Goal: Task Accomplishment & Management: Complete application form

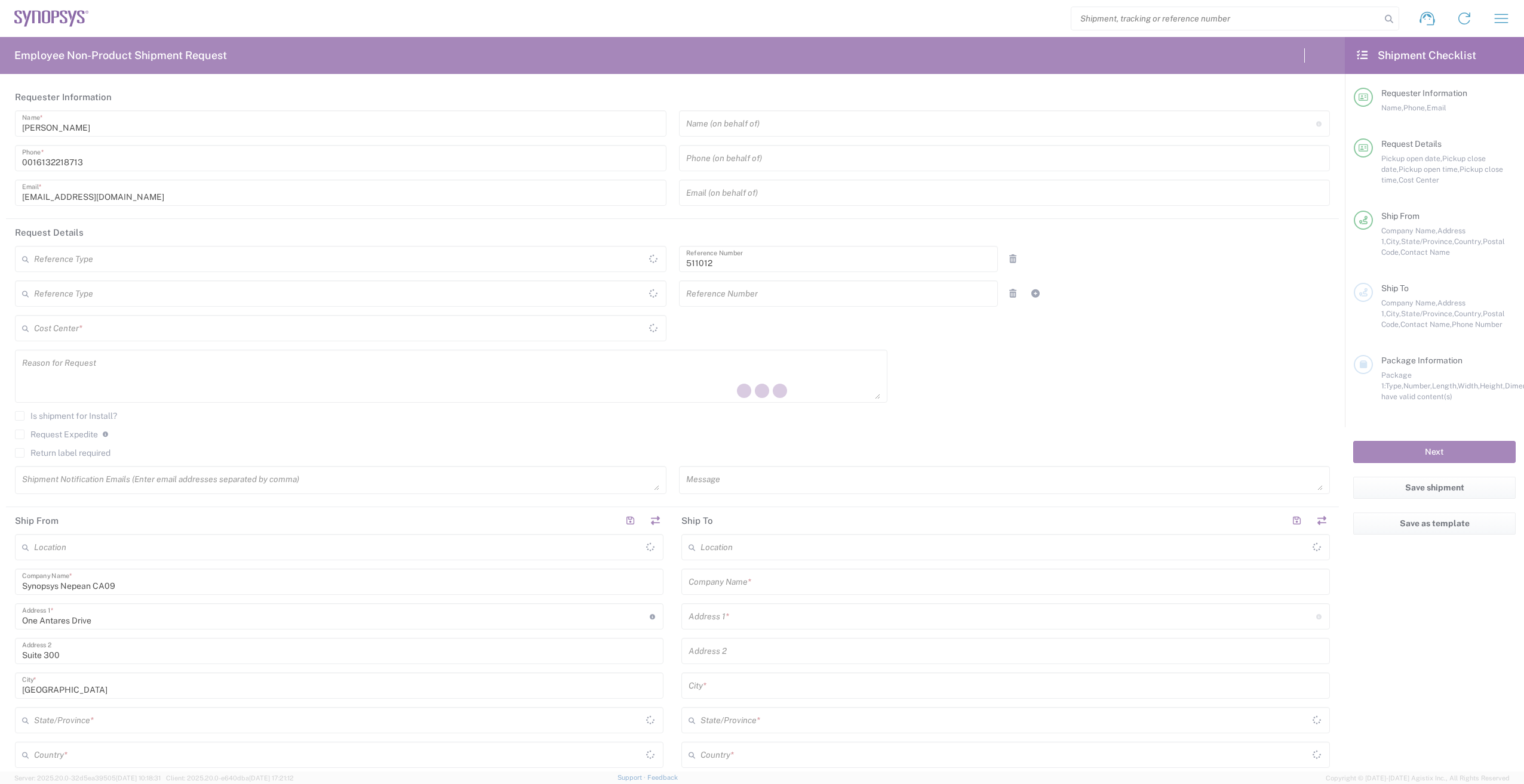
type input "Department"
type input "CA02, SG, Quality, R&D 511012"
type input "[GEOGRAPHIC_DATA]"
type input "Delivered at Place"
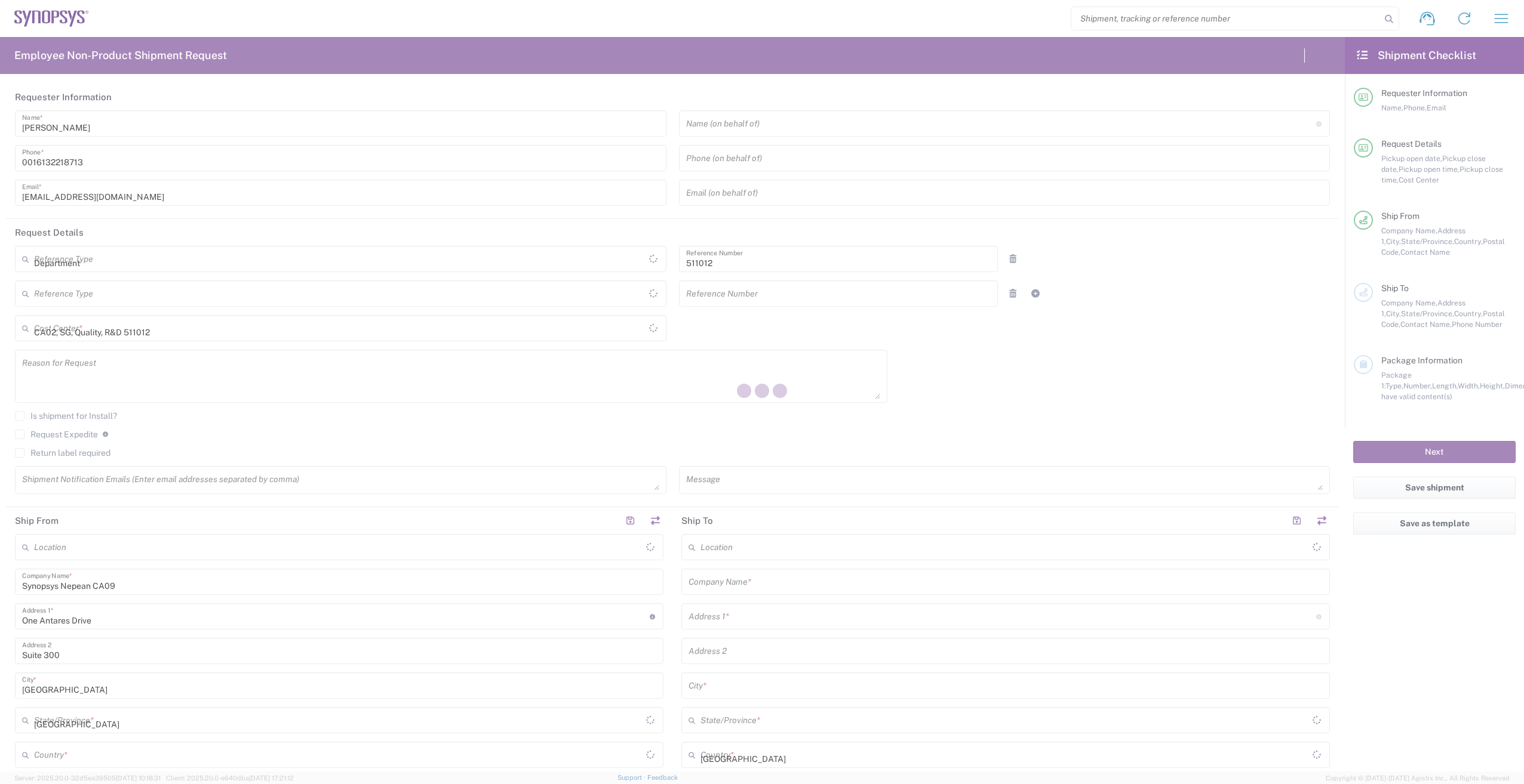
type input "Canada"
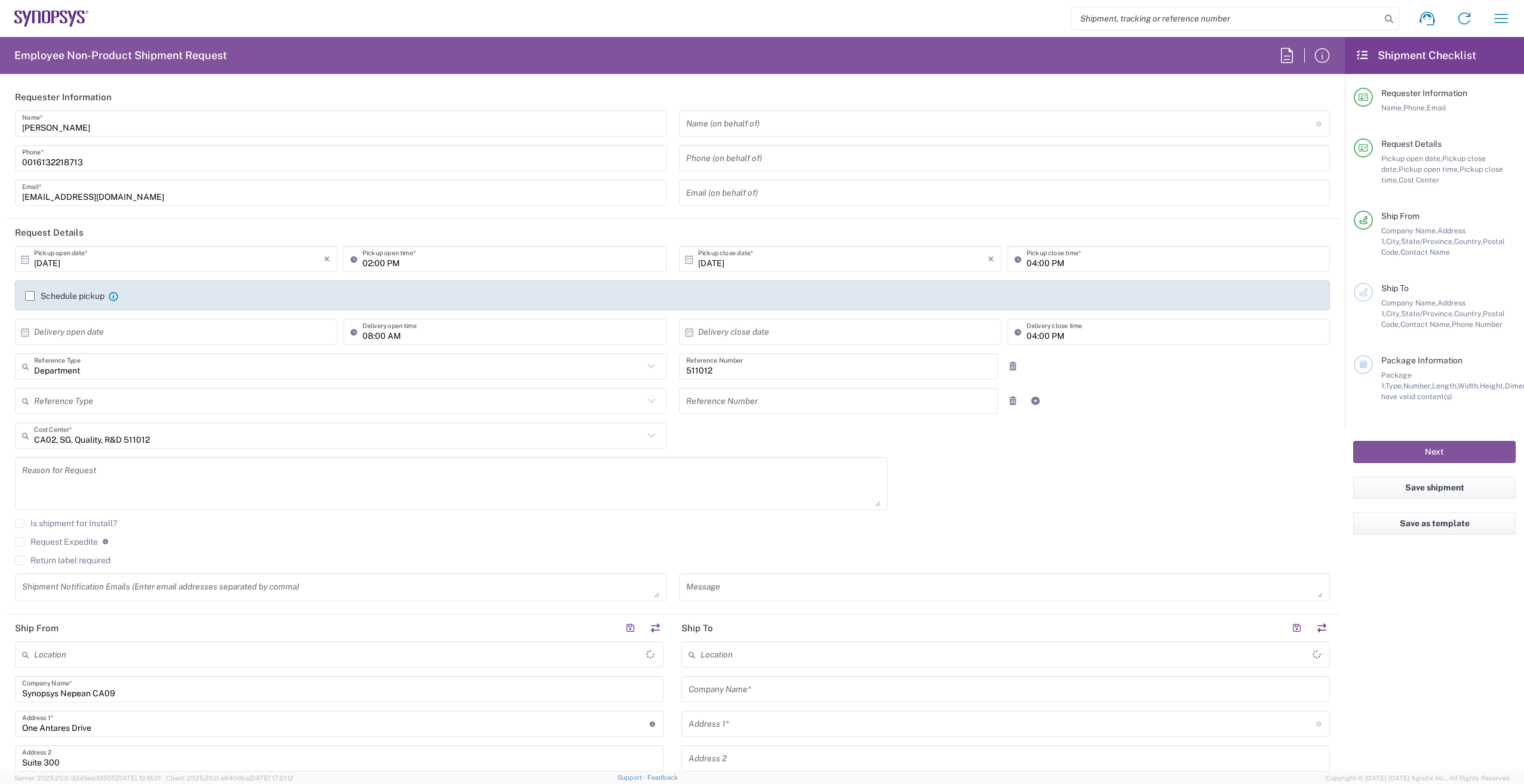
type input "Nepean CA09"
click at [106, 269] on input "10/08/2025" at bounding box center [179, 259] width 290 height 21
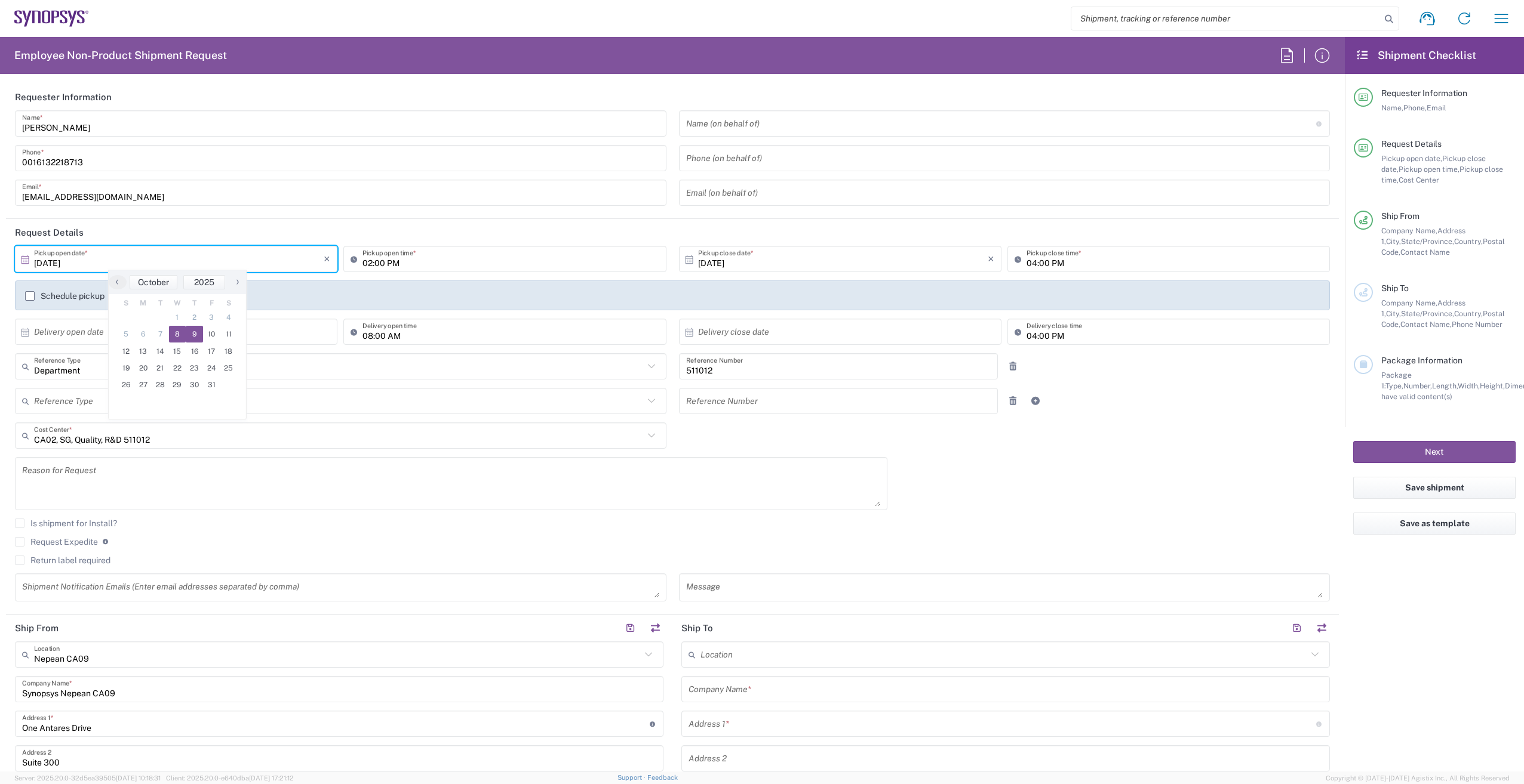
click at [193, 331] on span "9" at bounding box center [194, 334] width 17 height 17
type input "10/09/2025"
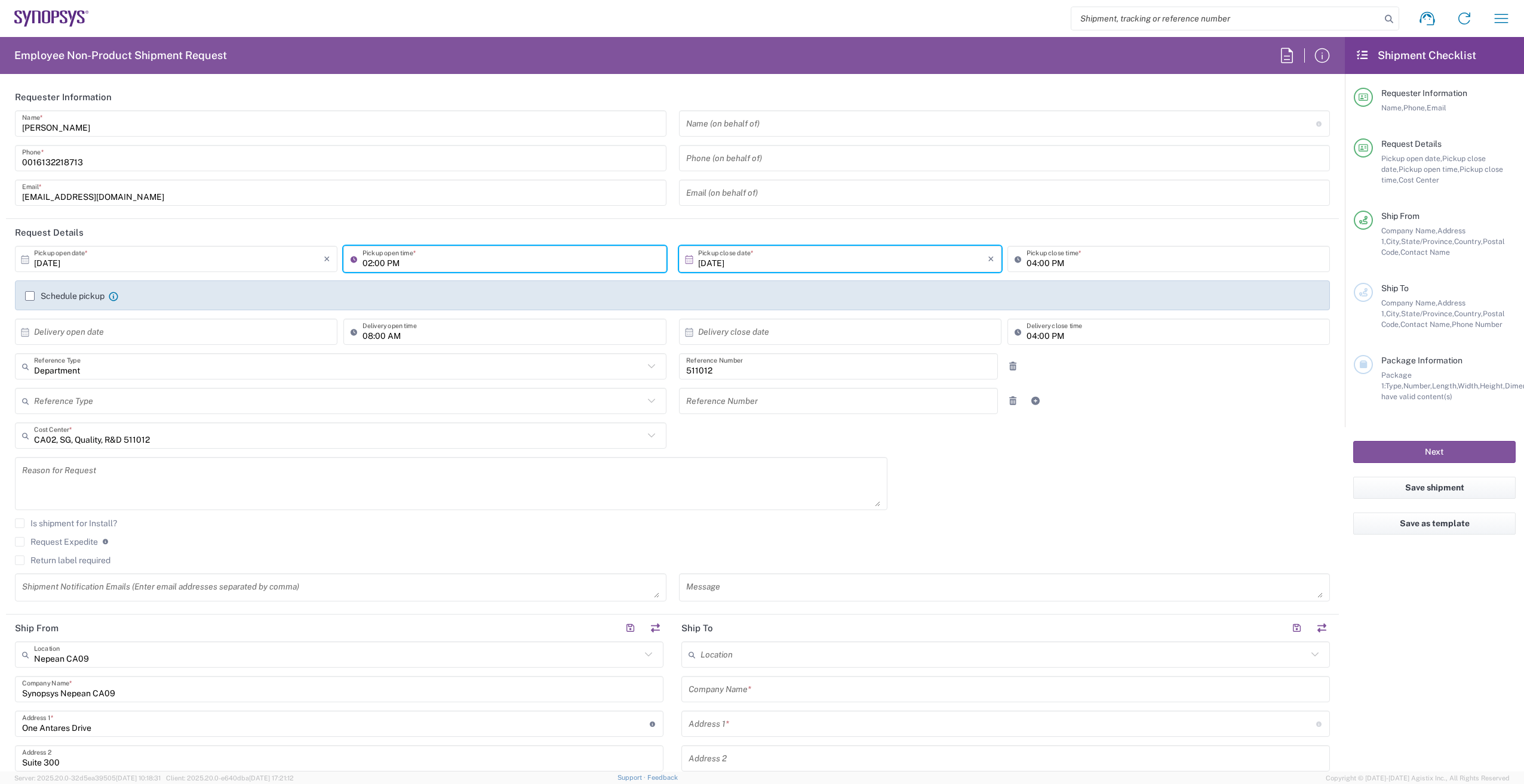
click at [417, 265] on input "02:00 PM" at bounding box center [510, 259] width 296 height 21
click at [380, 265] on input "03:00 PM" at bounding box center [510, 259] width 296 height 21
type input "03:30 PM"
click at [1028, 263] on input "04:00 PM" at bounding box center [1174, 259] width 296 height 21
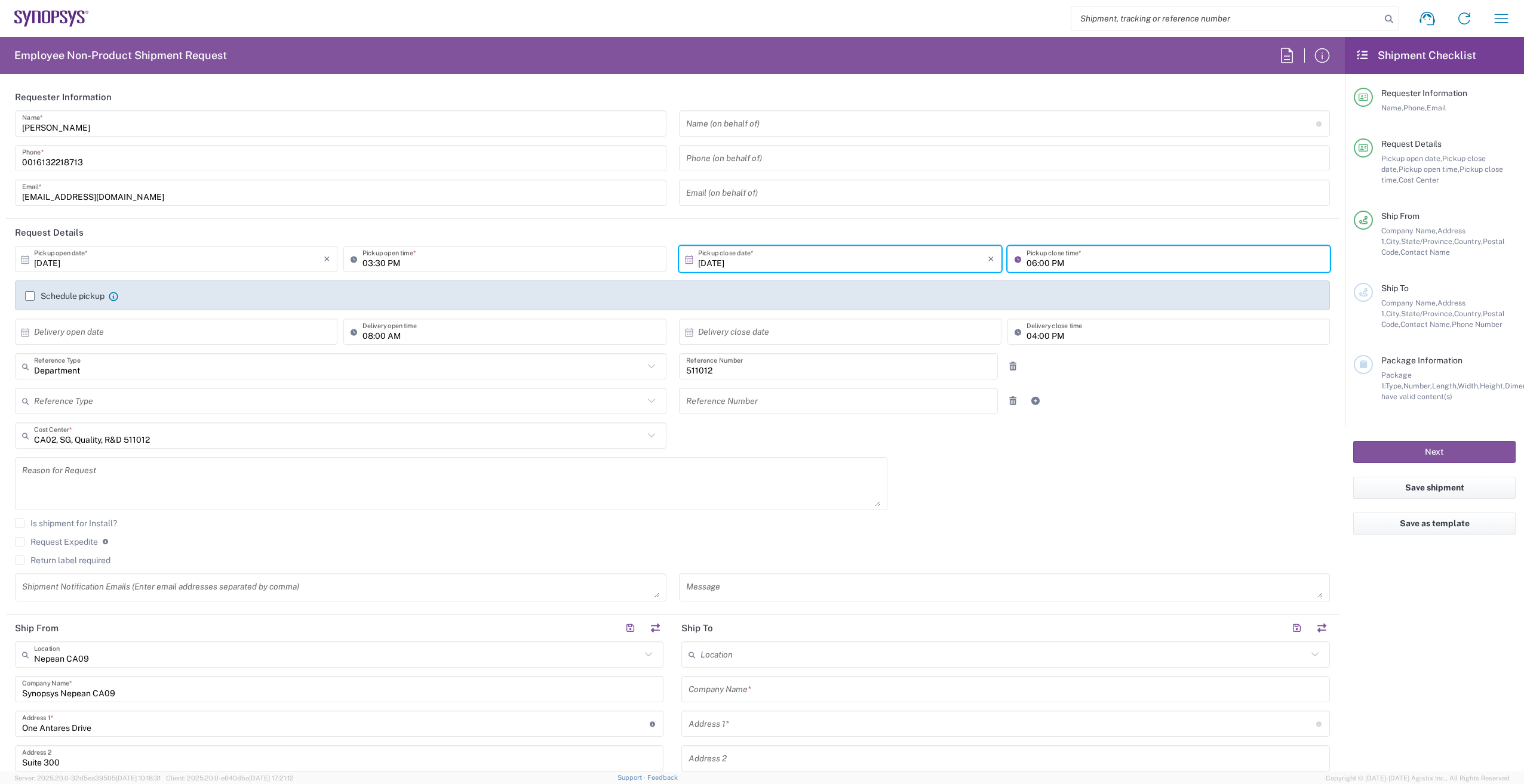
type input "06:00 PM"
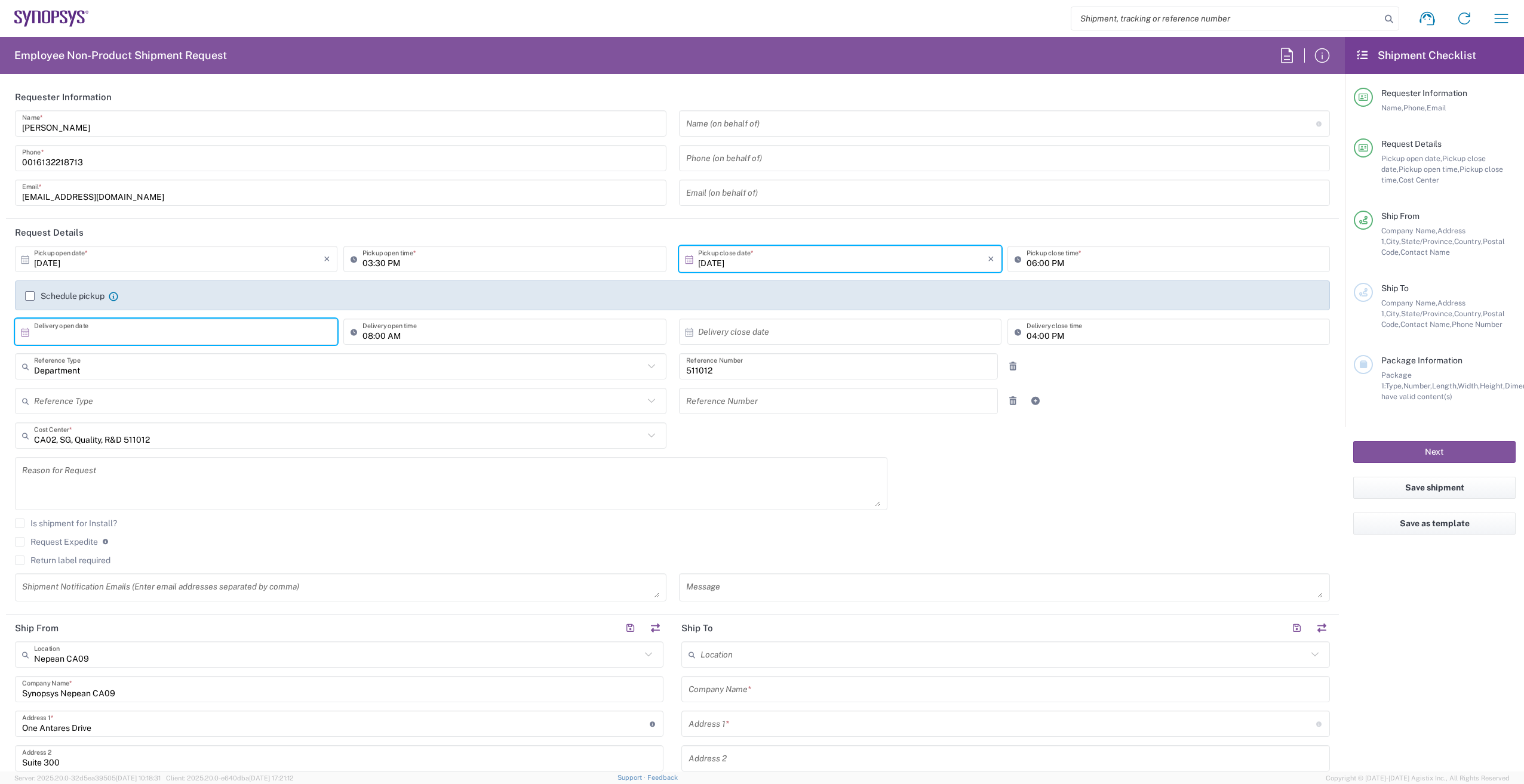
click at [215, 337] on input "text" at bounding box center [179, 332] width 290 height 21
click at [31, 297] on label "Schedule pickup" at bounding box center [65, 296] width 80 height 10
click at [30, 296] on input "Schedule pickup" at bounding box center [30, 296] width 0 height 0
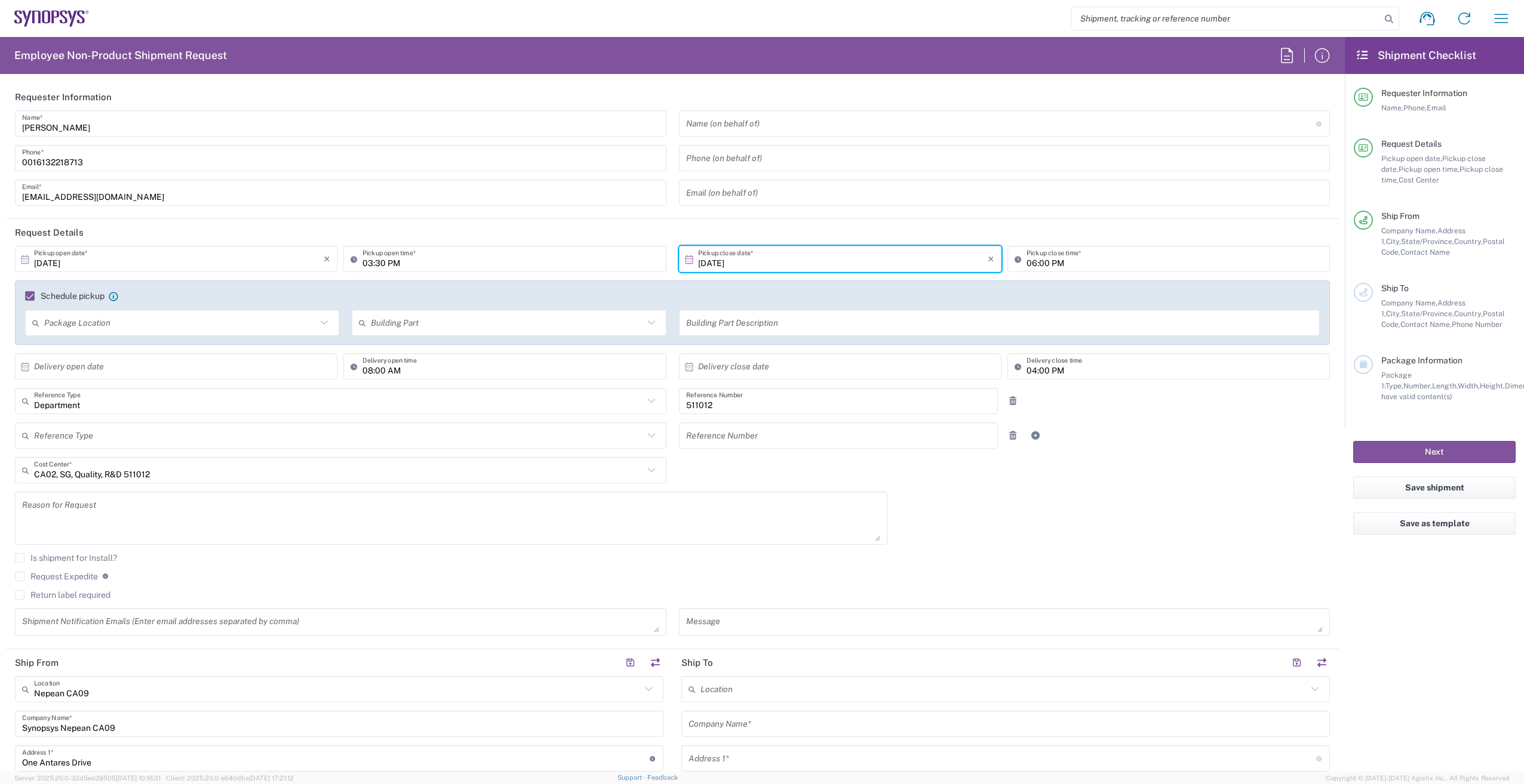
click at [144, 324] on input "text" at bounding box center [181, 323] width 272 height 21
click at [179, 299] on agx-checkbox-control "Schedule pickup When scheduling a pickup please be sure to meet the following c…" at bounding box center [672, 296] width 1295 height 11
click at [78, 367] on input "text" at bounding box center [179, 367] width 290 height 21
click at [148, 458] on span "13" at bounding box center [143, 459] width 17 height 17
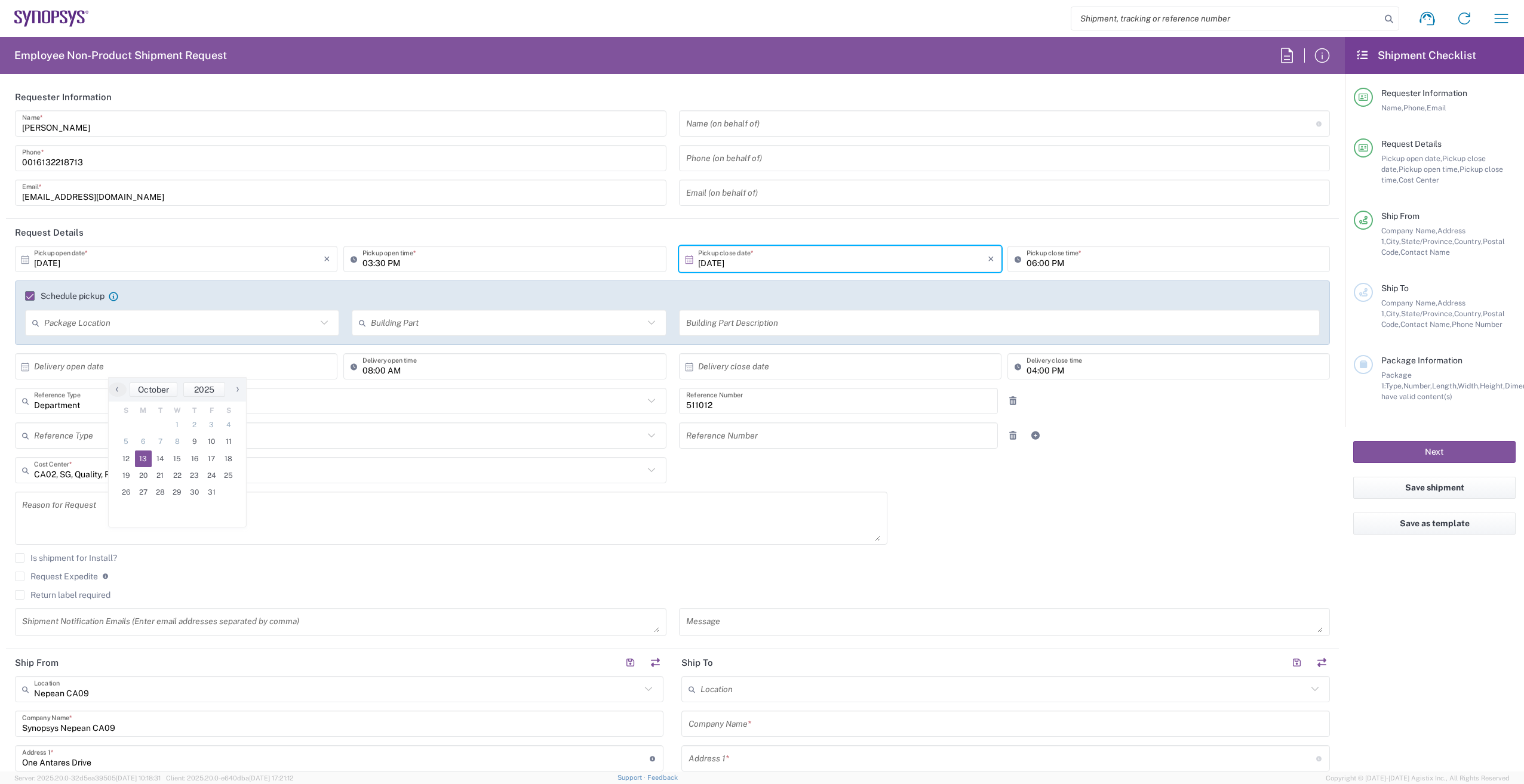
type input "10/13/2025"
click at [803, 362] on input "text" at bounding box center [842, 367] width 290 height 21
click at [802, 454] on span "13" at bounding box center [802, 459] width 17 height 17
type input "10/13/2025"
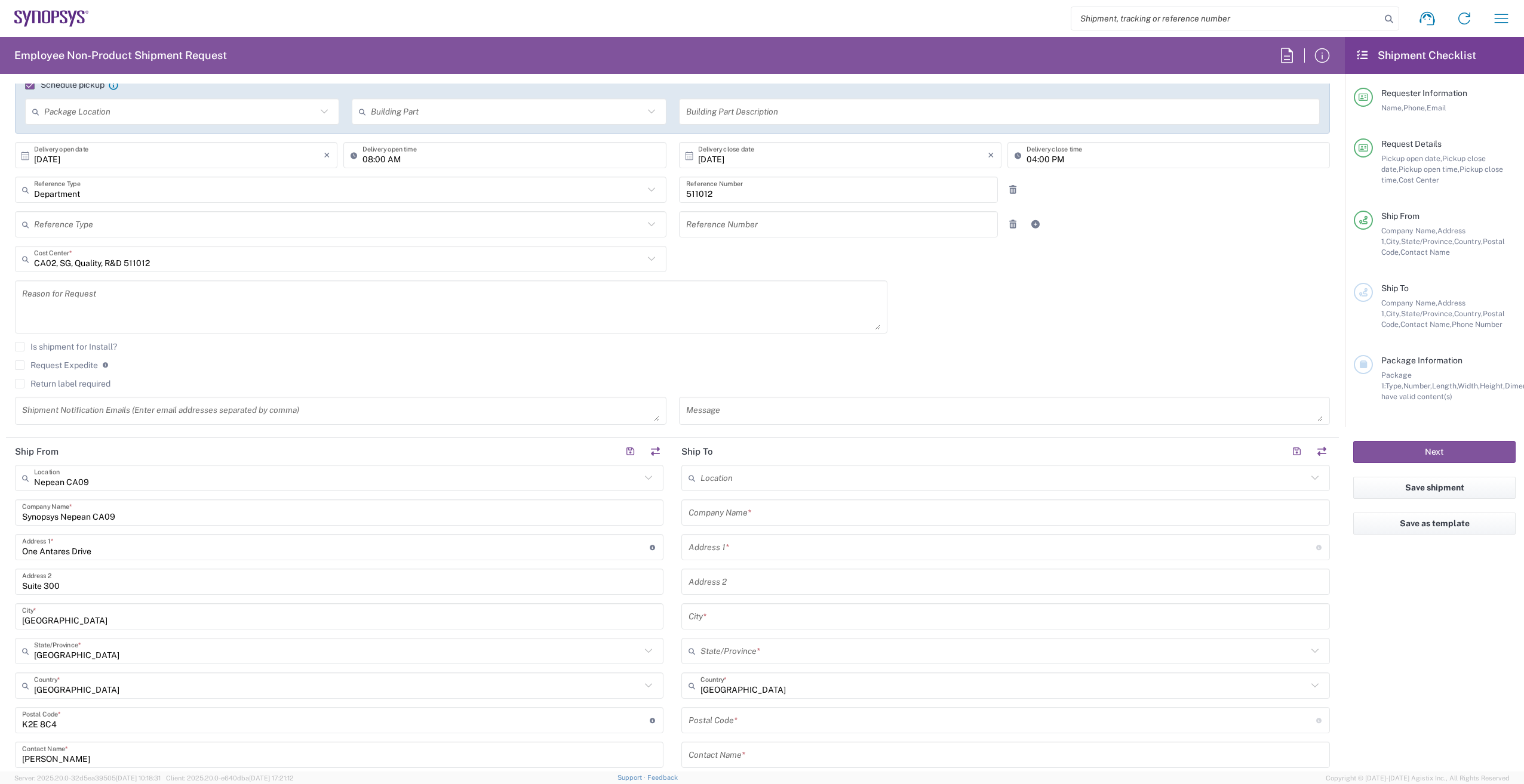
scroll to position [239, 0]
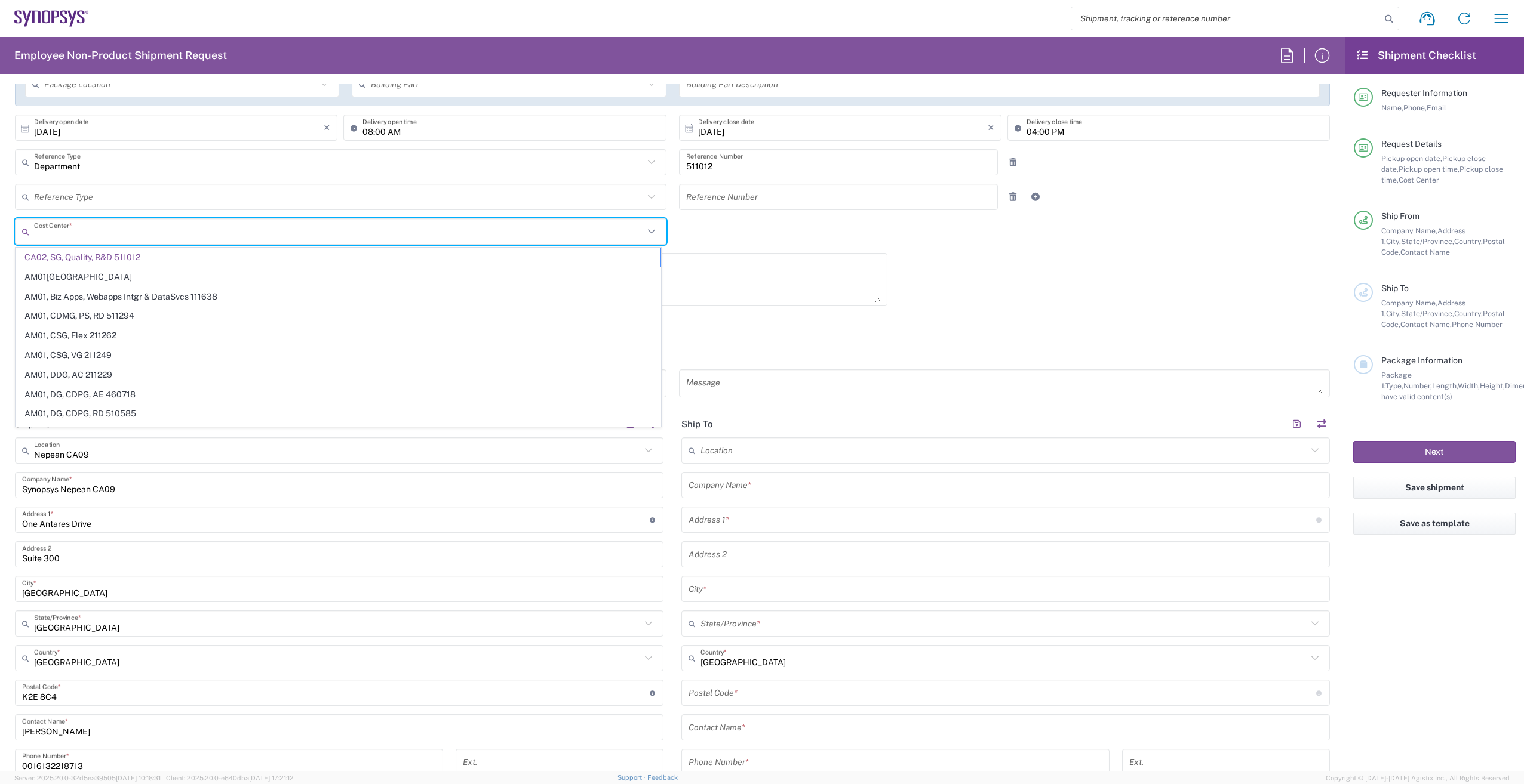
click at [280, 231] on input "text" at bounding box center [339, 232] width 610 height 21
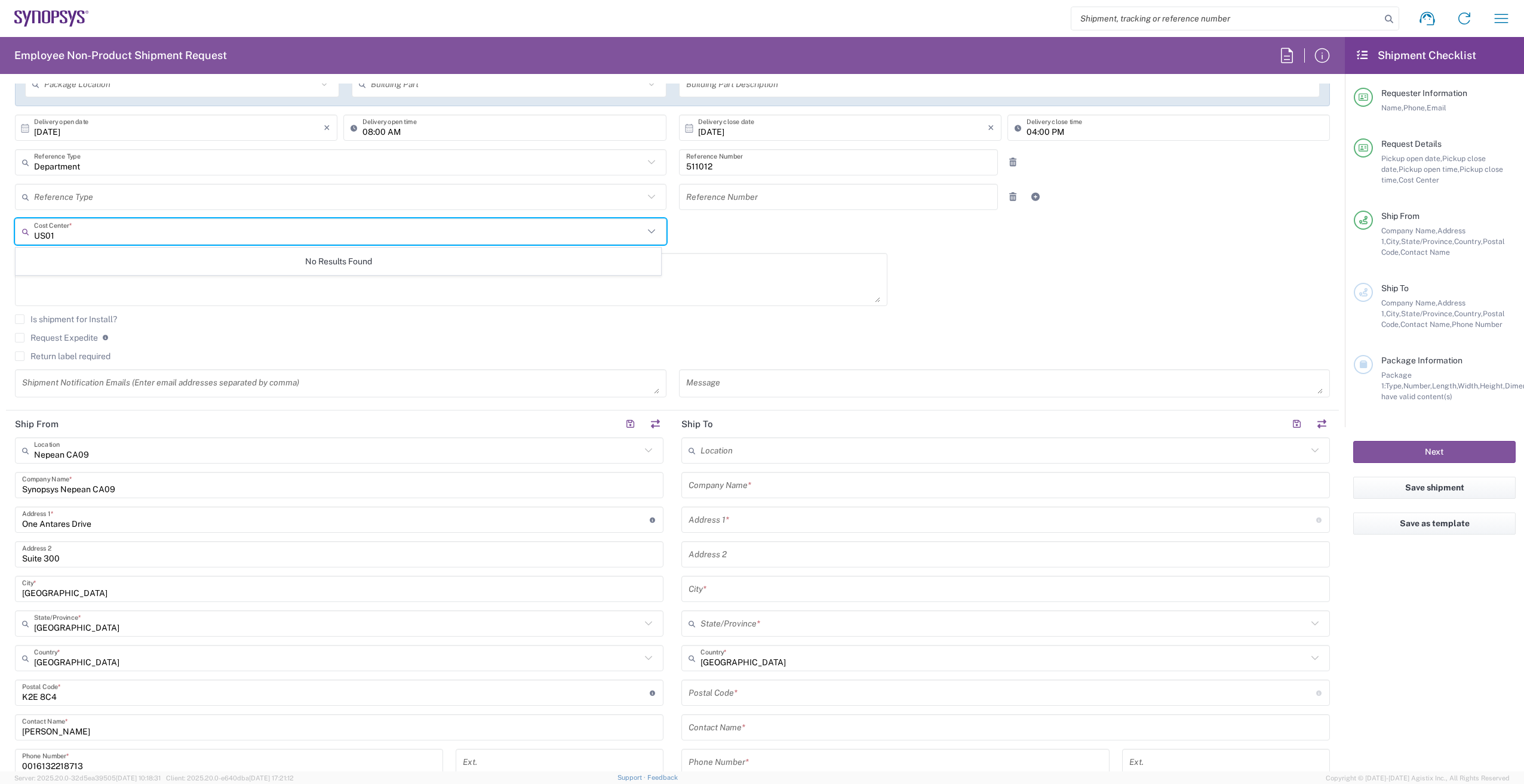
click at [394, 233] on input "US01" at bounding box center [339, 232] width 610 height 21
click at [647, 227] on icon at bounding box center [651, 232] width 15 height 15
type input "US"
type input "250024"
type input "AM01, Non-GAAP Adjus 250024"
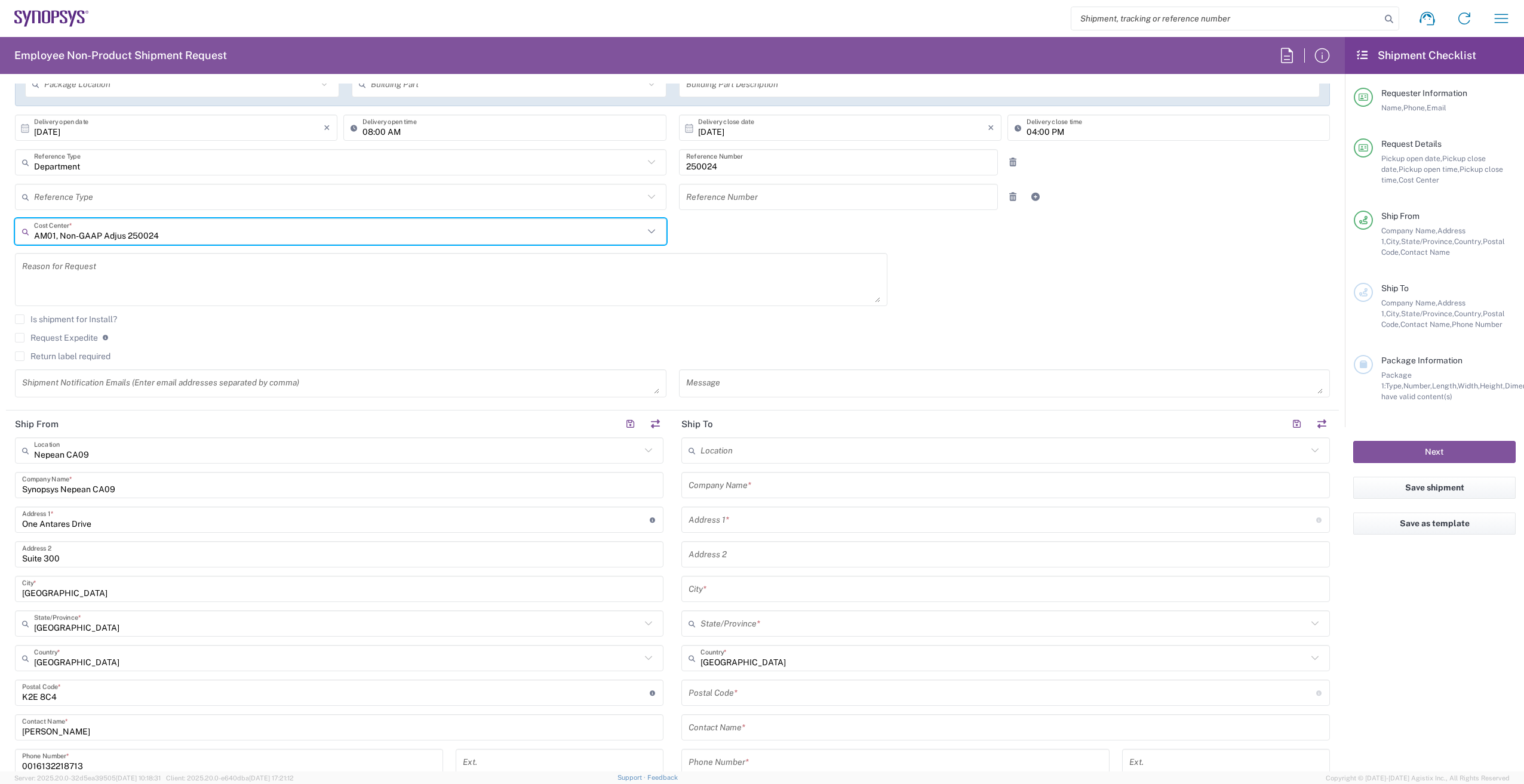
drag, startPoint x: 214, startPoint y: 232, endPoint x: 5, endPoint y: 241, distance: 209.2
click at [5, 241] on form "Requester Information Lori Stephenson Name * 0016132218713 Phone * lsteph@synop…" at bounding box center [672, 428] width 1345 height 688
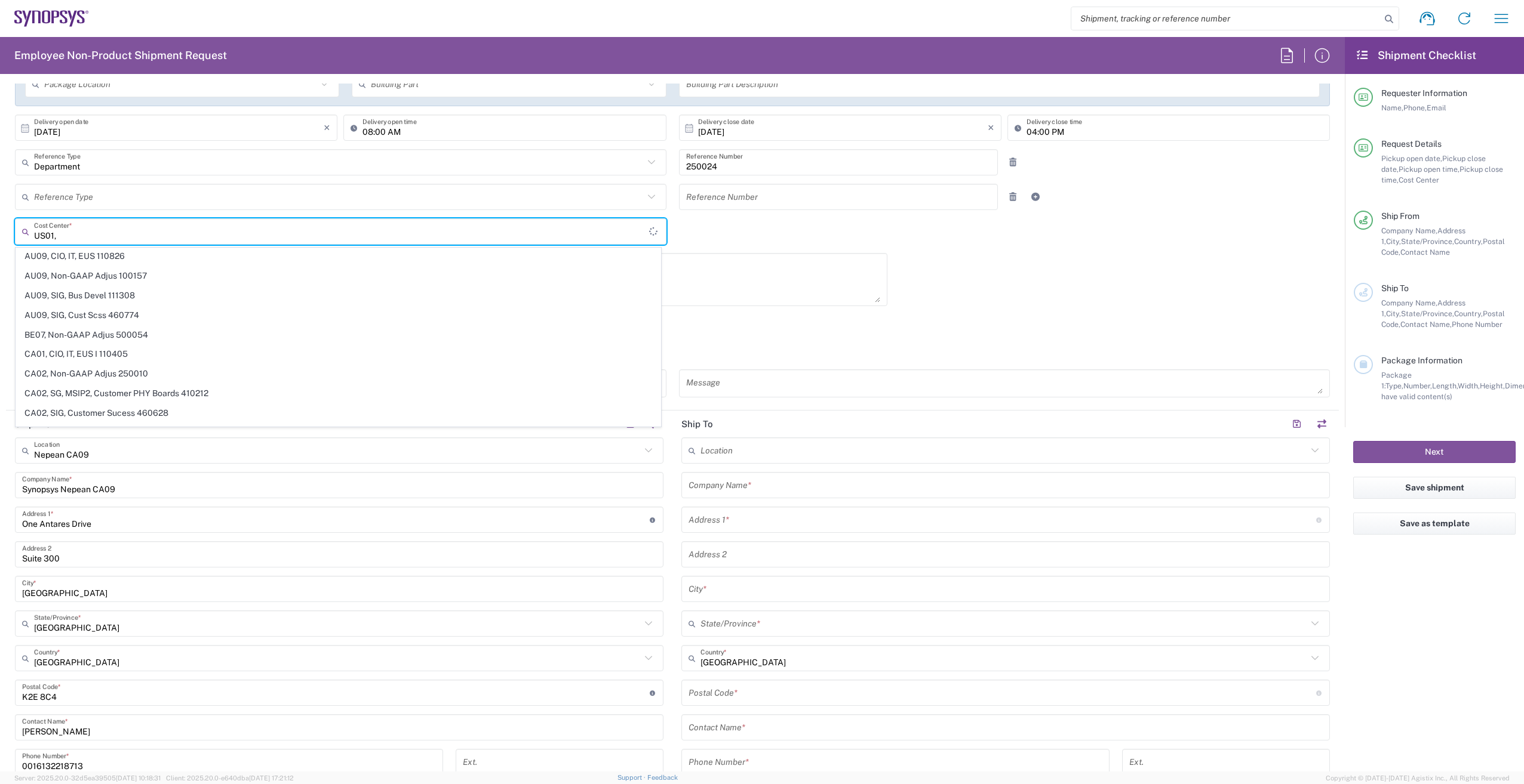
scroll to position [0, 0]
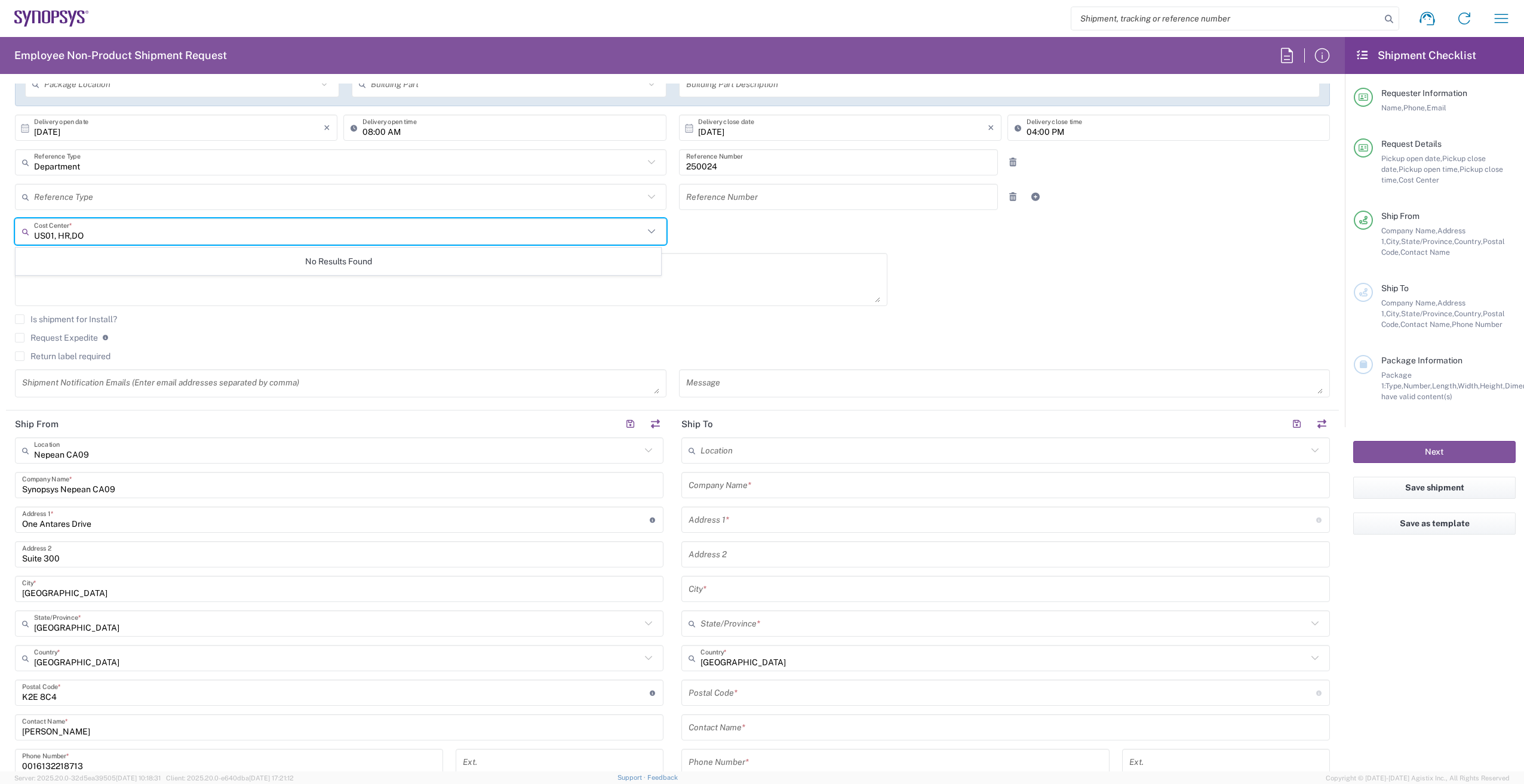
type input "US01, HR,DOM"
drag, startPoint x: 97, startPoint y: 234, endPoint x: 2, endPoint y: 233, distance: 95.0
click at [2, 233] on form "Requester Information Lori Stephenson Name * 0016132218713 Phone * lsteph@synop…" at bounding box center [672, 428] width 1345 height 688
type input "h"
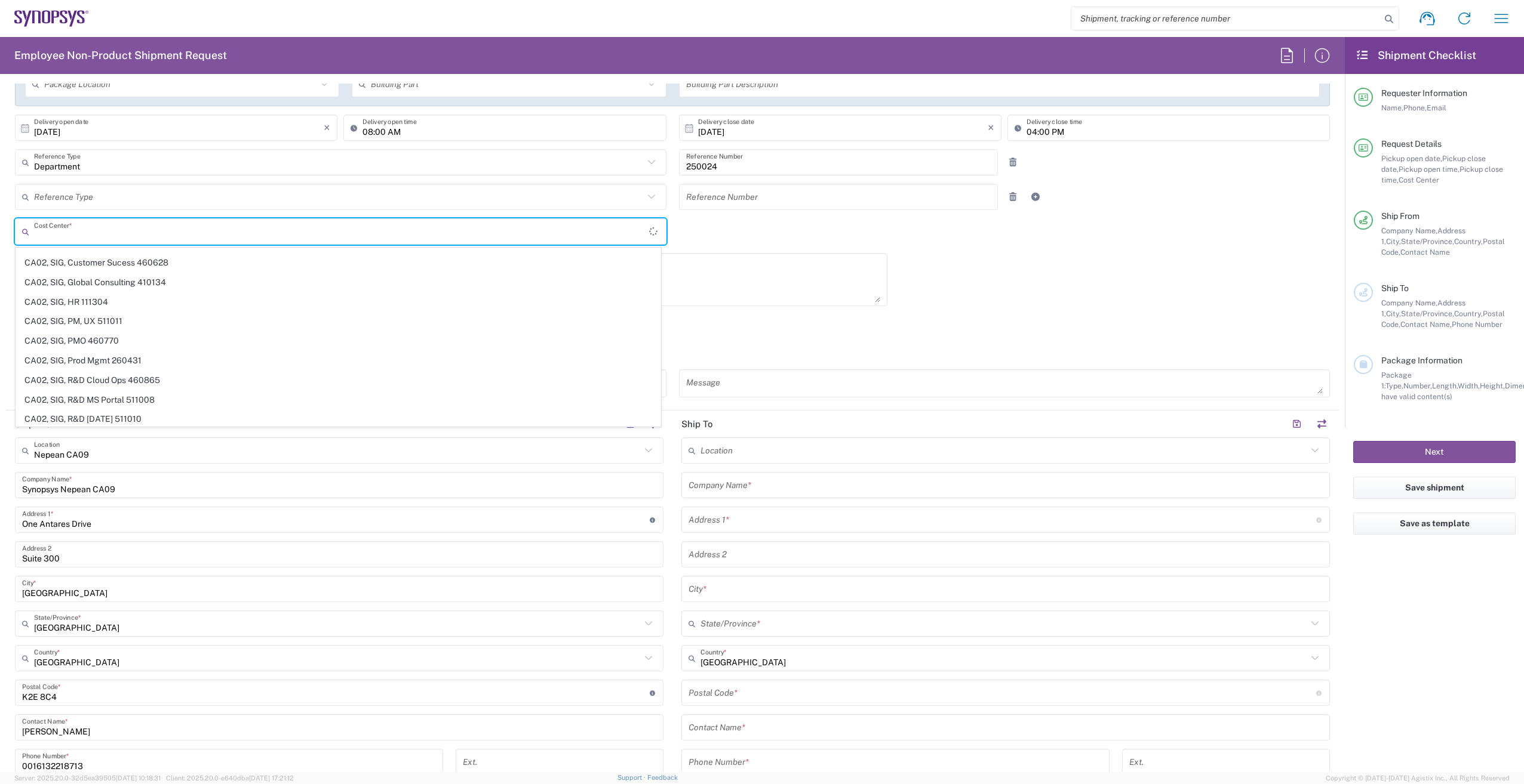
scroll to position [6750, 0]
paste input "US01, HR, Dom Recrui"
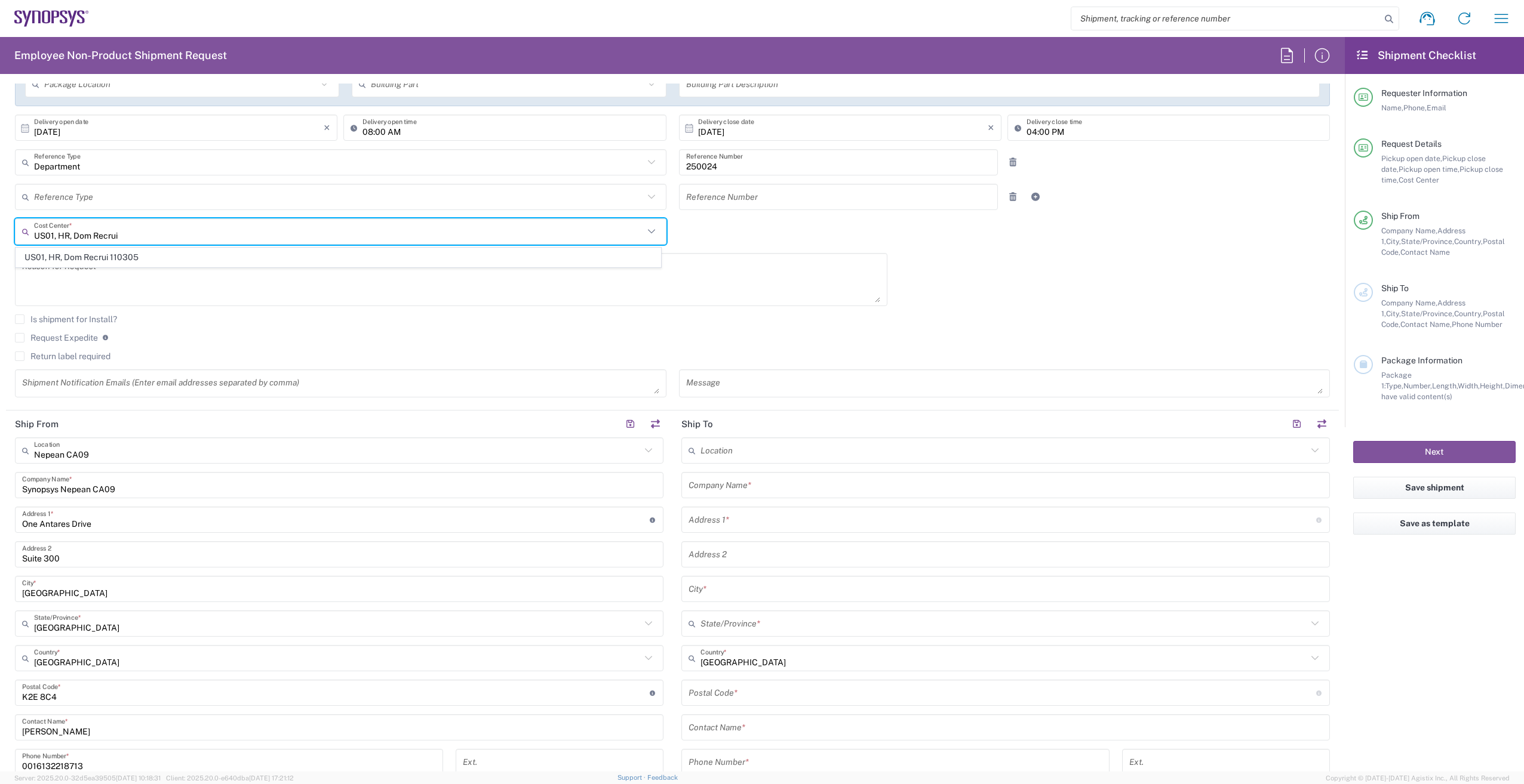
scroll to position [0, 0]
type input "US01, HR, Dom Recrui"
click at [119, 257] on span "US01, HR, Dom Recrui 110305" at bounding box center [338, 257] width 644 height 19
type input "110305"
type input "US01, HR, Dom Recrui 110305"
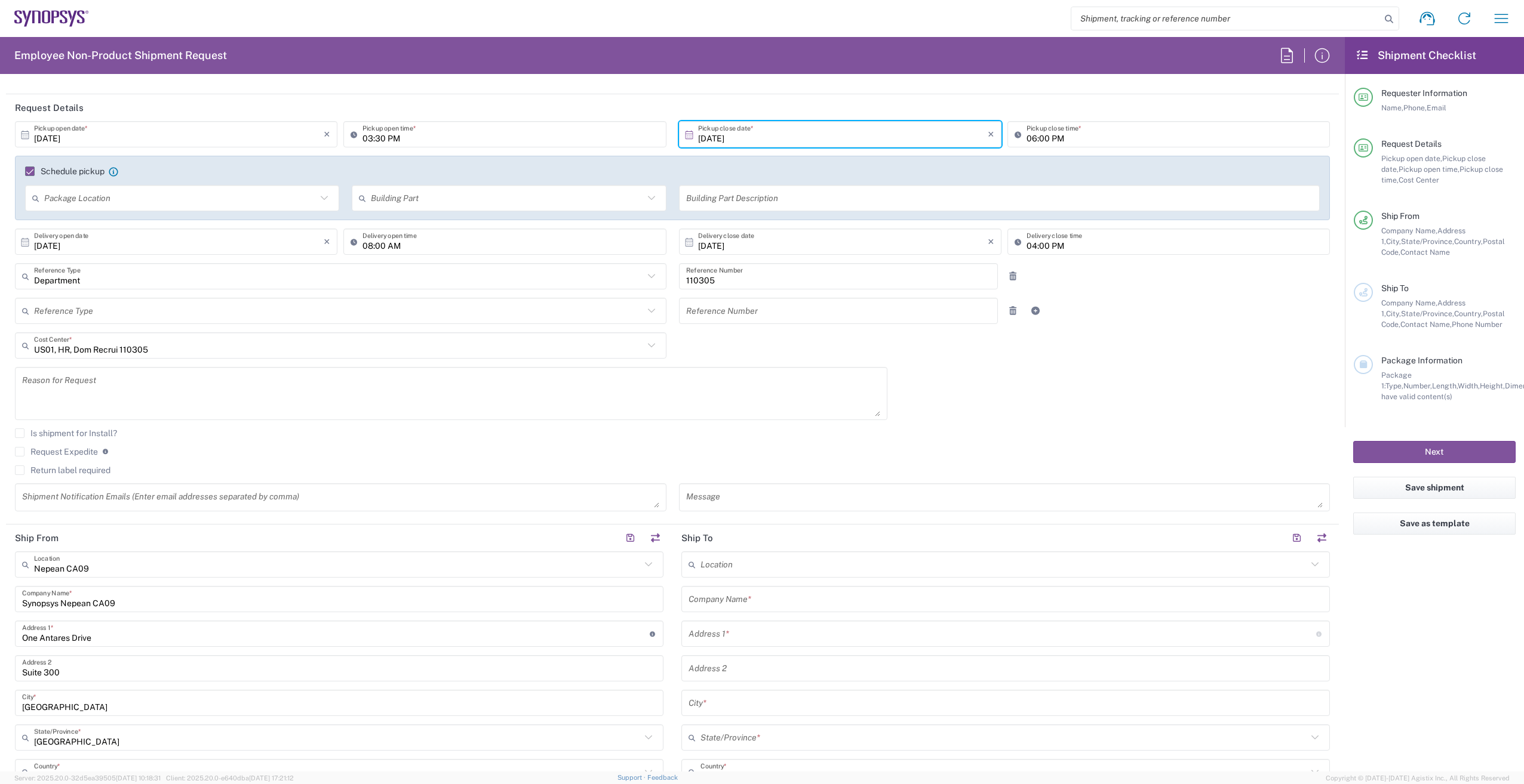
scroll to position [119, 0]
click at [81, 399] on textarea at bounding box center [451, 399] width 858 height 46
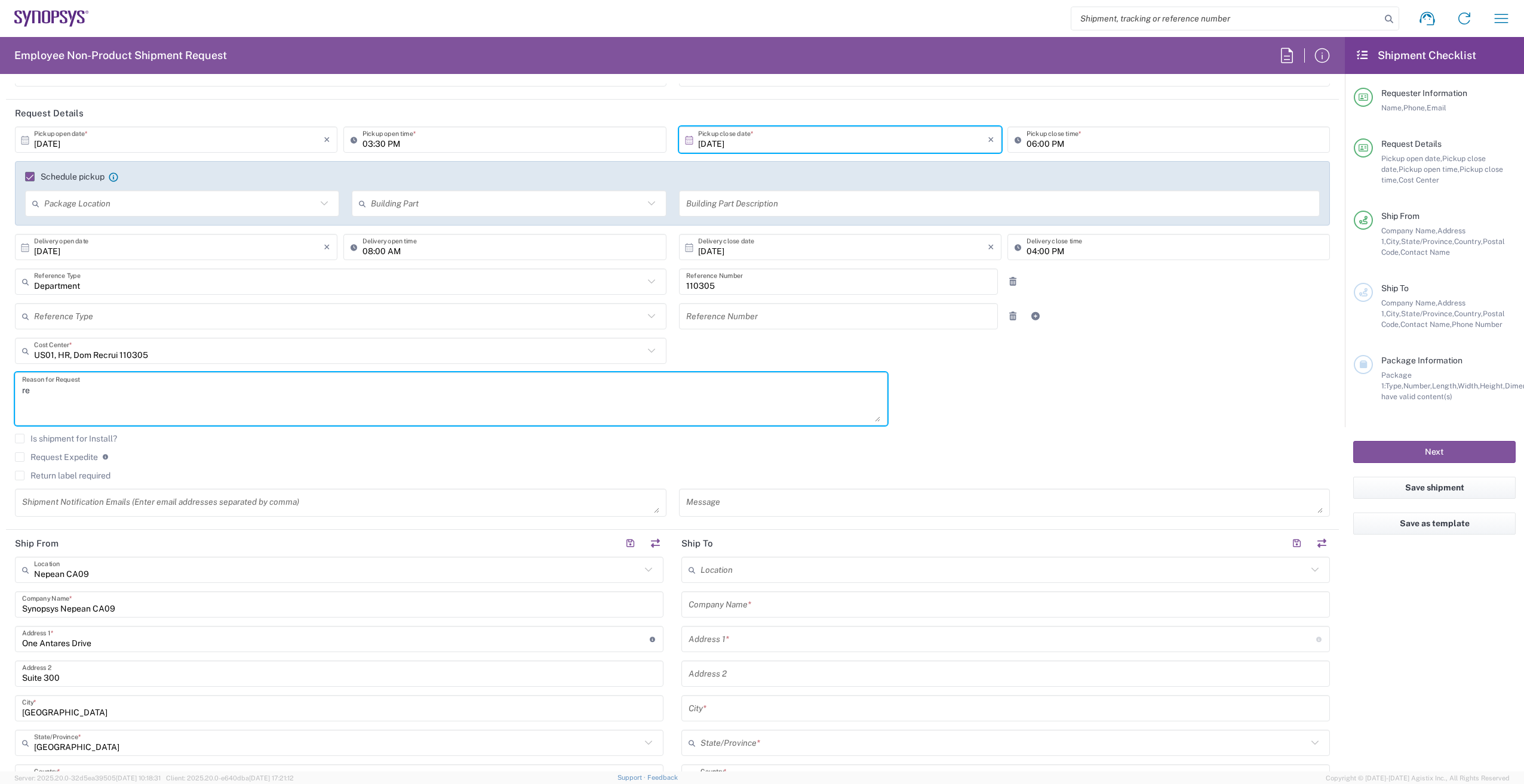
type textarea "r"
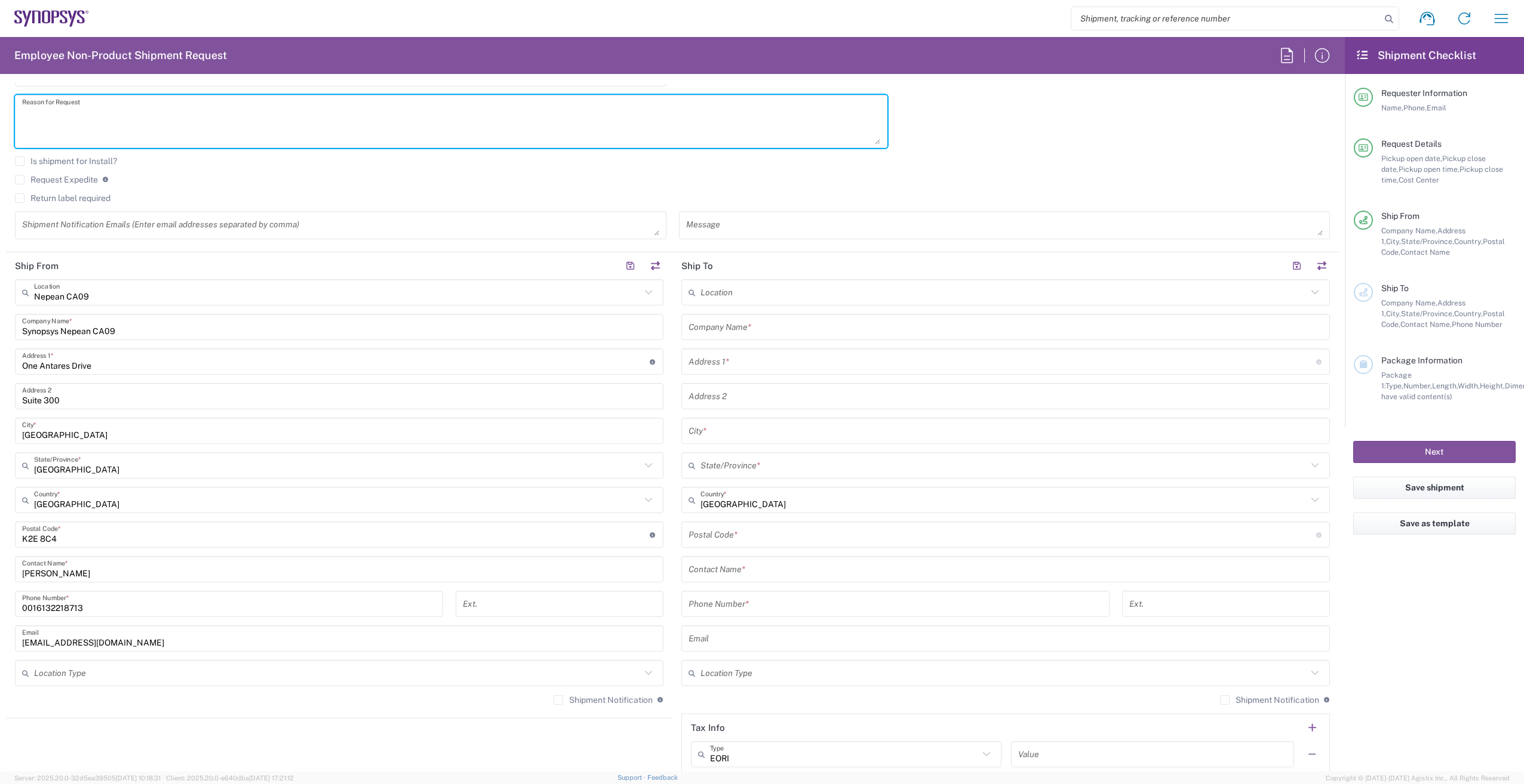
scroll to position [418, 0]
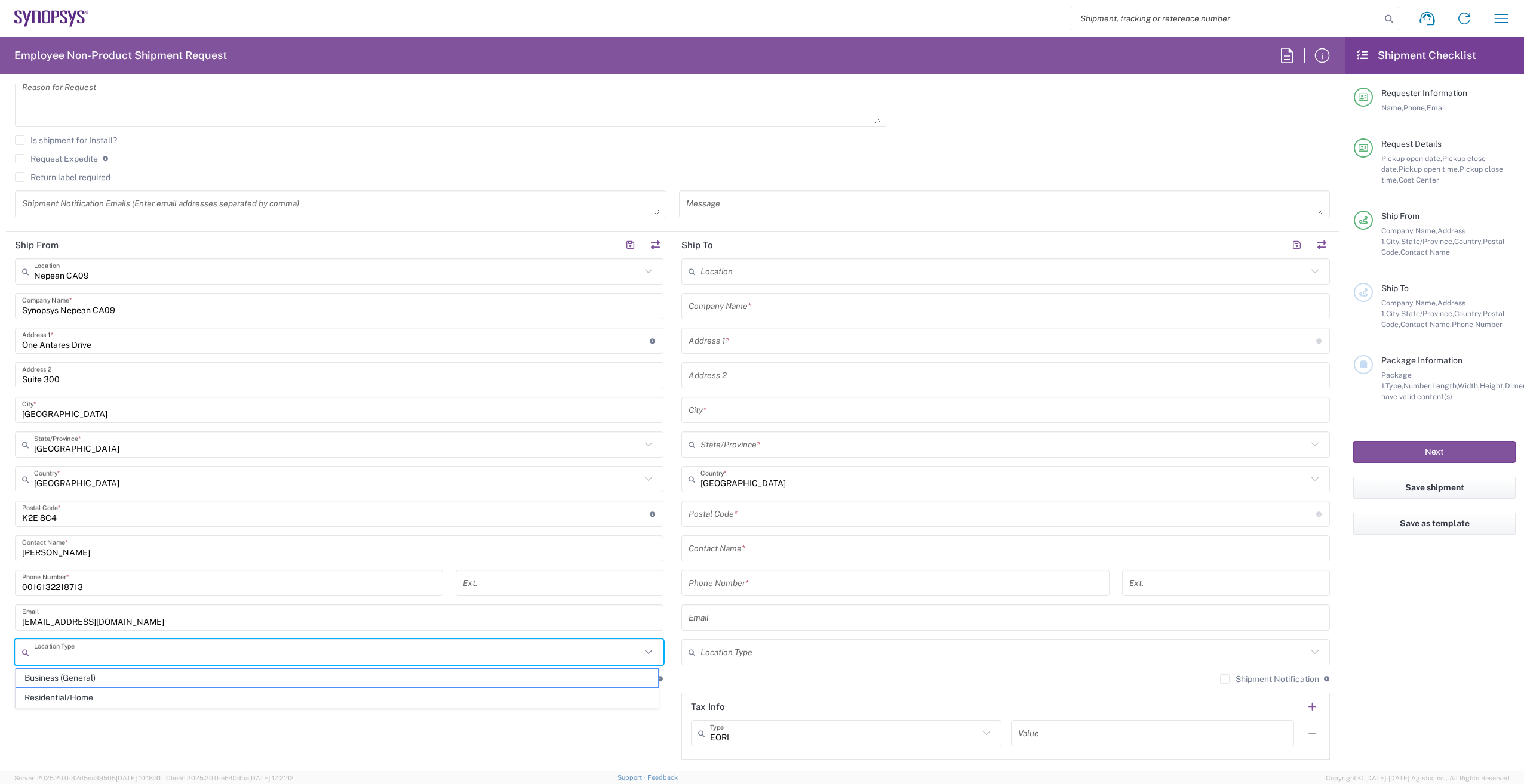
click at [163, 656] on input "text" at bounding box center [337, 652] width 607 height 21
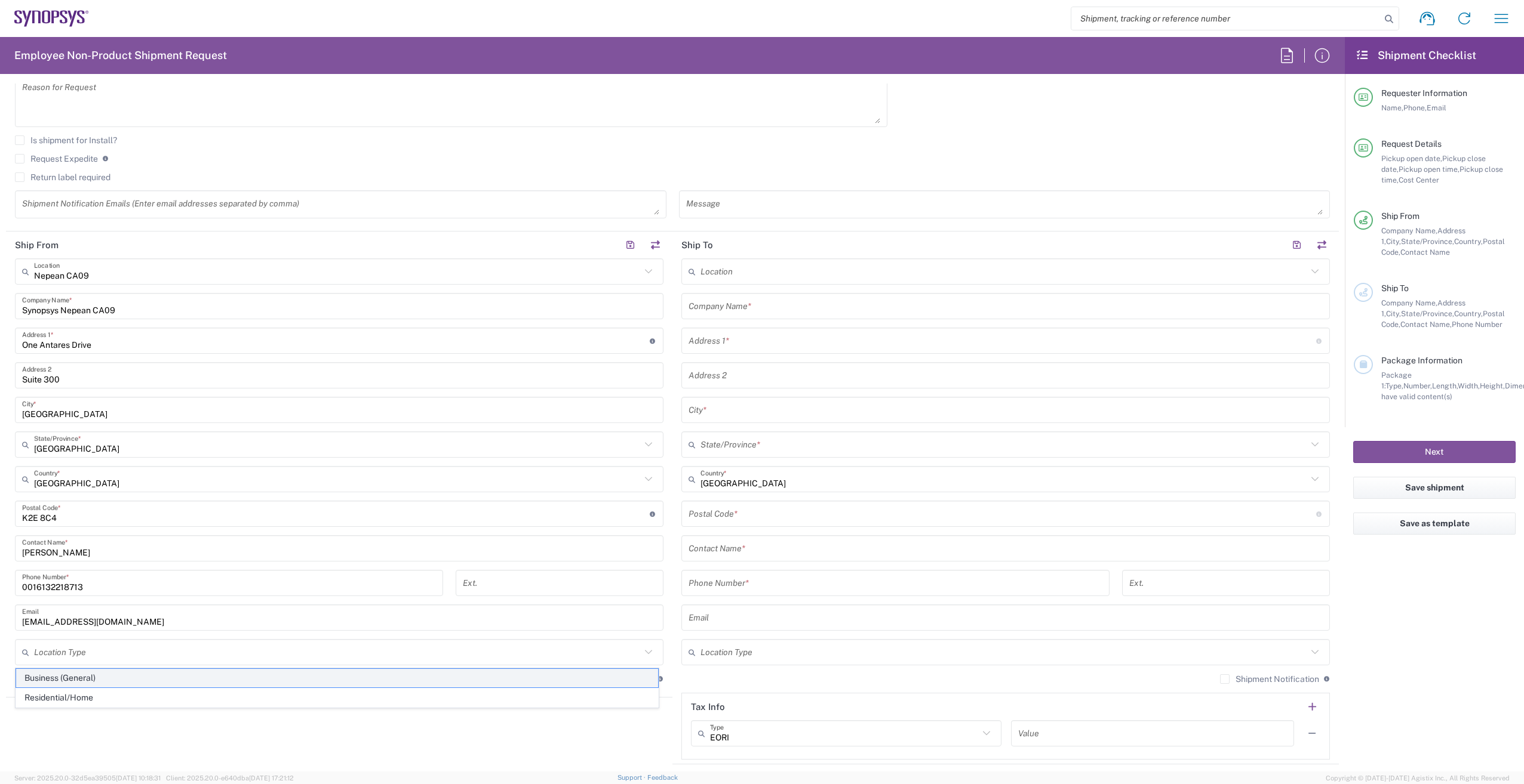
click at [126, 678] on span "Business (General)" at bounding box center [337, 678] width 642 height 19
type input "Business (General)"
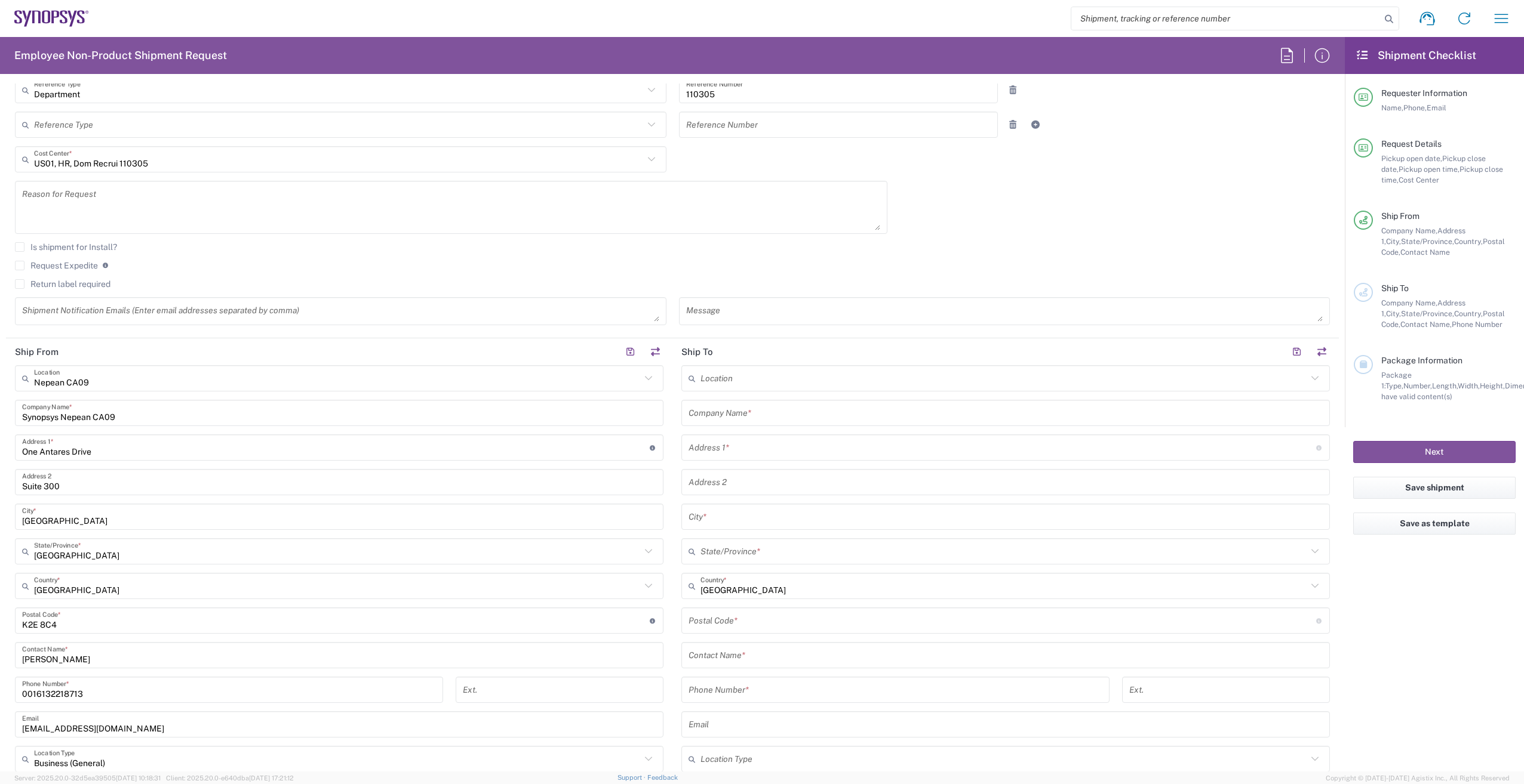
scroll to position [299, 0]
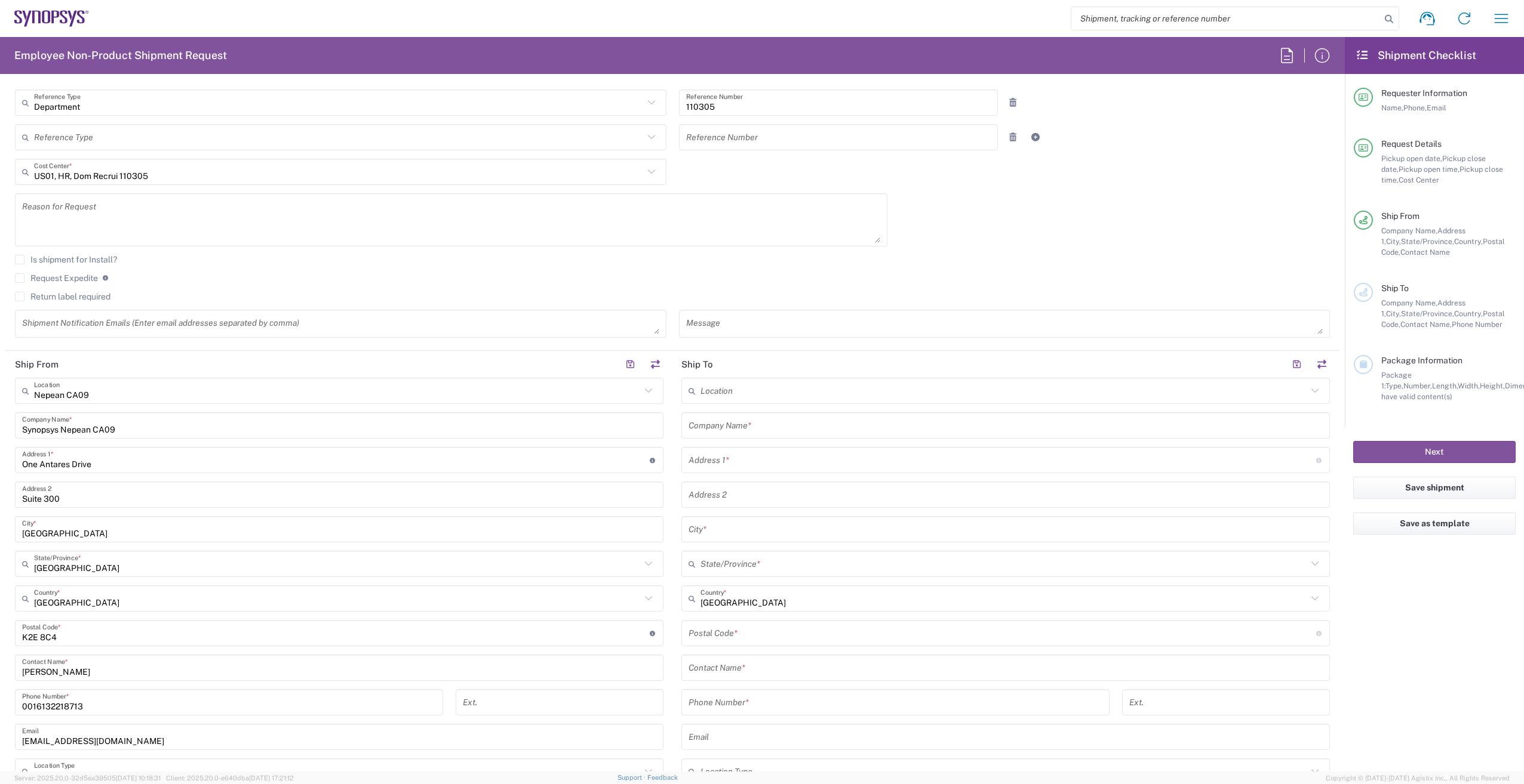
click at [729, 397] on input "text" at bounding box center [1004, 391] width 607 height 21
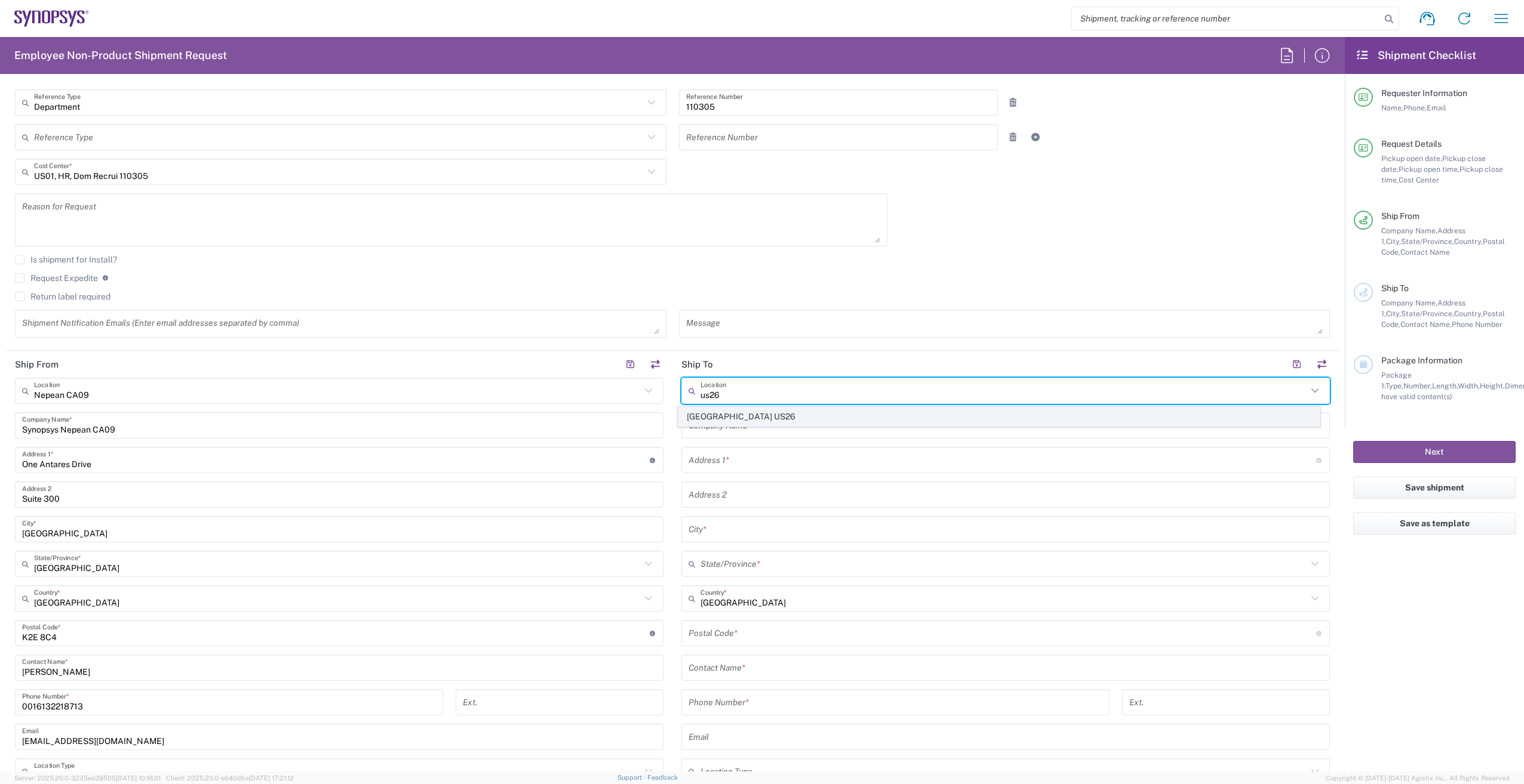
click at [736, 412] on span "Austin US26" at bounding box center [999, 417] width 642 height 19
type input "Austin US26"
type input "Synopsys Inc"
type input "1301 S Mopac Expy"
type input "Building 4, Suite 200"
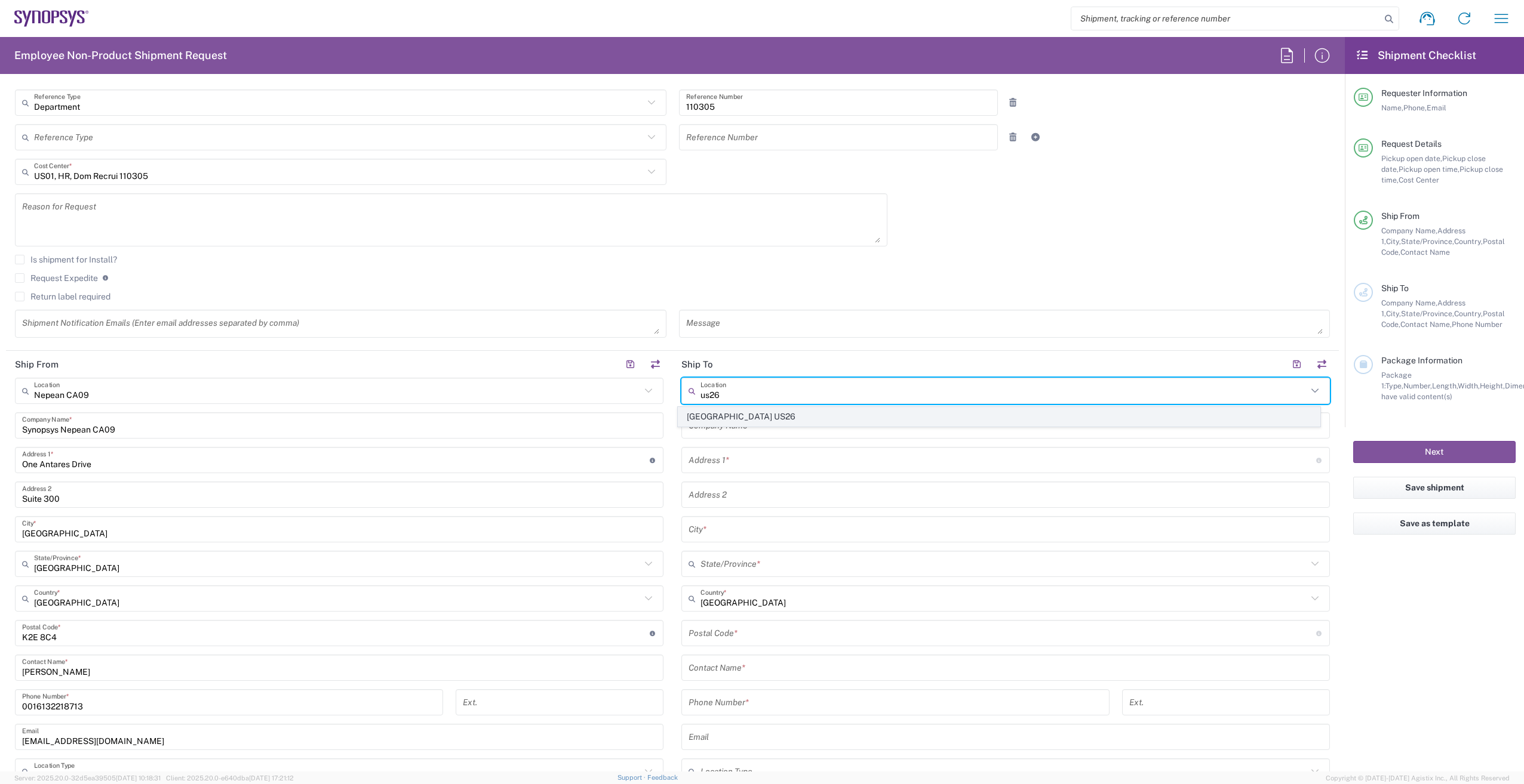
type input "Austin"
type input "United States"
type input "78746"
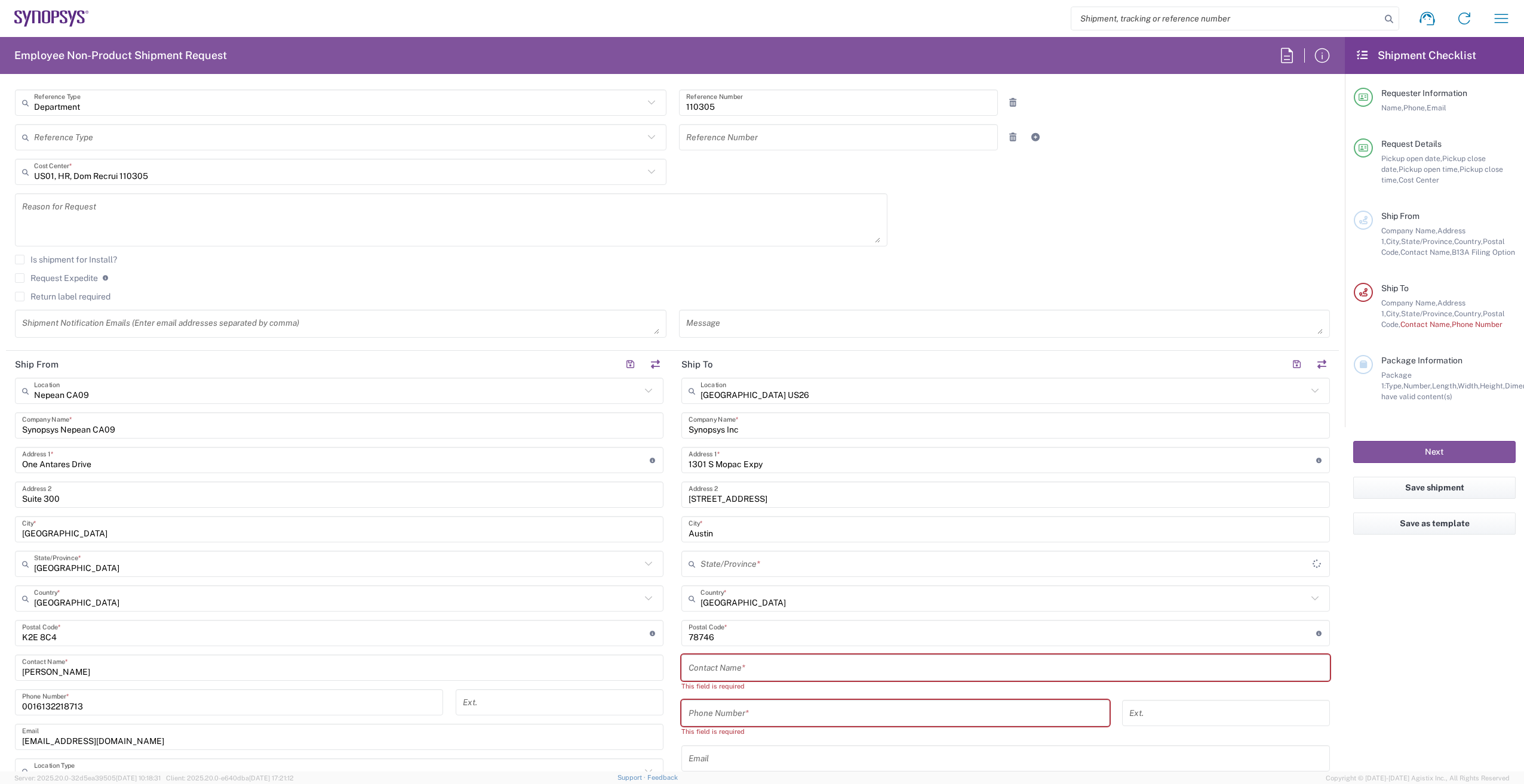
type input "Texas"
click at [708, 668] on input "text" at bounding box center [1006, 668] width 634 height 21
paste input "Zoe Kouretas"
type input "Zoe Kouretas"
click at [709, 706] on input "tel" at bounding box center [896, 702] width 414 height 21
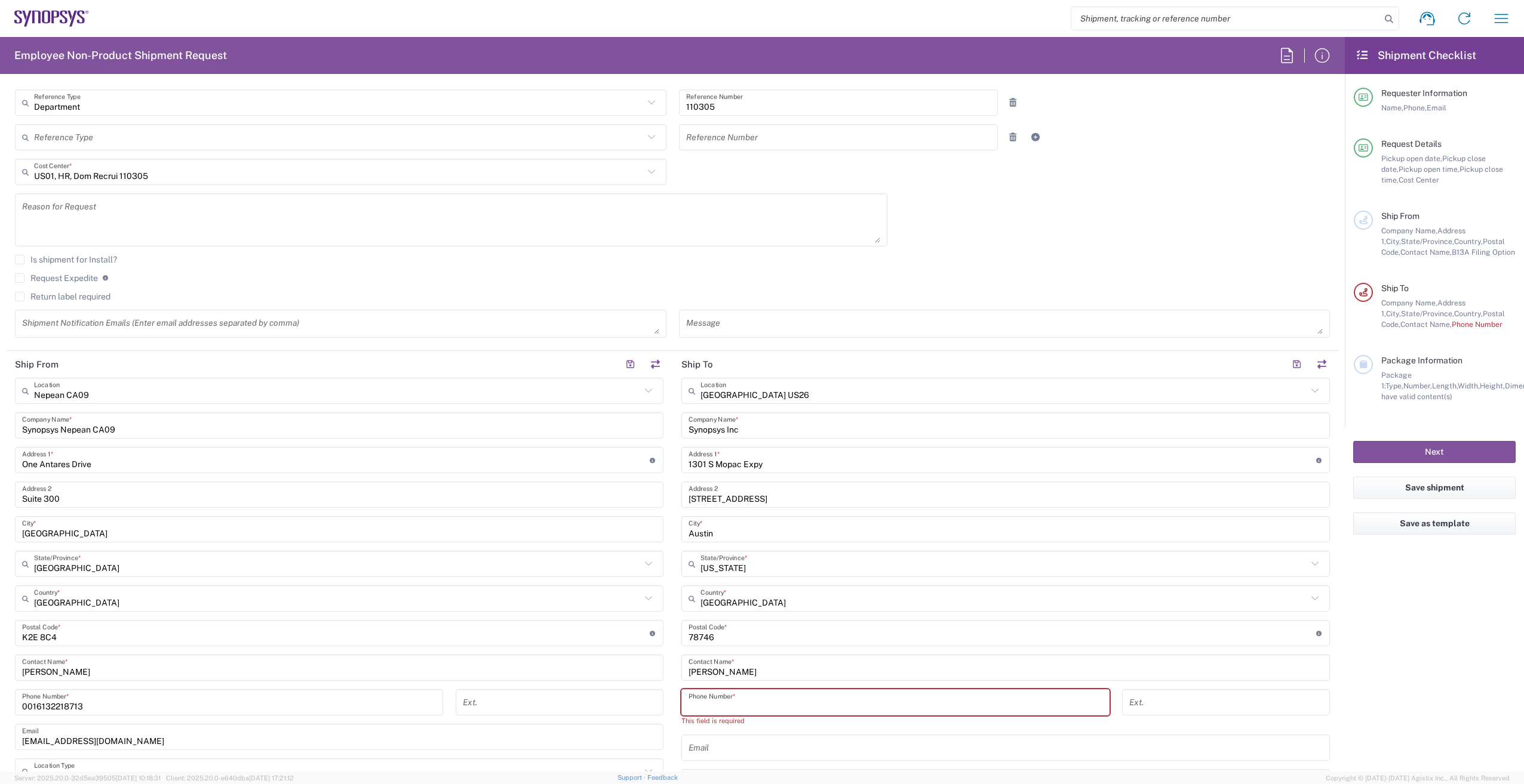
paste input "+1.408.242.4616"
click at [695, 708] on input "+1.408.242.4616" at bounding box center [896, 702] width 414 height 21
click at [824, 731] on div "408.242.4616 Phone Number * Invalid phone number" at bounding box center [896, 711] width 441 height 46
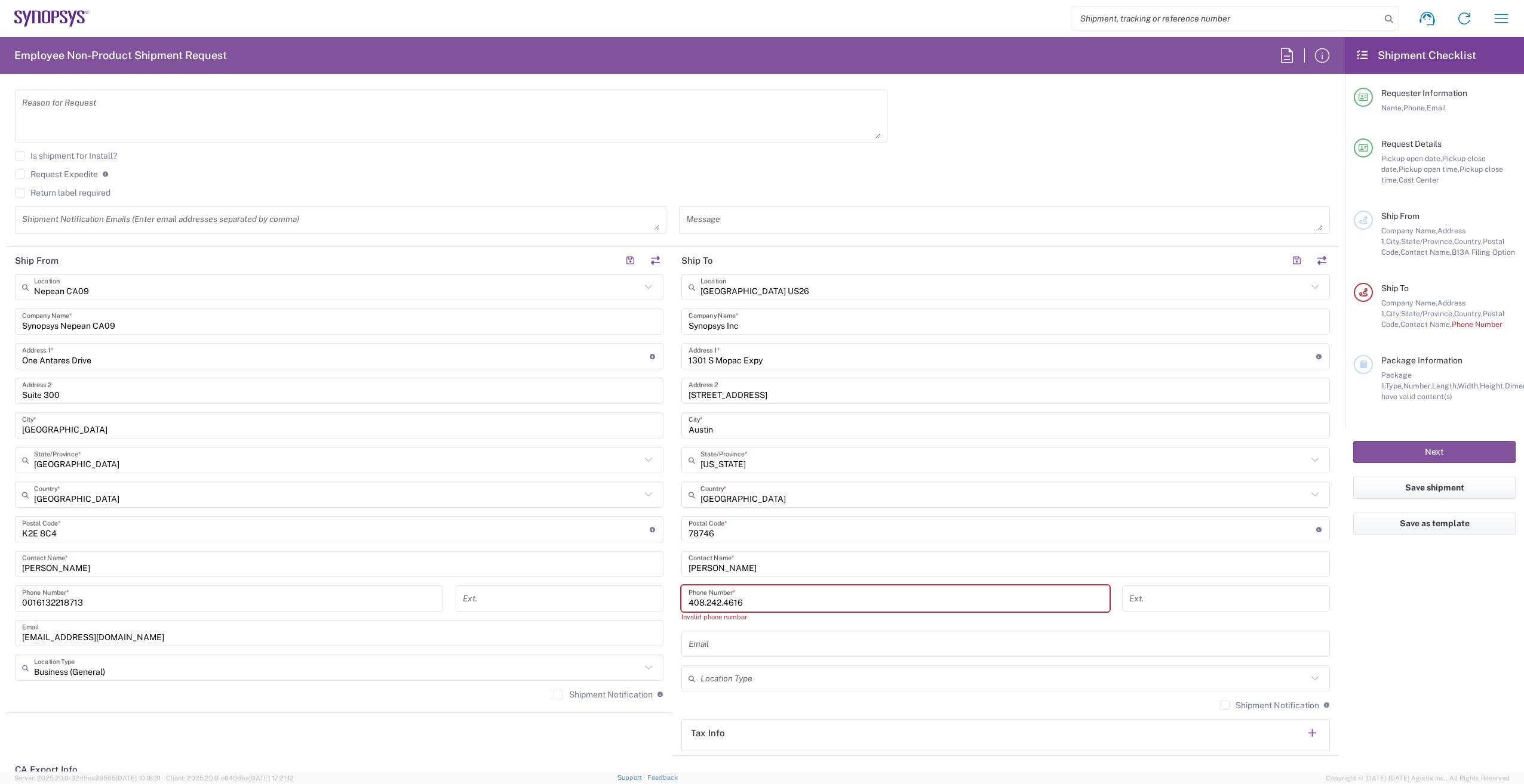
scroll to position [418, 0]
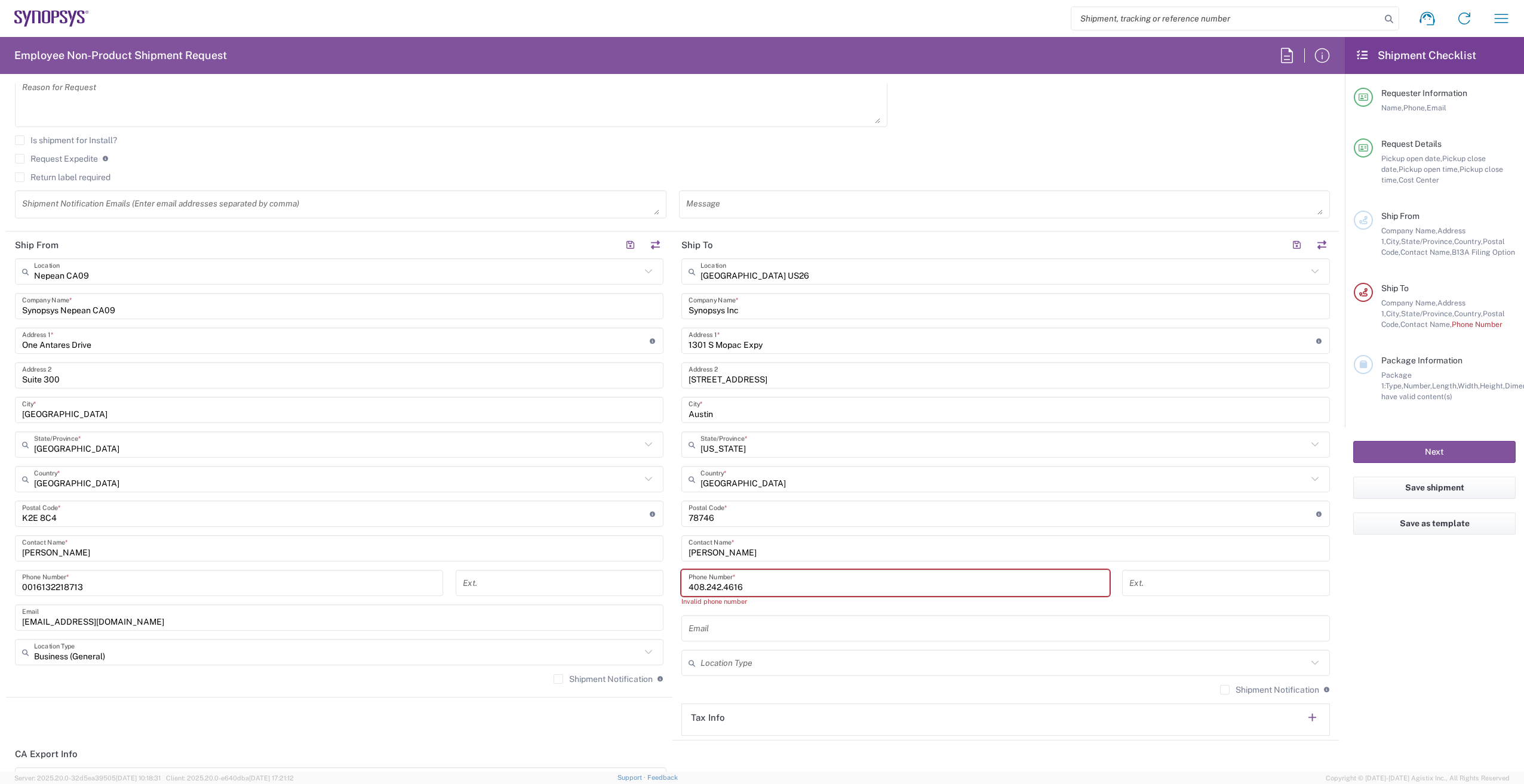
click at [807, 619] on input "text" at bounding box center [1006, 629] width 634 height 21
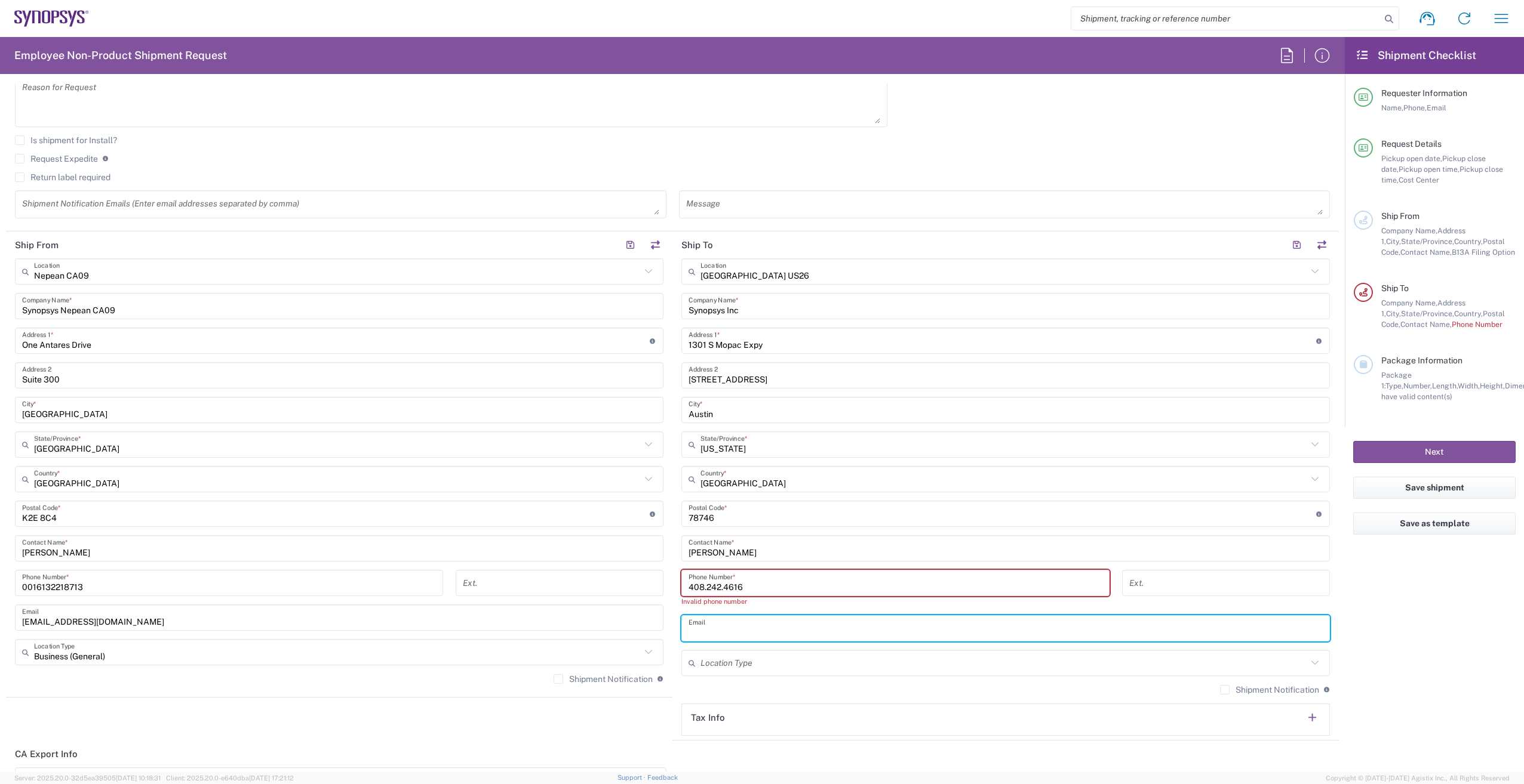
click at [1163, 584] on input "tel" at bounding box center [1225, 583] width 193 height 21
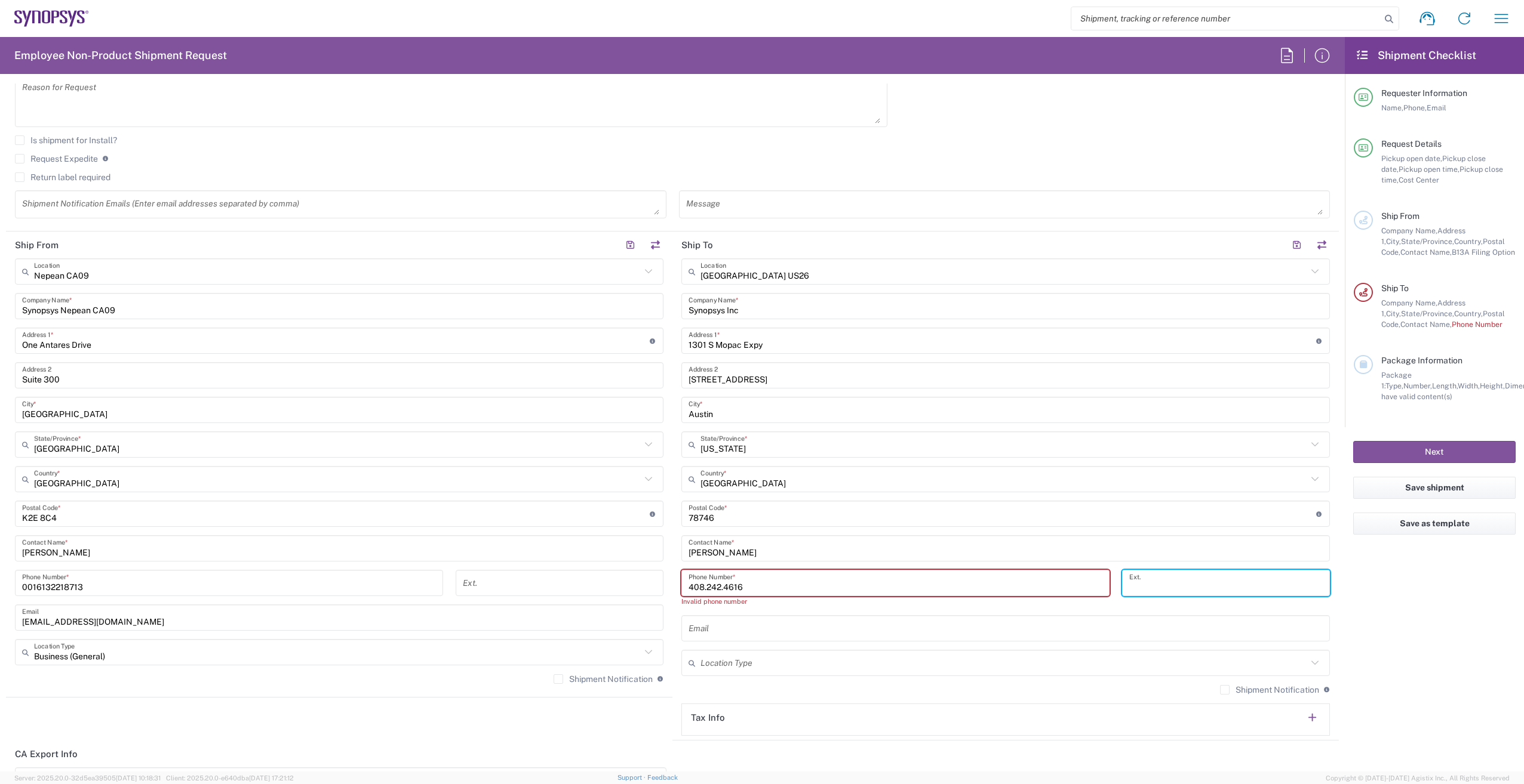
click at [703, 589] on input "408.242.4616" at bounding box center [896, 583] width 414 height 21
click at [721, 588] on input "408-242.4616" at bounding box center [896, 583] width 414 height 21
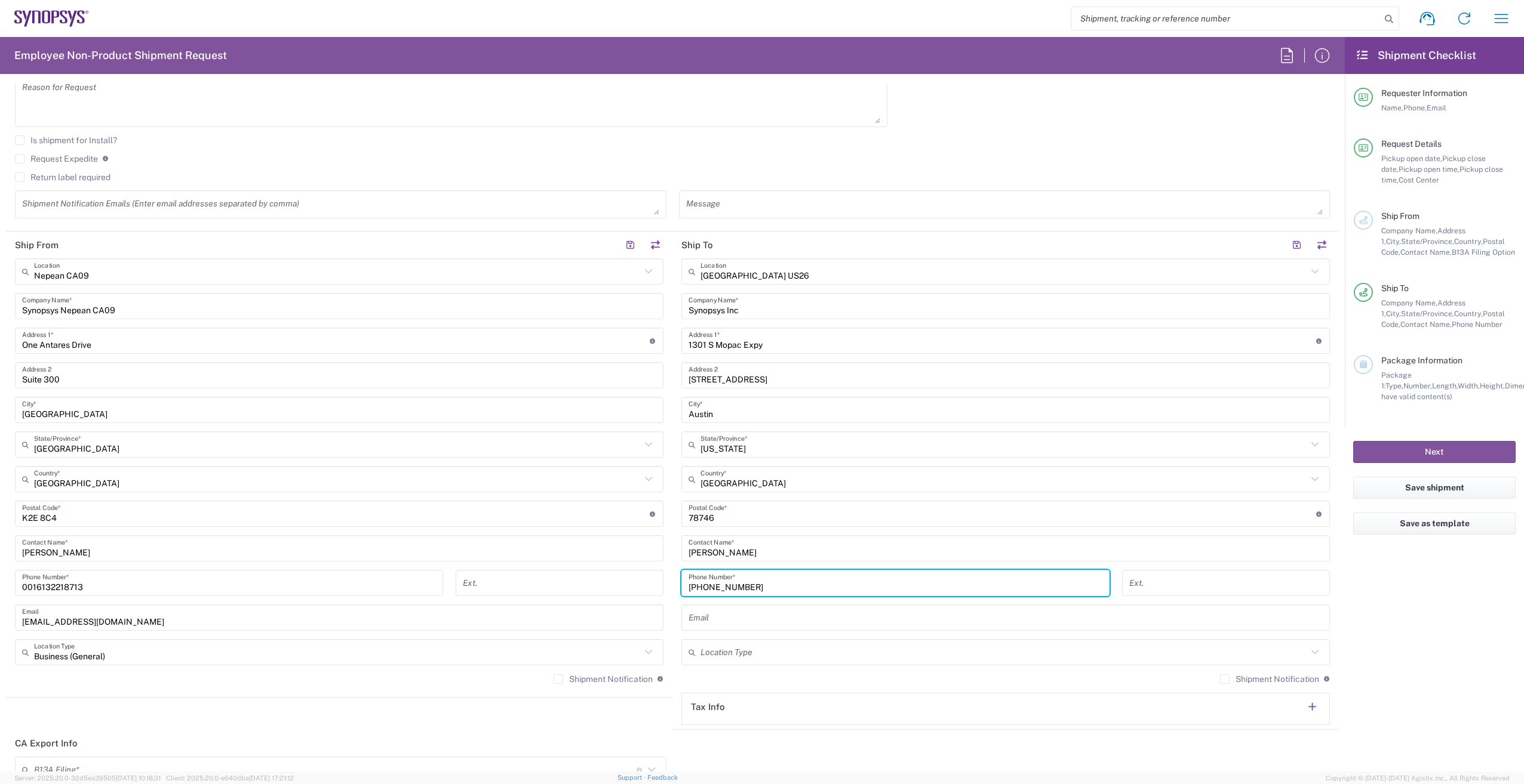
type input "408-242-4616"
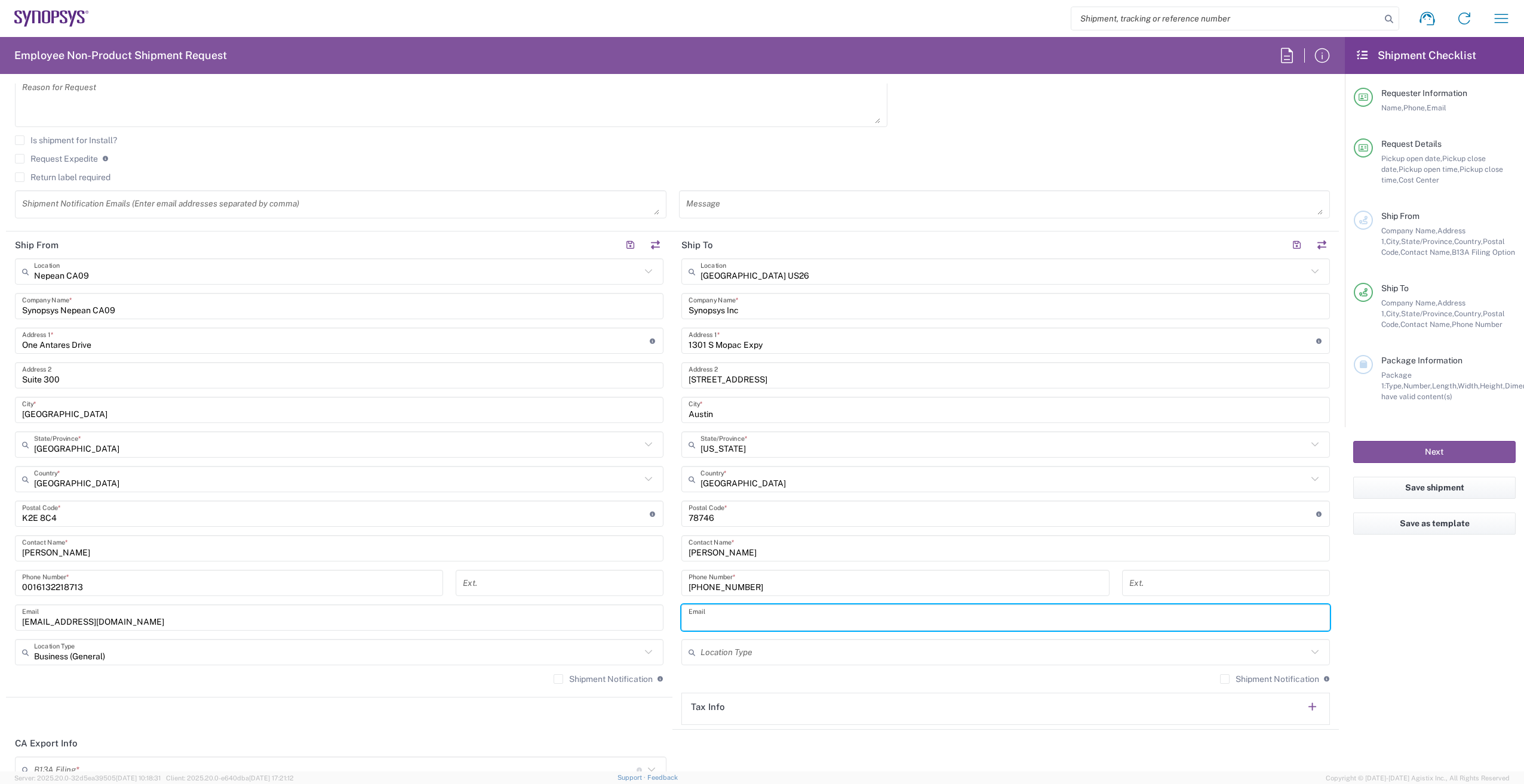
click at [717, 616] on input "text" at bounding box center [1006, 618] width 634 height 21
paste input "zoek@synopsys.com"
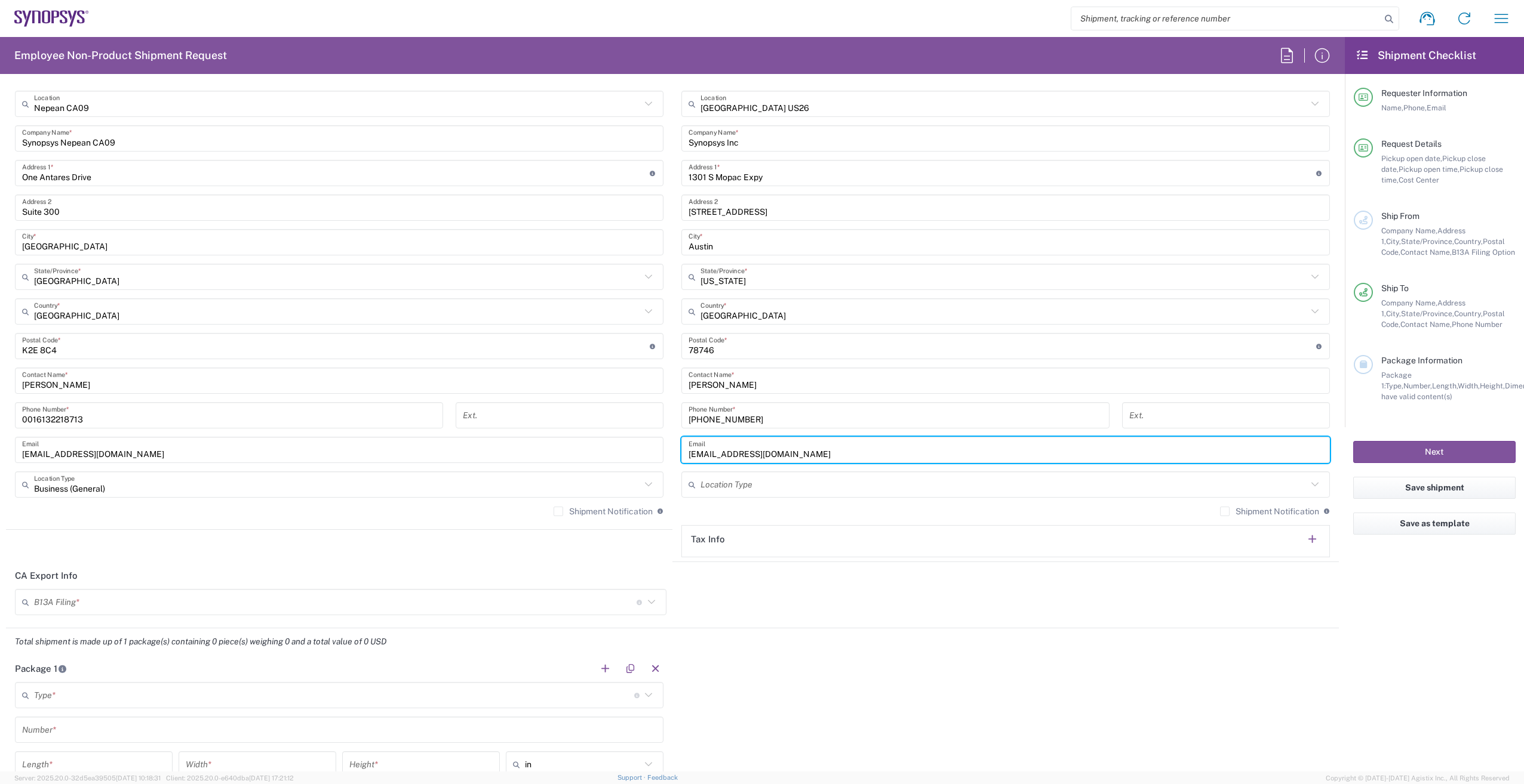
scroll to position [597, 0]
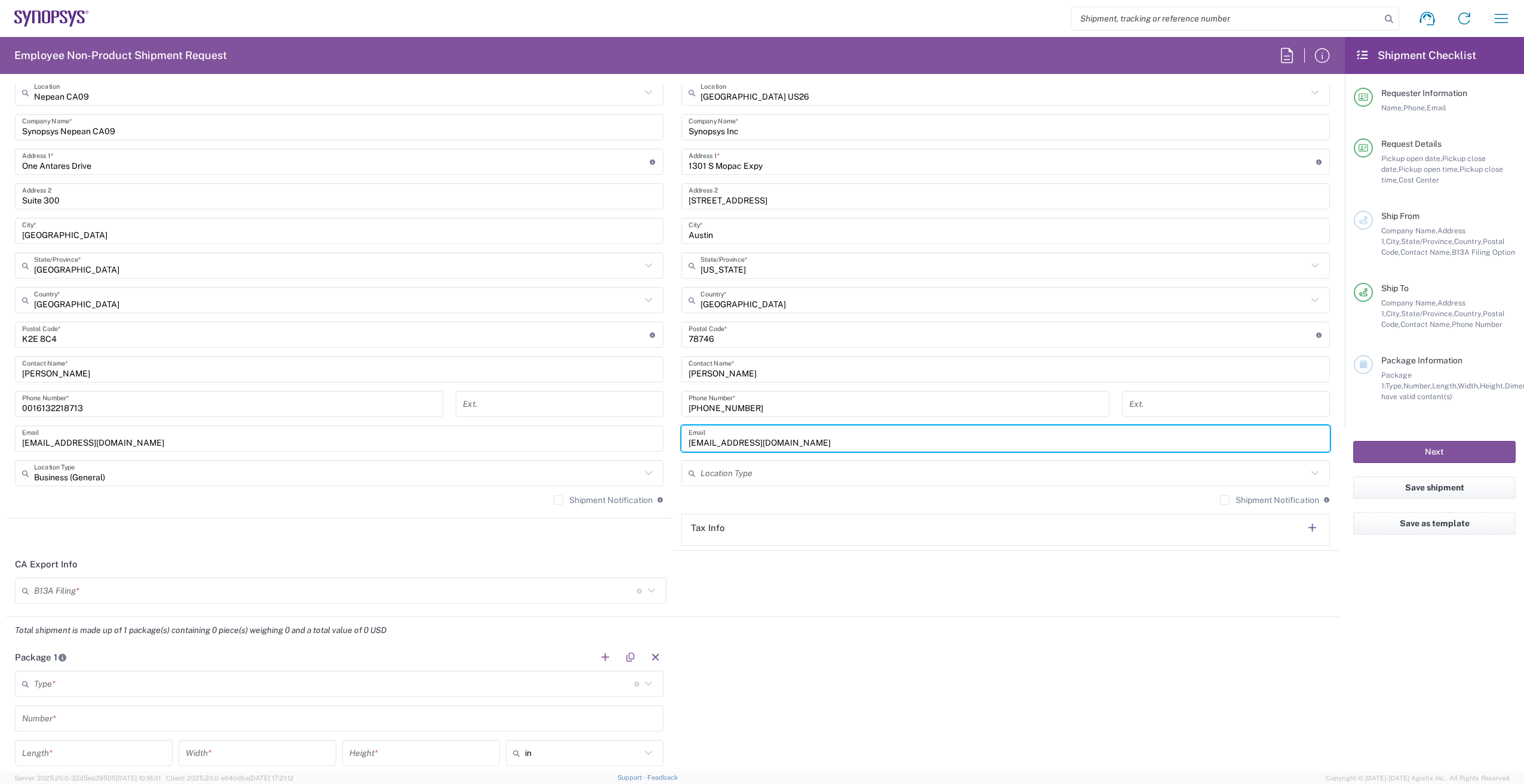
type input "zoek@synopsys.com"
click at [765, 480] on input "text" at bounding box center [1004, 473] width 607 height 21
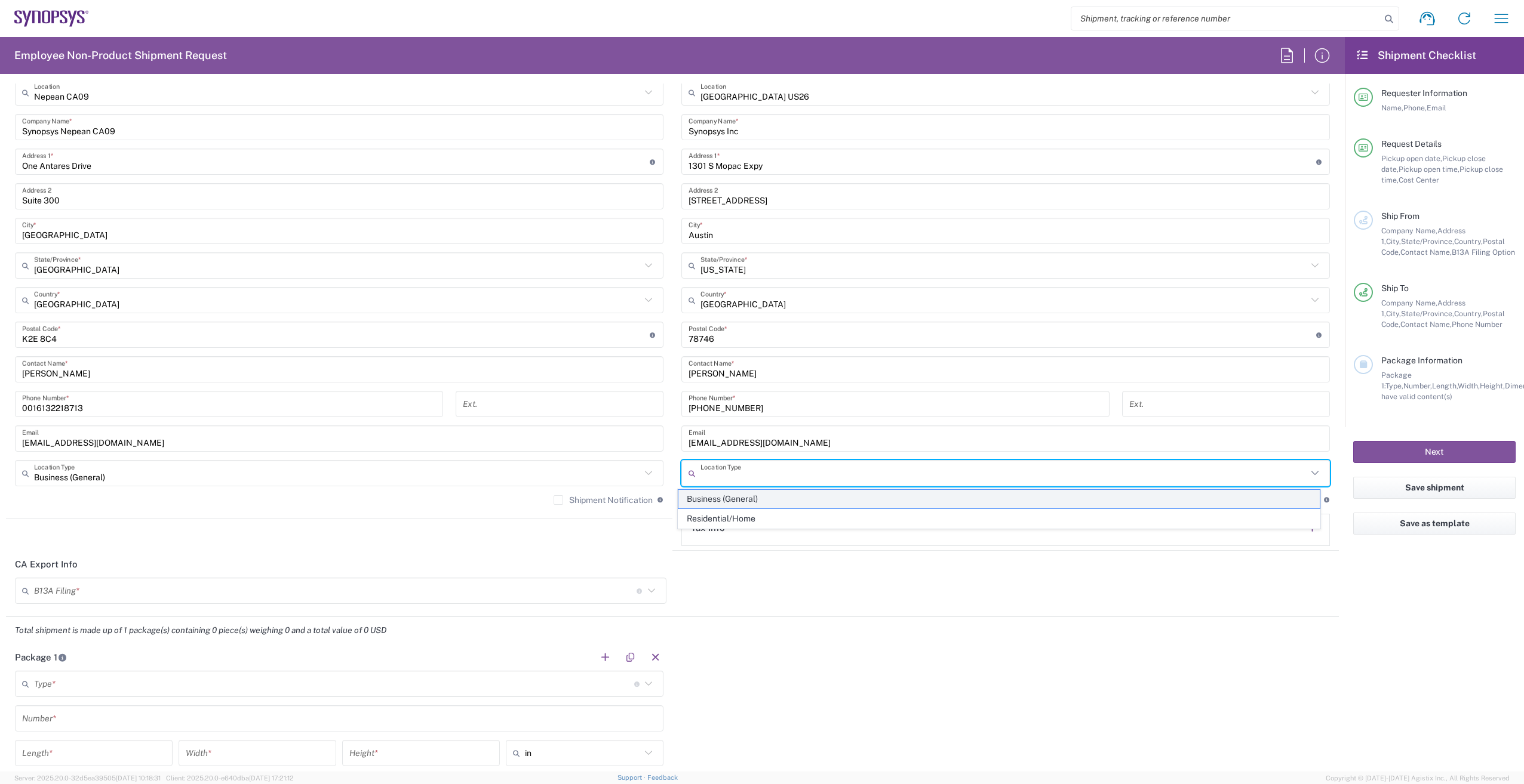
click at [749, 498] on span "Business (General)" at bounding box center [999, 499] width 642 height 19
type input "Business (General)"
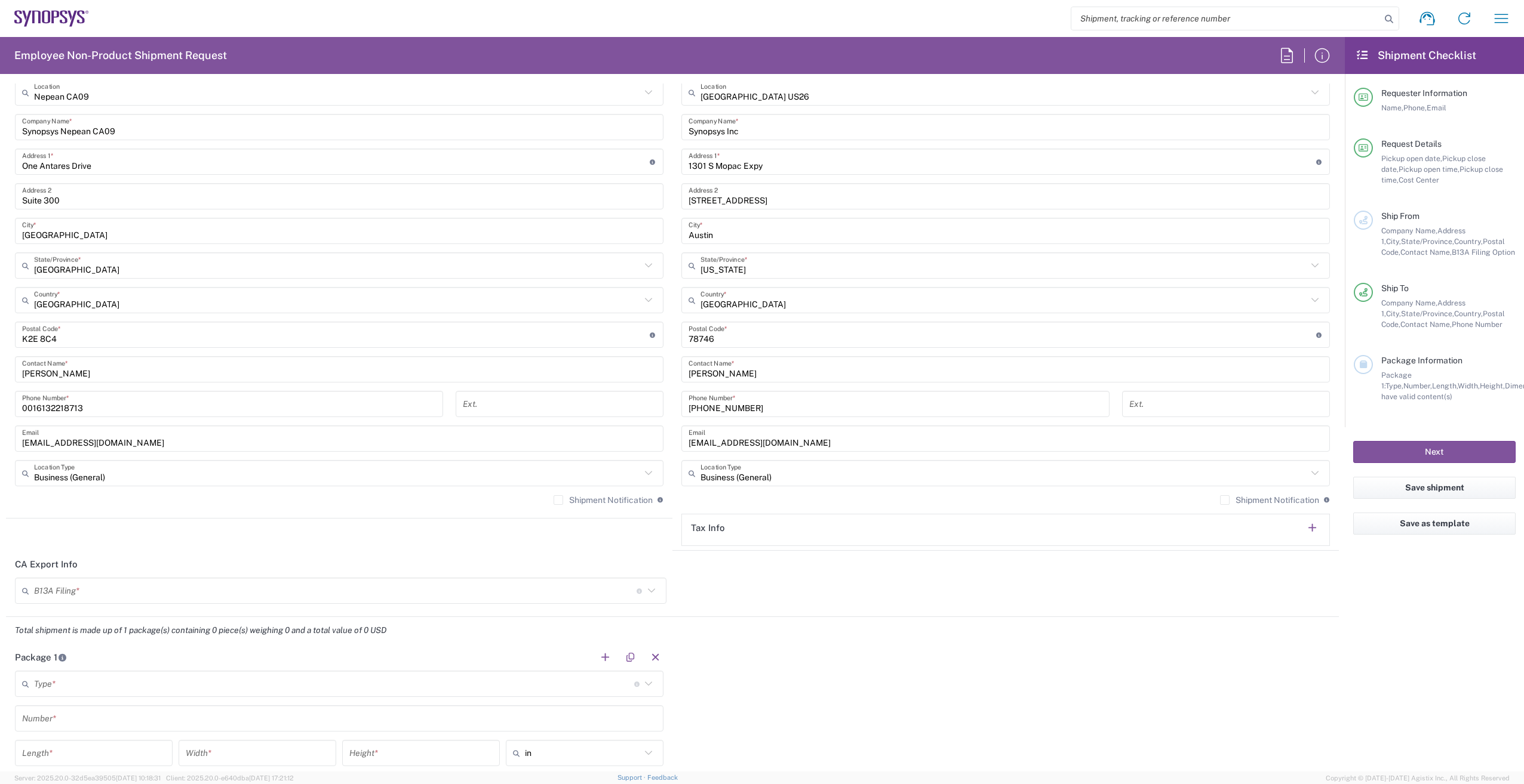
click at [749, 498] on div "Shipment Notification If checked, a shipment notification email will be sent to…" at bounding box center [1005, 504] width 648 height 19
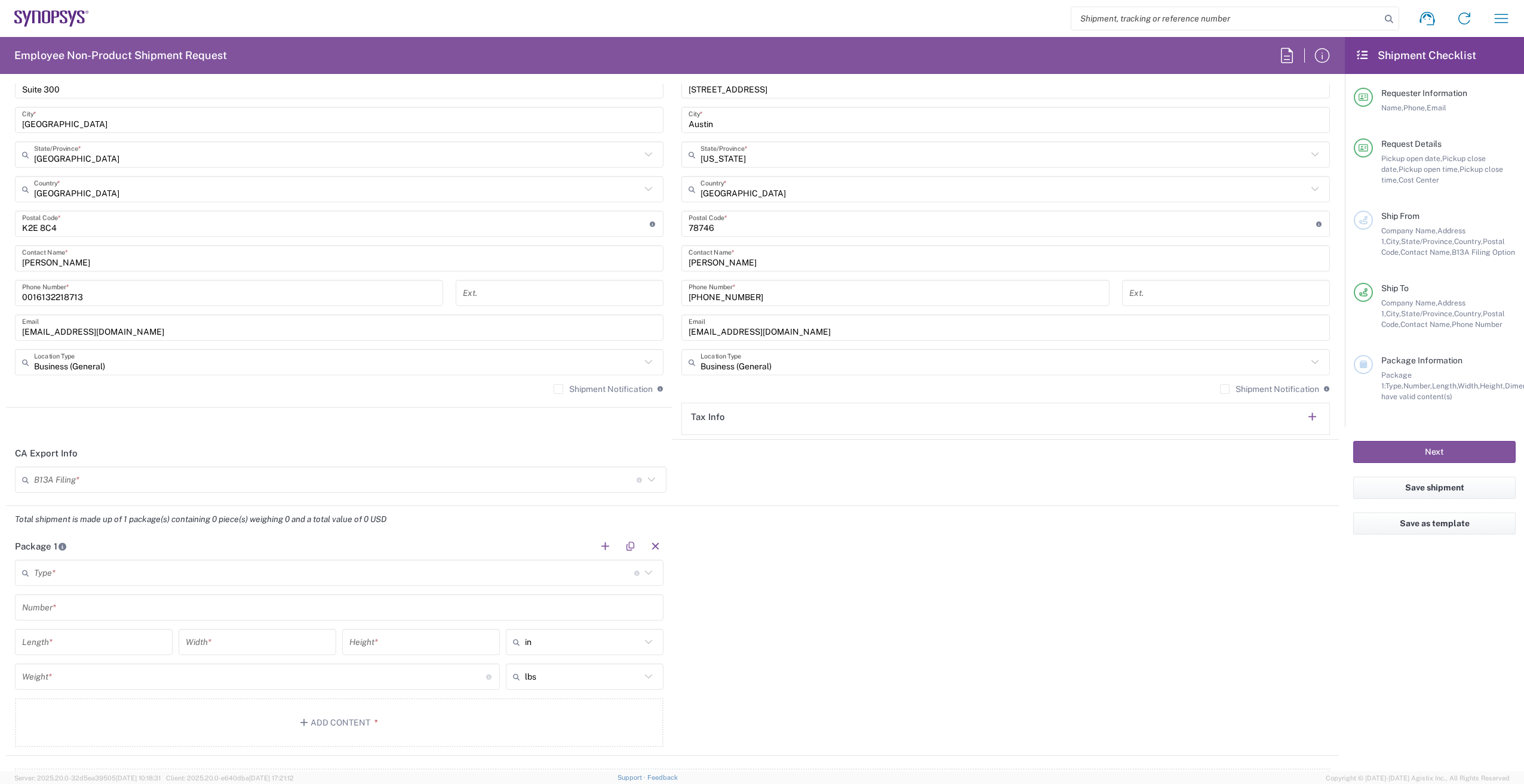
scroll to position [776, 0]
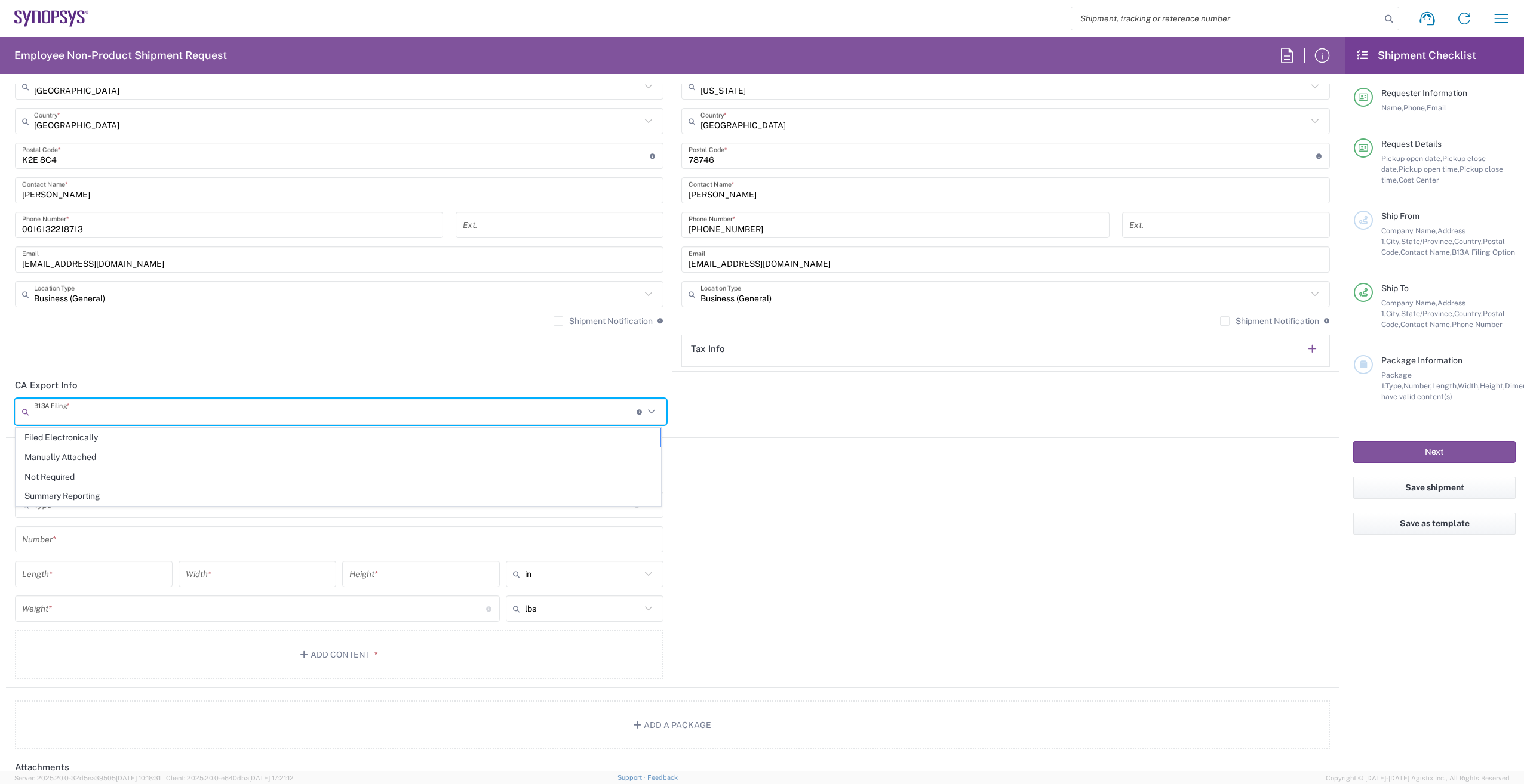
click at [592, 417] on input "text" at bounding box center [335, 412] width 603 height 21
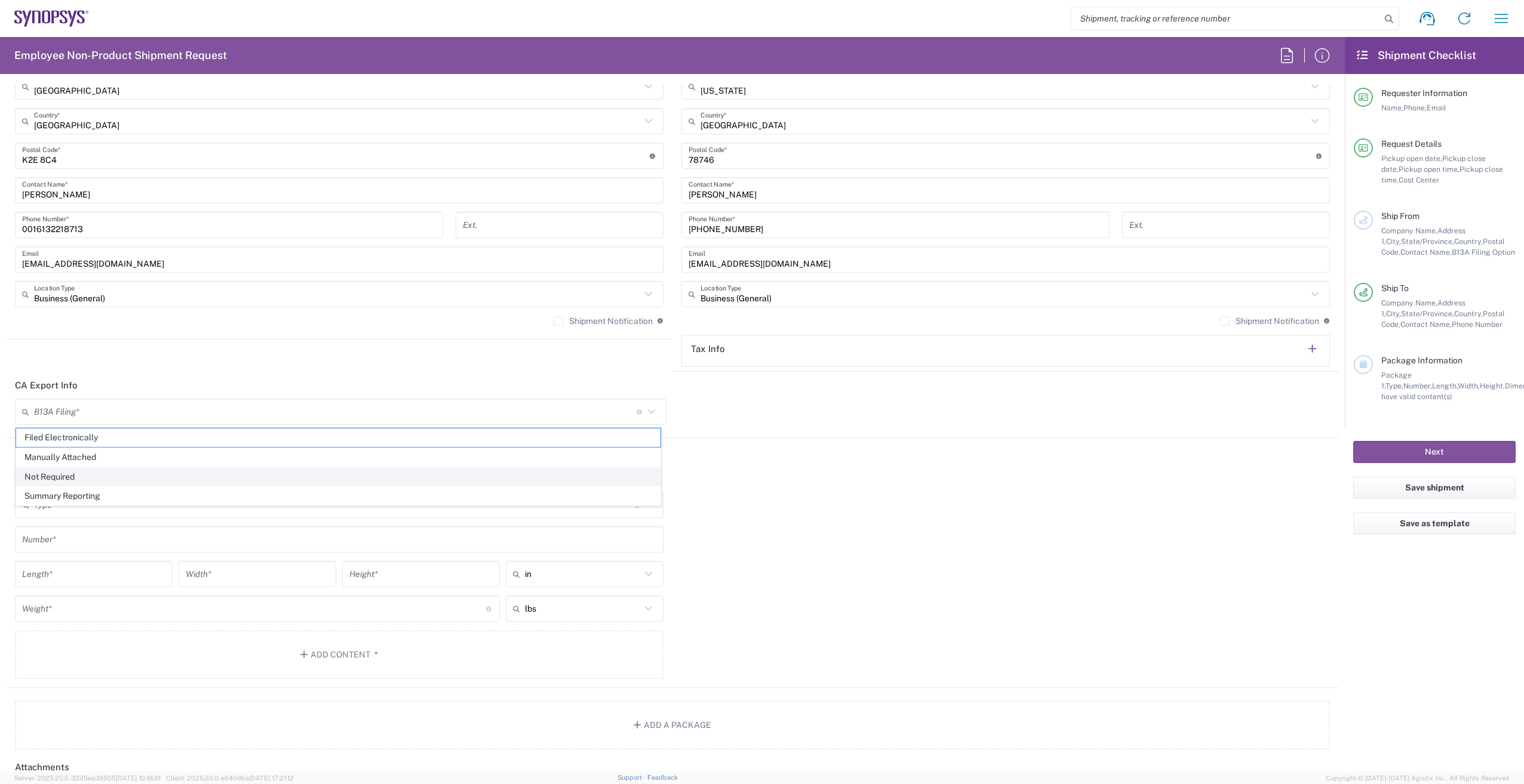
click at [377, 475] on span "Not Required" at bounding box center [338, 477] width 644 height 19
type input "Not Required"
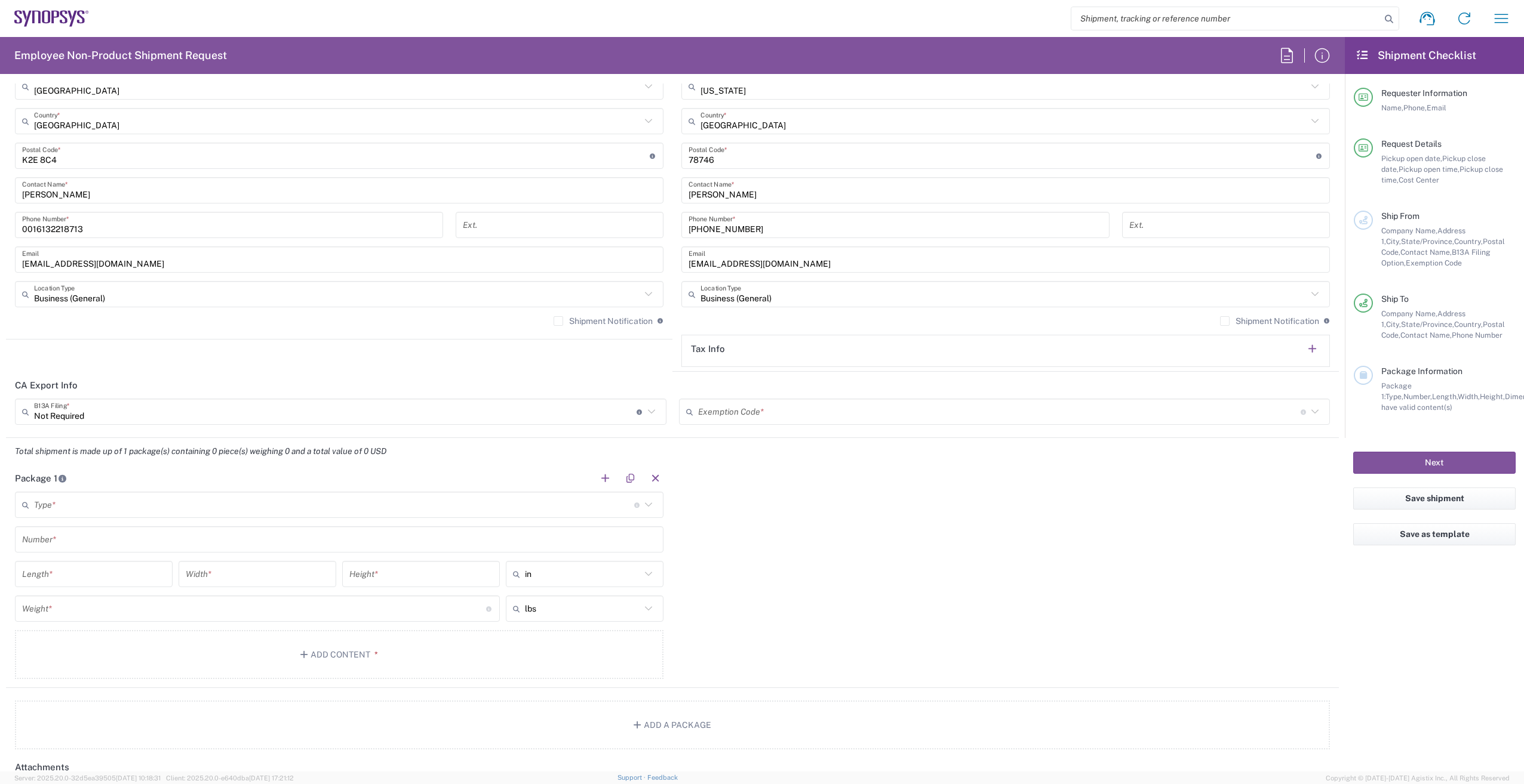
click at [813, 410] on input "text" at bounding box center [999, 412] width 603 height 21
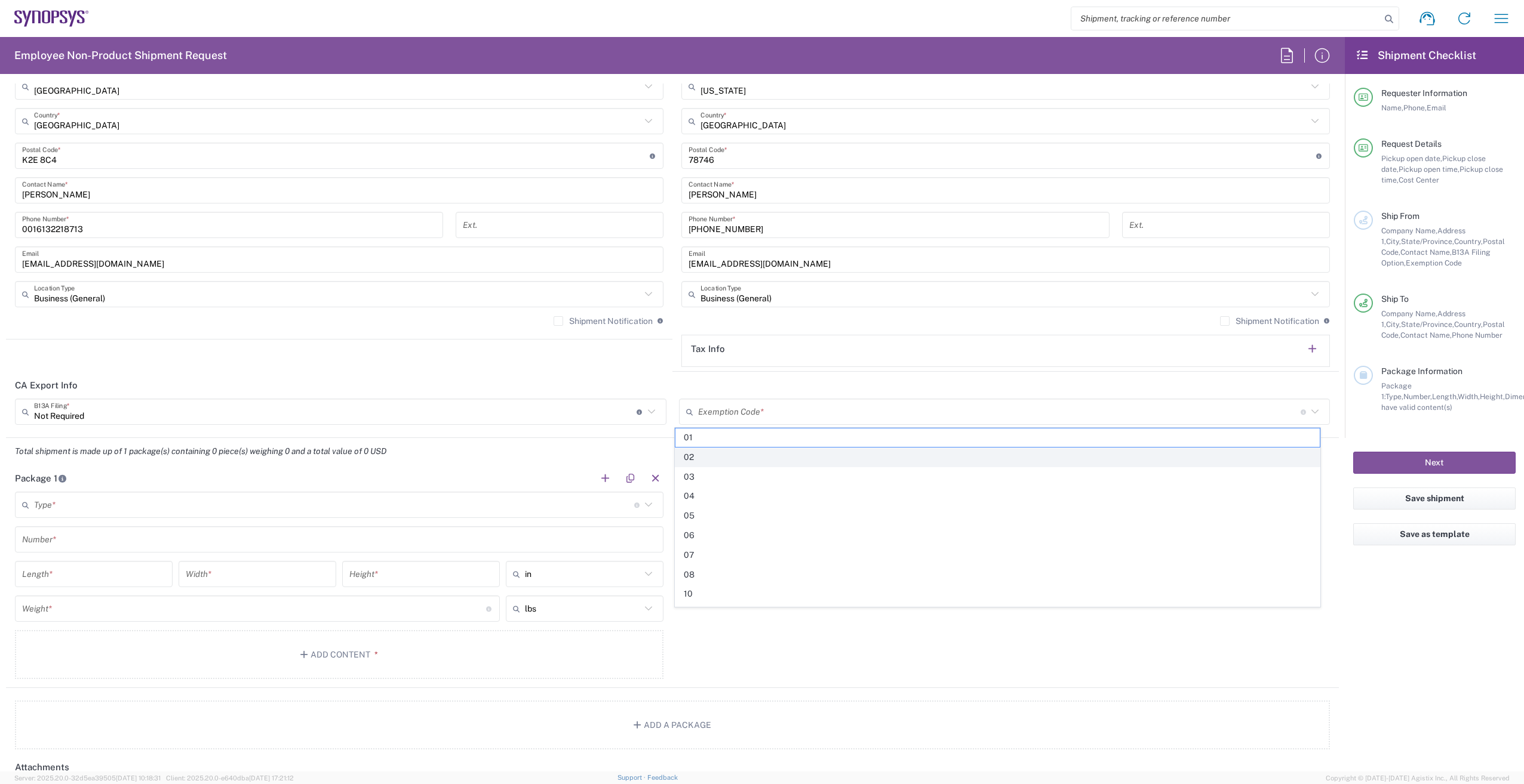
click at [765, 452] on span "02" at bounding box center [997, 457] width 644 height 19
type input "02"
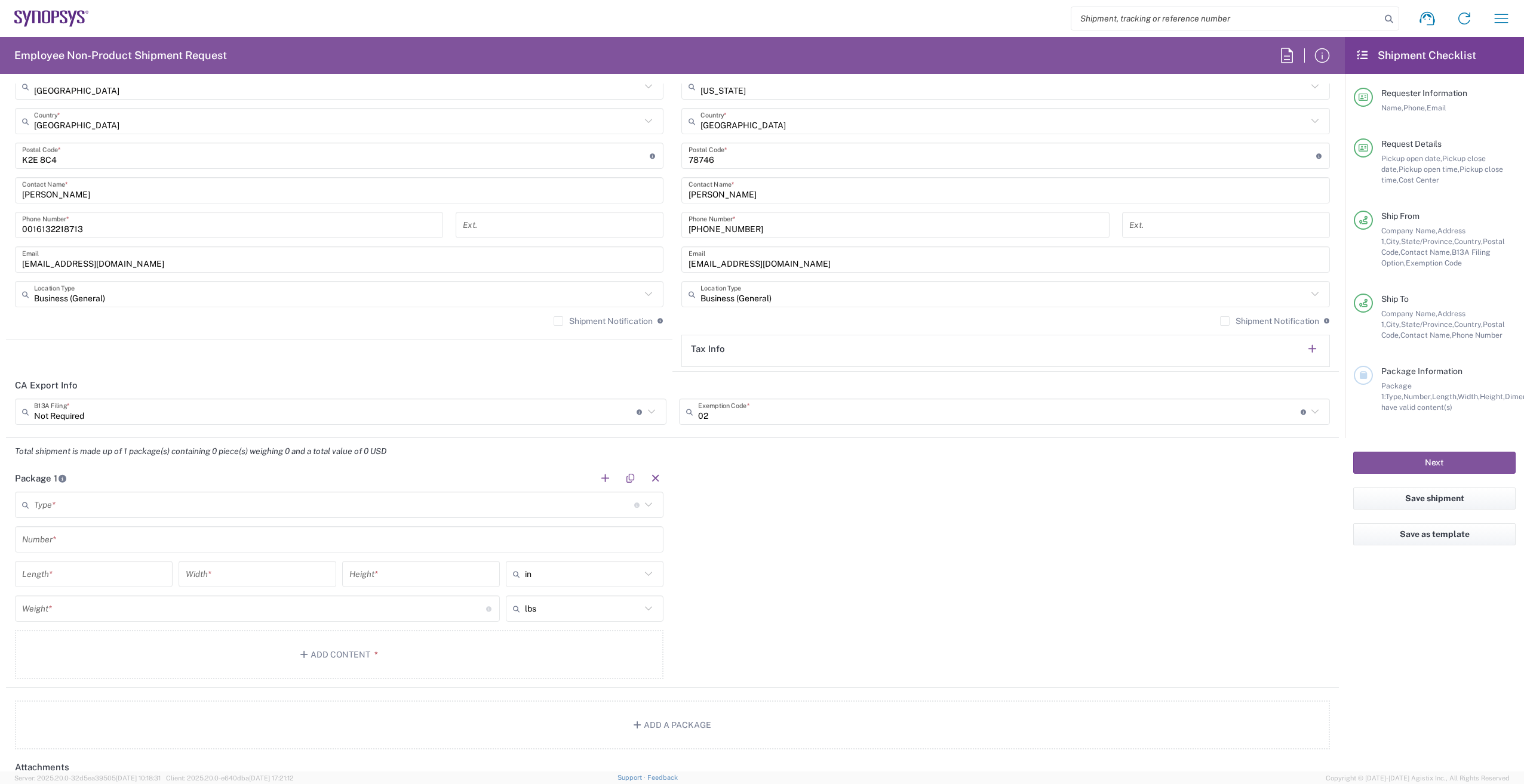
click at [763, 453] on div "Total shipment is made up of 1 package(s) containing 0 piece(s) weighing 0 and …" at bounding box center [673, 451] width 1345 height 27
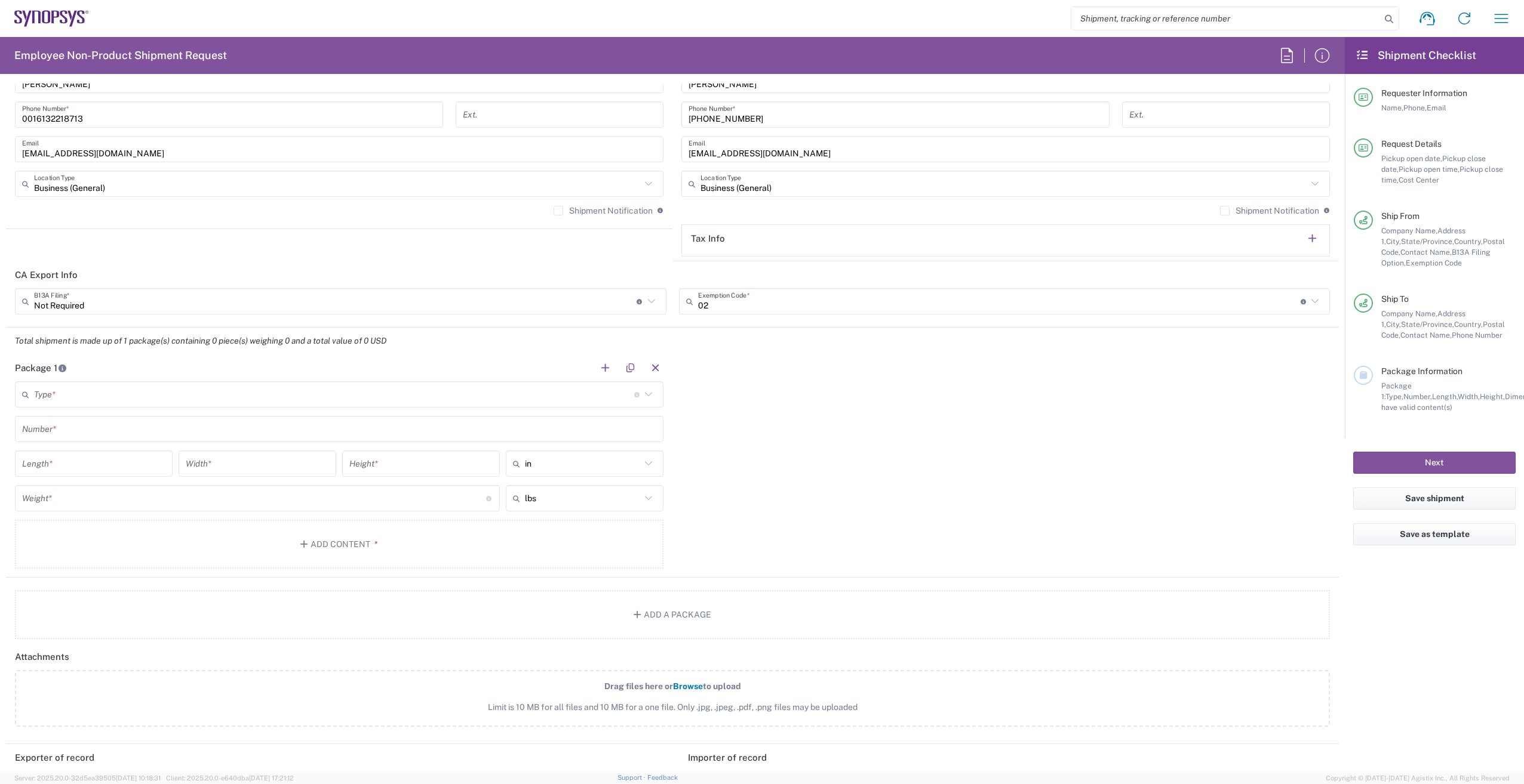
scroll to position [895, 0]
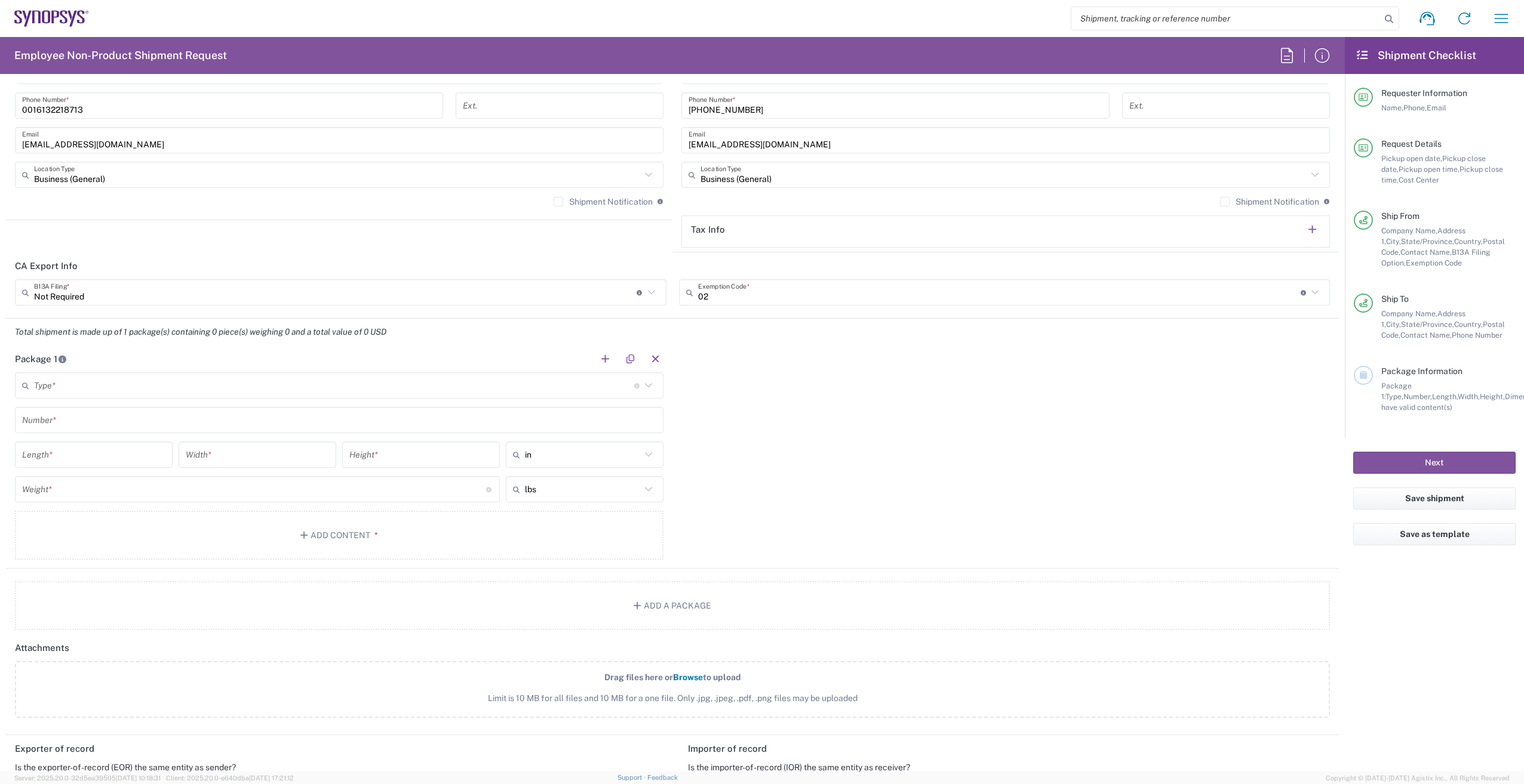
click at [603, 388] on input "text" at bounding box center [334, 386] width 600 height 21
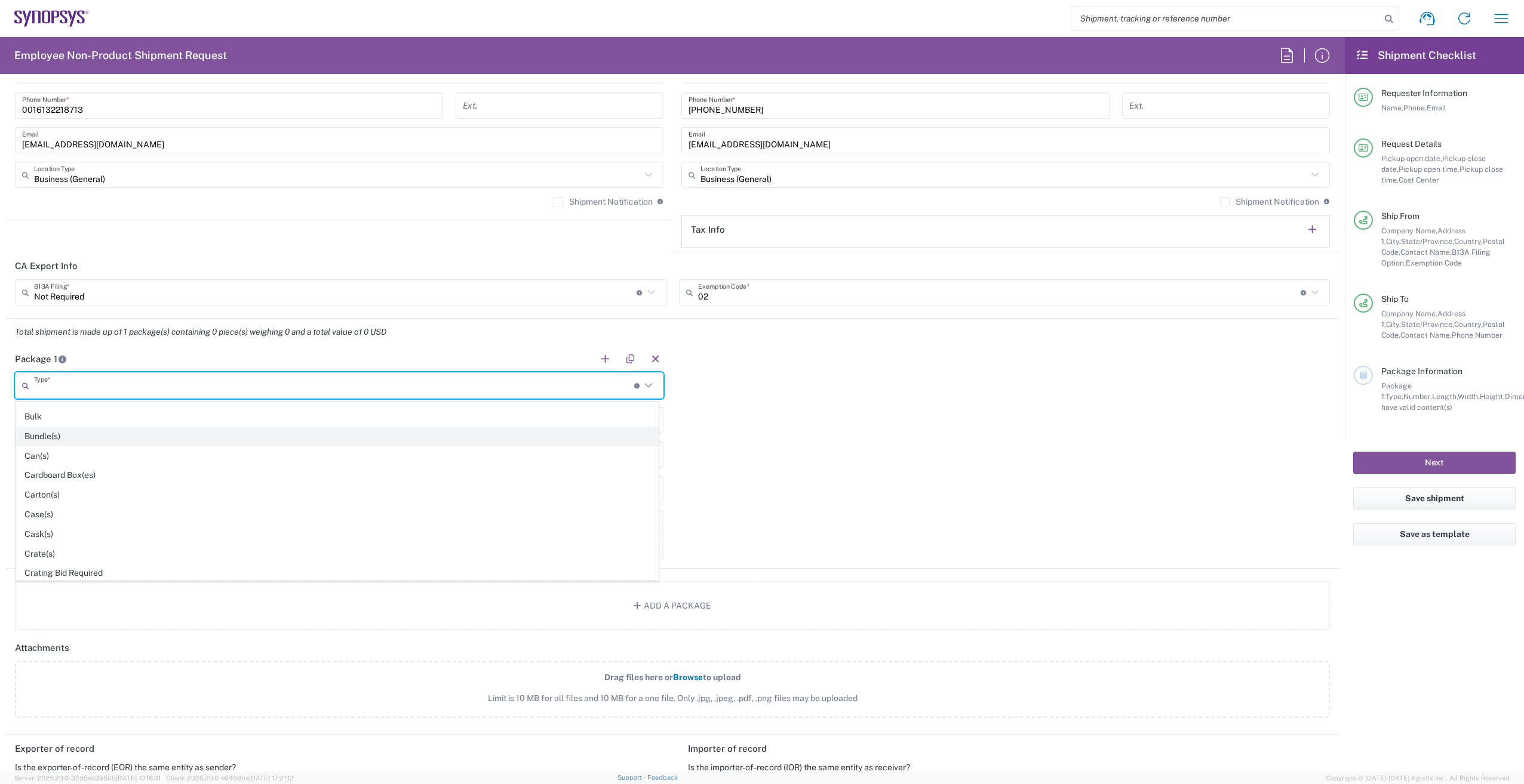
scroll to position [119, 0]
click at [222, 454] on span "Cardboard Box(es)" at bounding box center [337, 448] width 642 height 19
type input "Cardboard Box(es)"
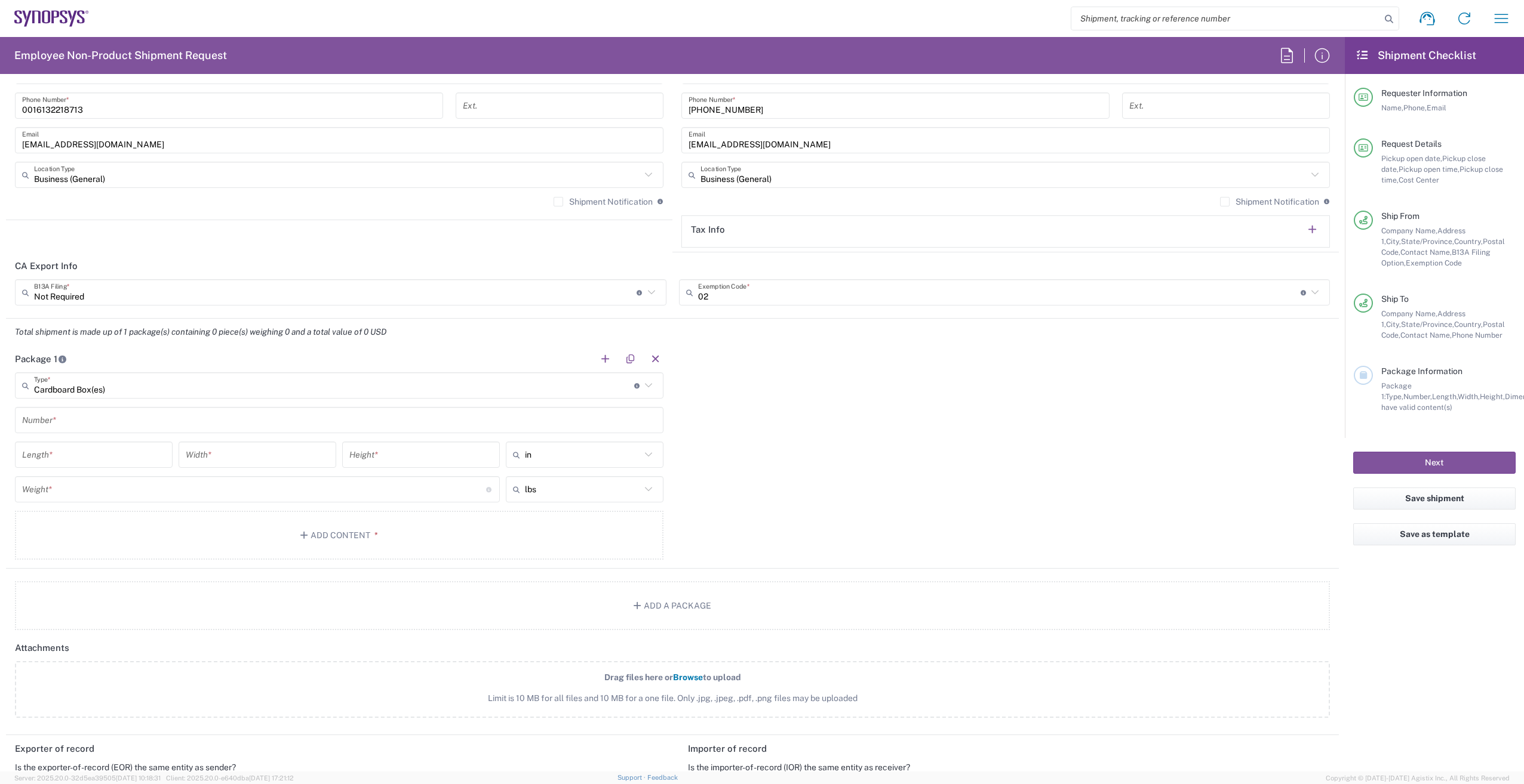
click at [60, 424] on input "text" at bounding box center [339, 420] width 634 height 21
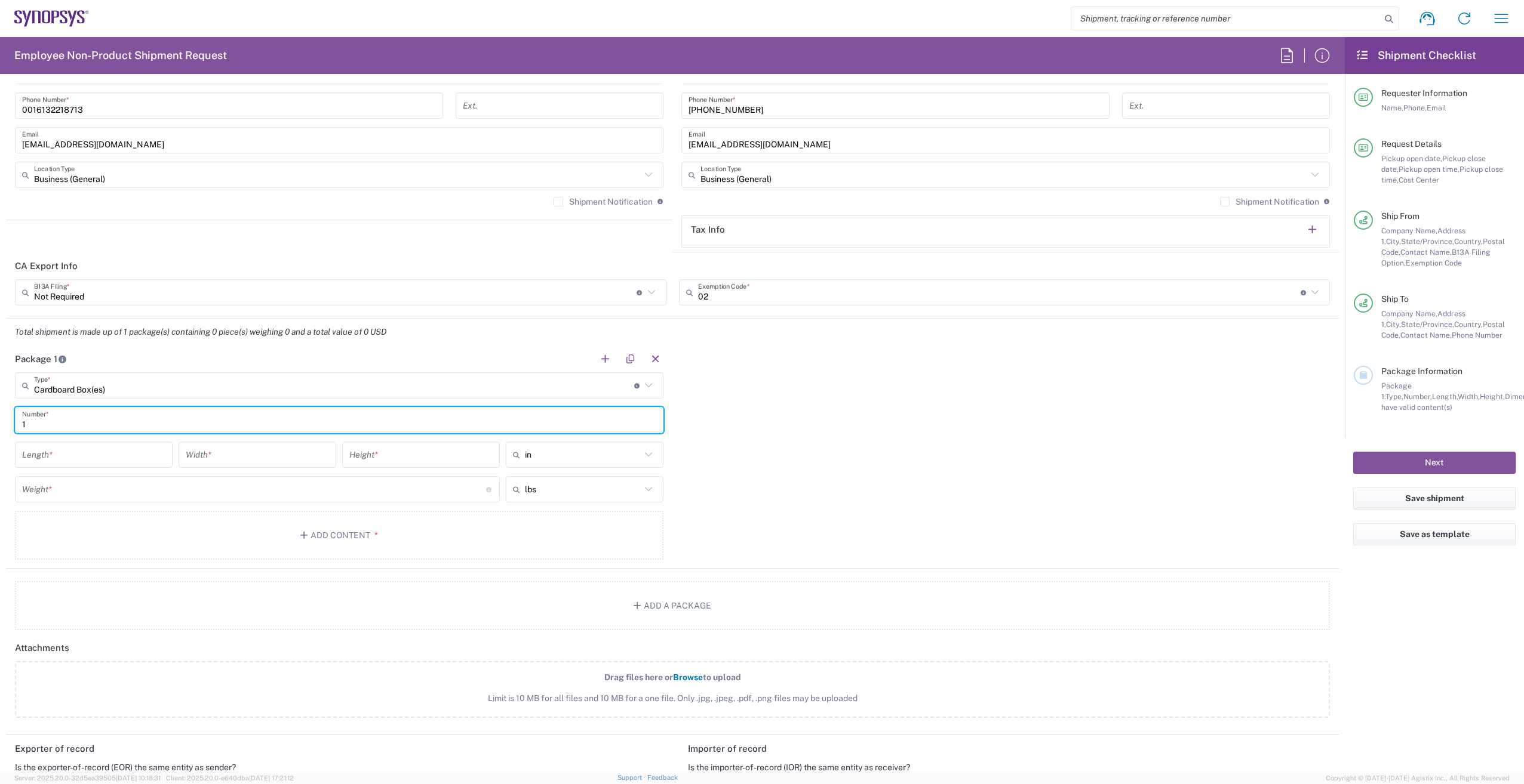
type input "1"
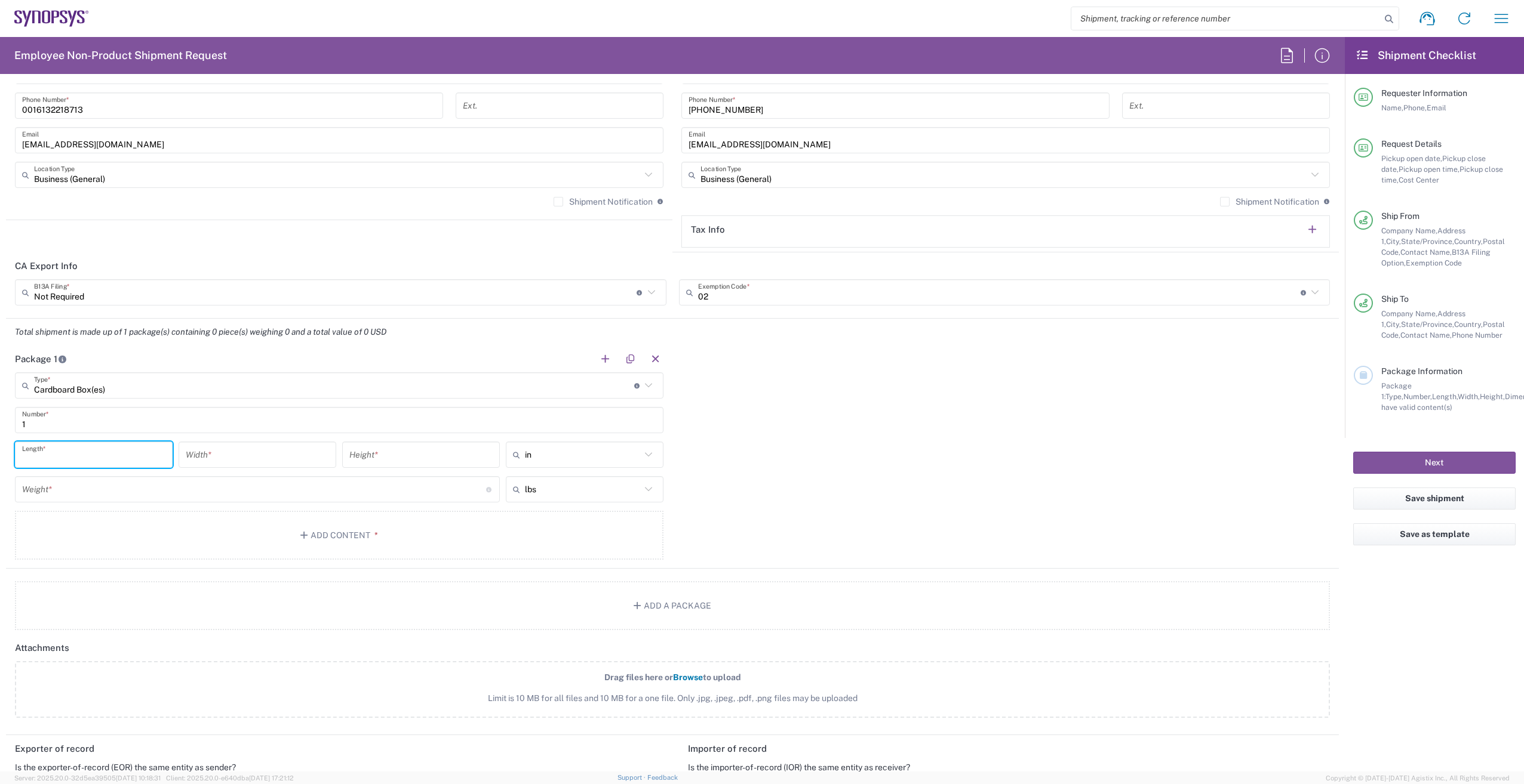
click at [64, 454] on input "number" at bounding box center [93, 455] width 143 height 21
type input "18"
type input "16.5"
click at [67, 493] on input "number" at bounding box center [254, 489] width 464 height 21
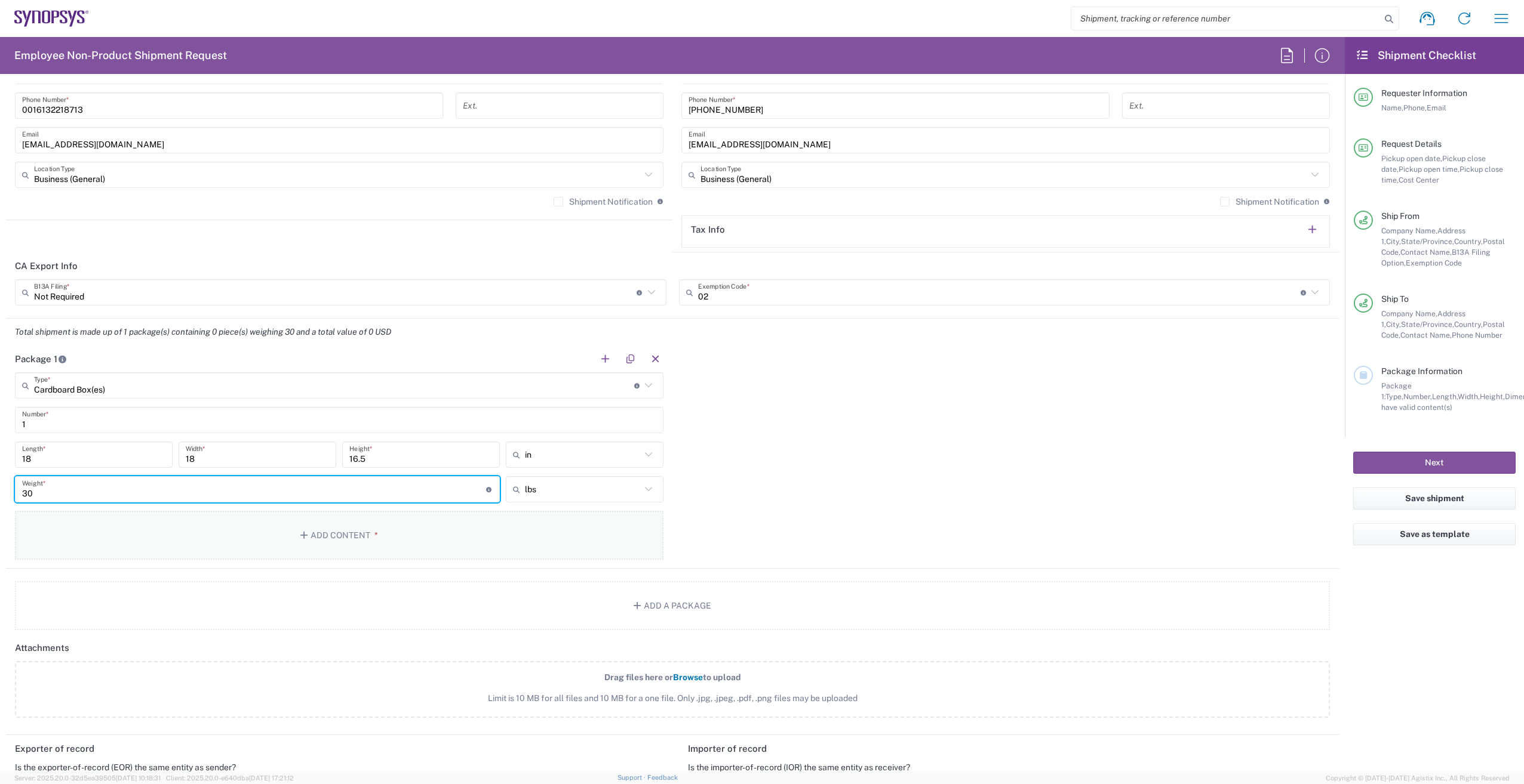
type input "30"
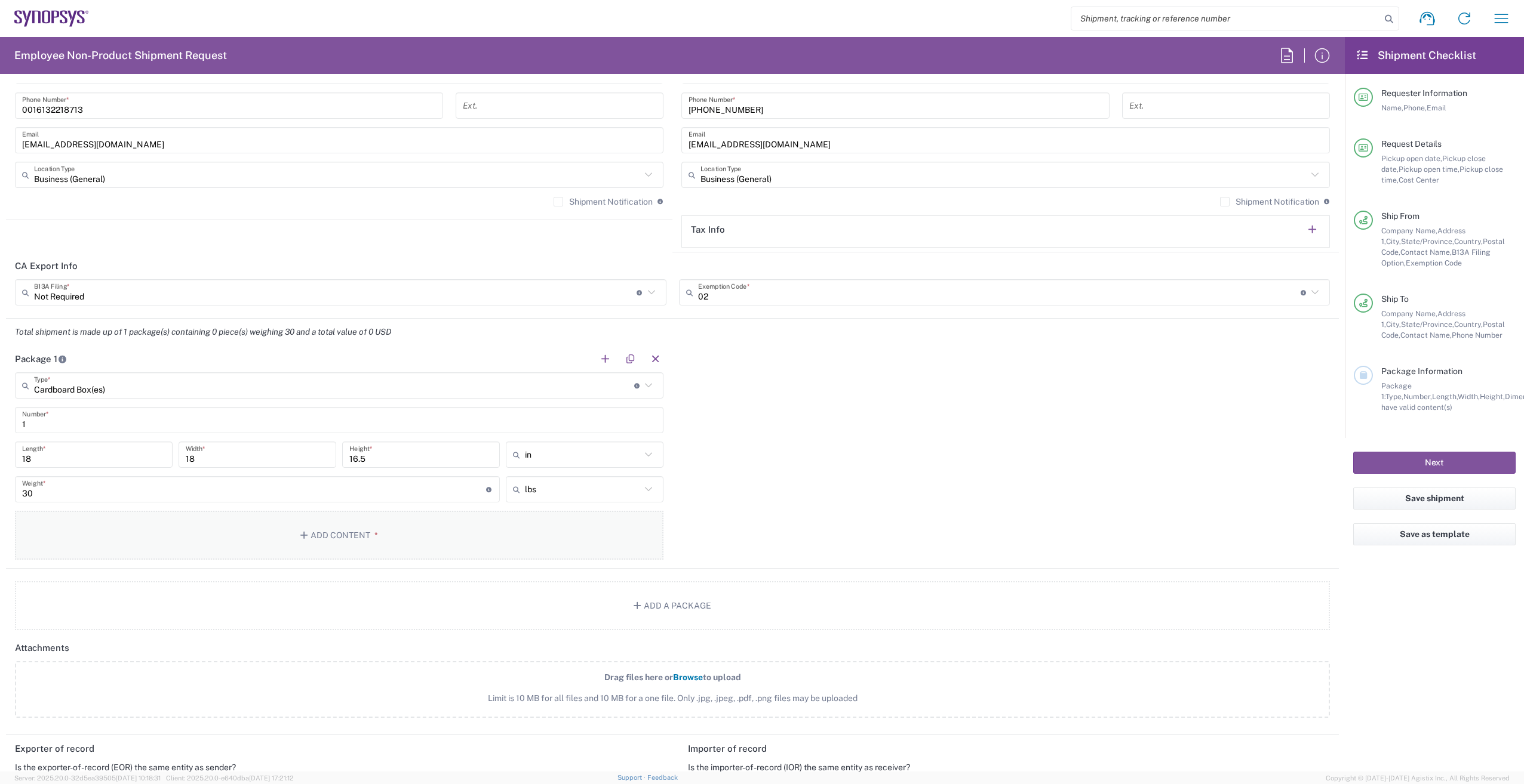
click at [353, 535] on button "Add Content *" at bounding box center [339, 536] width 648 height 49
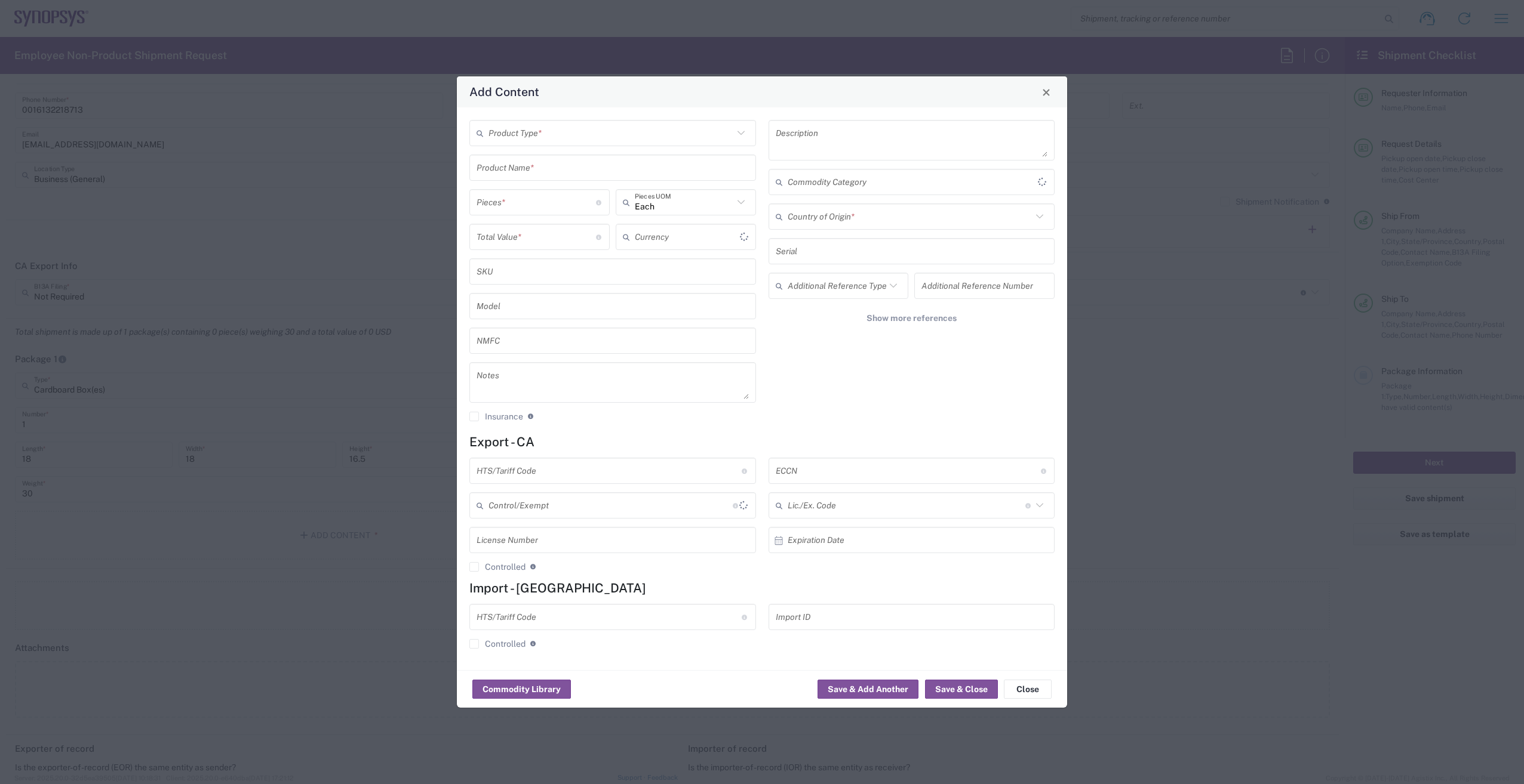
type input "US Dollar"
click at [548, 133] on input "text" at bounding box center [610, 133] width 245 height 21
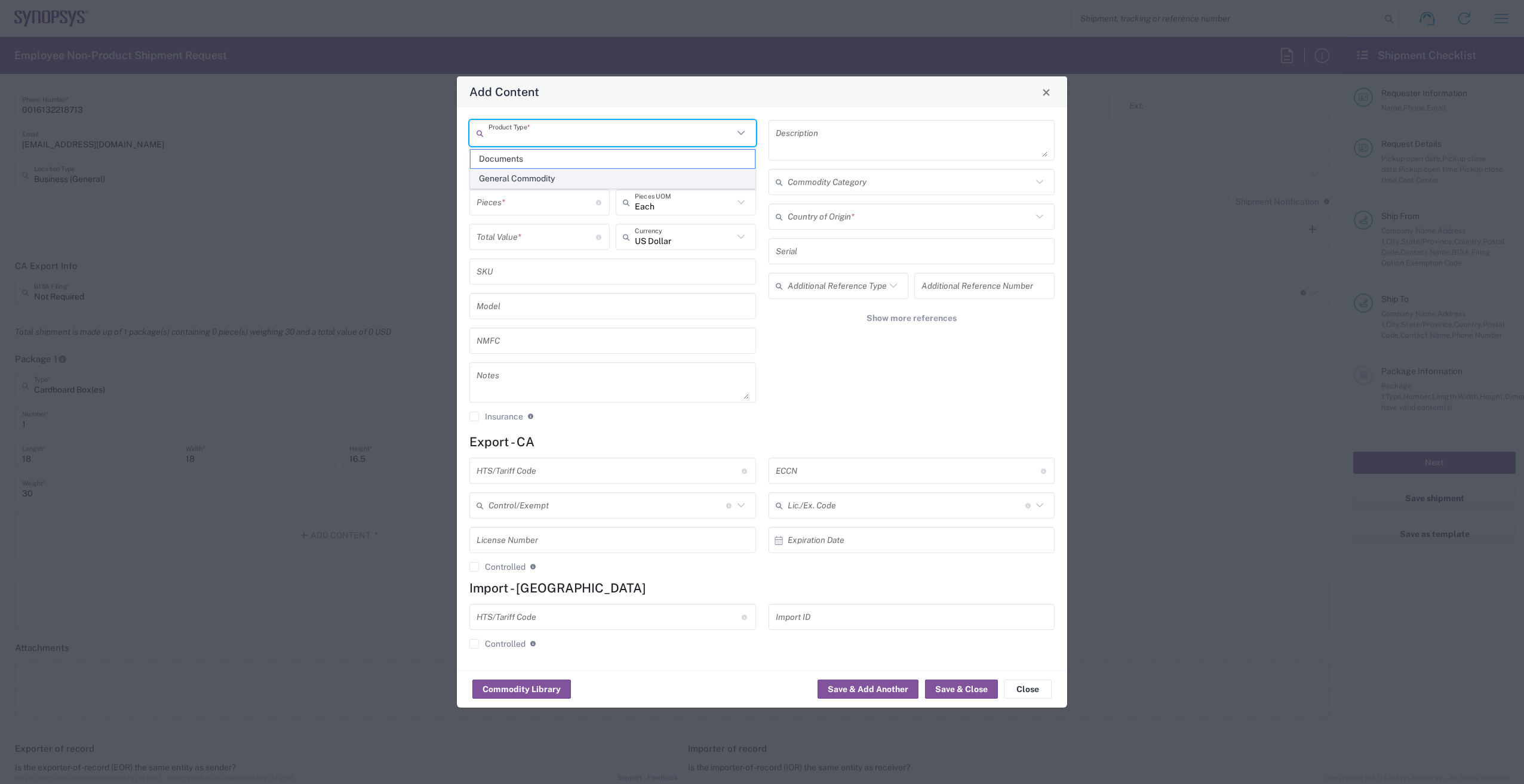
click at [526, 178] on span "General Commodity" at bounding box center [612, 179] width 284 height 19
type input "General Commodity"
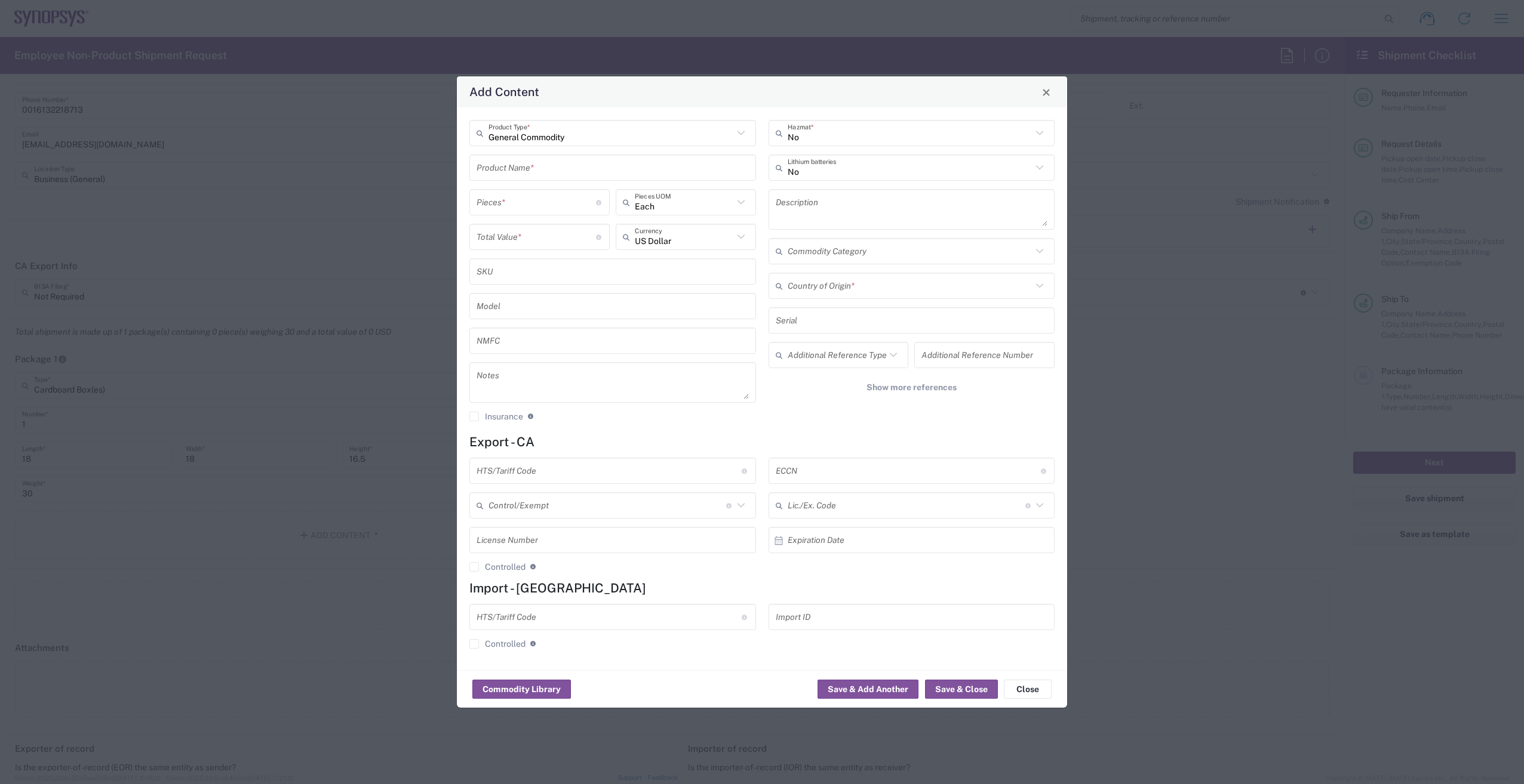
click at [536, 167] on input "text" at bounding box center [613, 168] width 272 height 21
click at [601, 193] on div "New hires backpacks" at bounding box center [612, 196] width 284 height 21
type input "New hires backpacks"
type textarea "New hires backpacks"
type input "4202.92.3120"
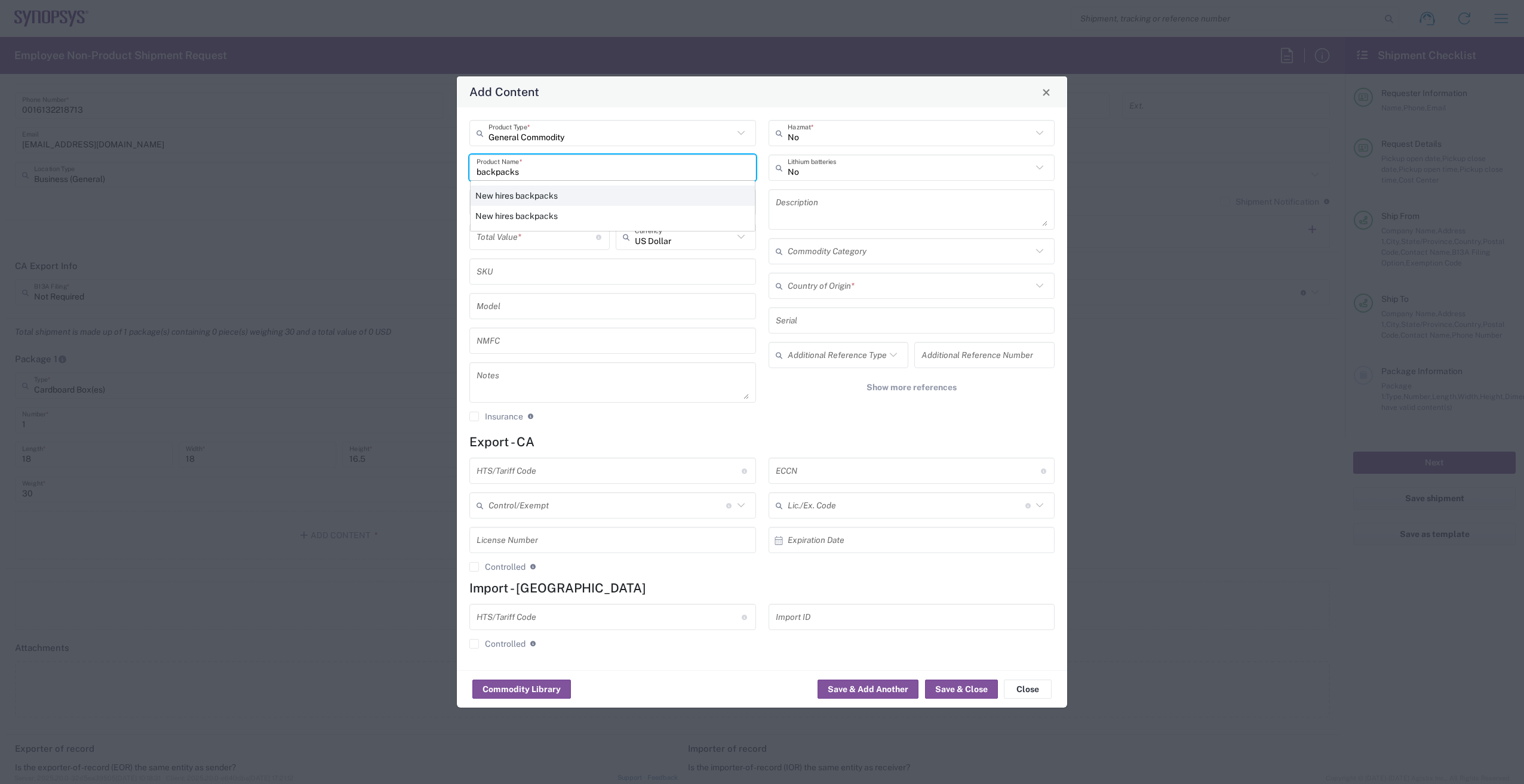
type input "BIS"
type input "EAR99"
type input "NLR - No License Required"
click at [549, 203] on input "number" at bounding box center [536, 202] width 120 height 21
type input "8"
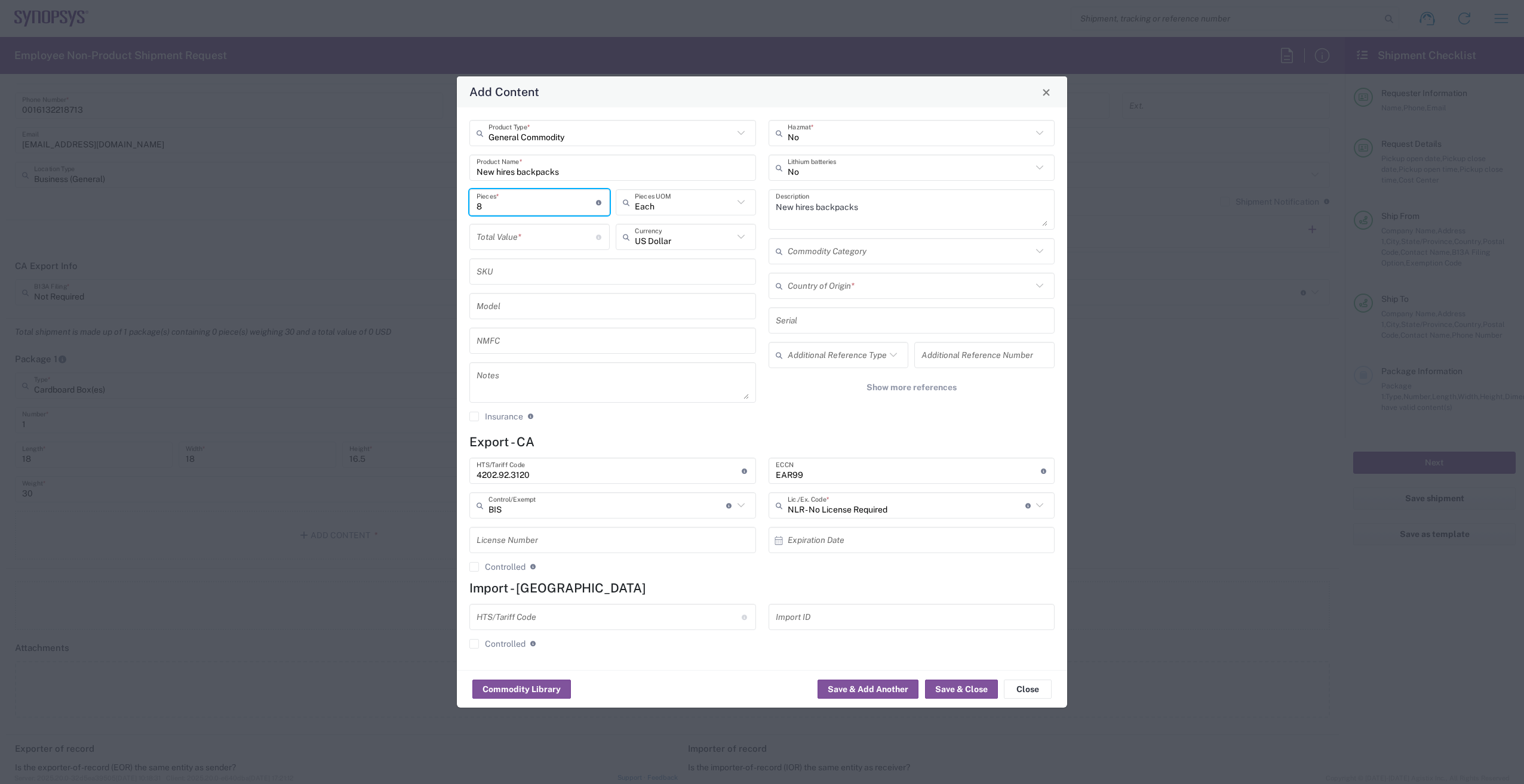
click at [543, 238] on input "number" at bounding box center [536, 237] width 120 height 21
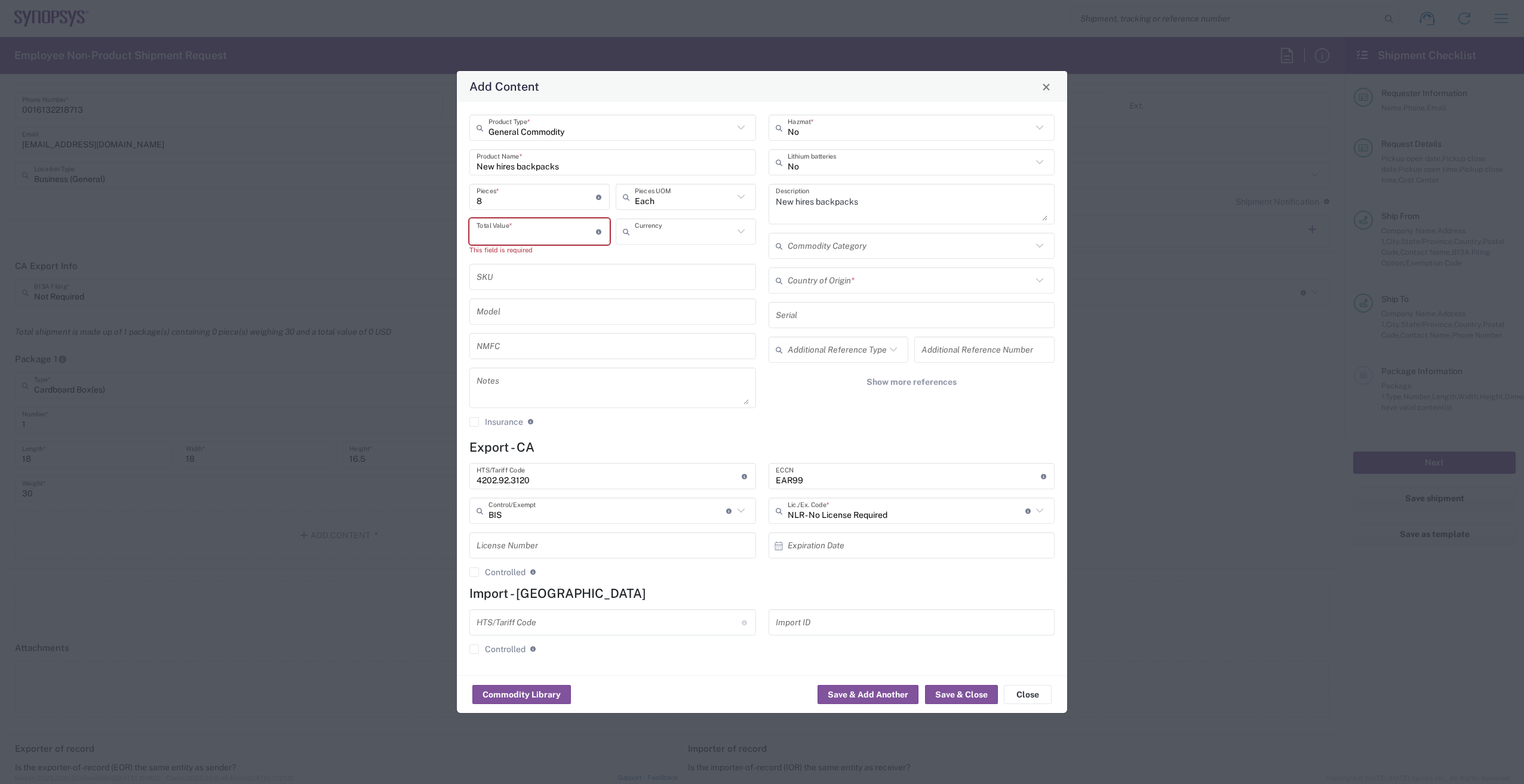
click at [678, 235] on input "text" at bounding box center [684, 232] width 98 height 21
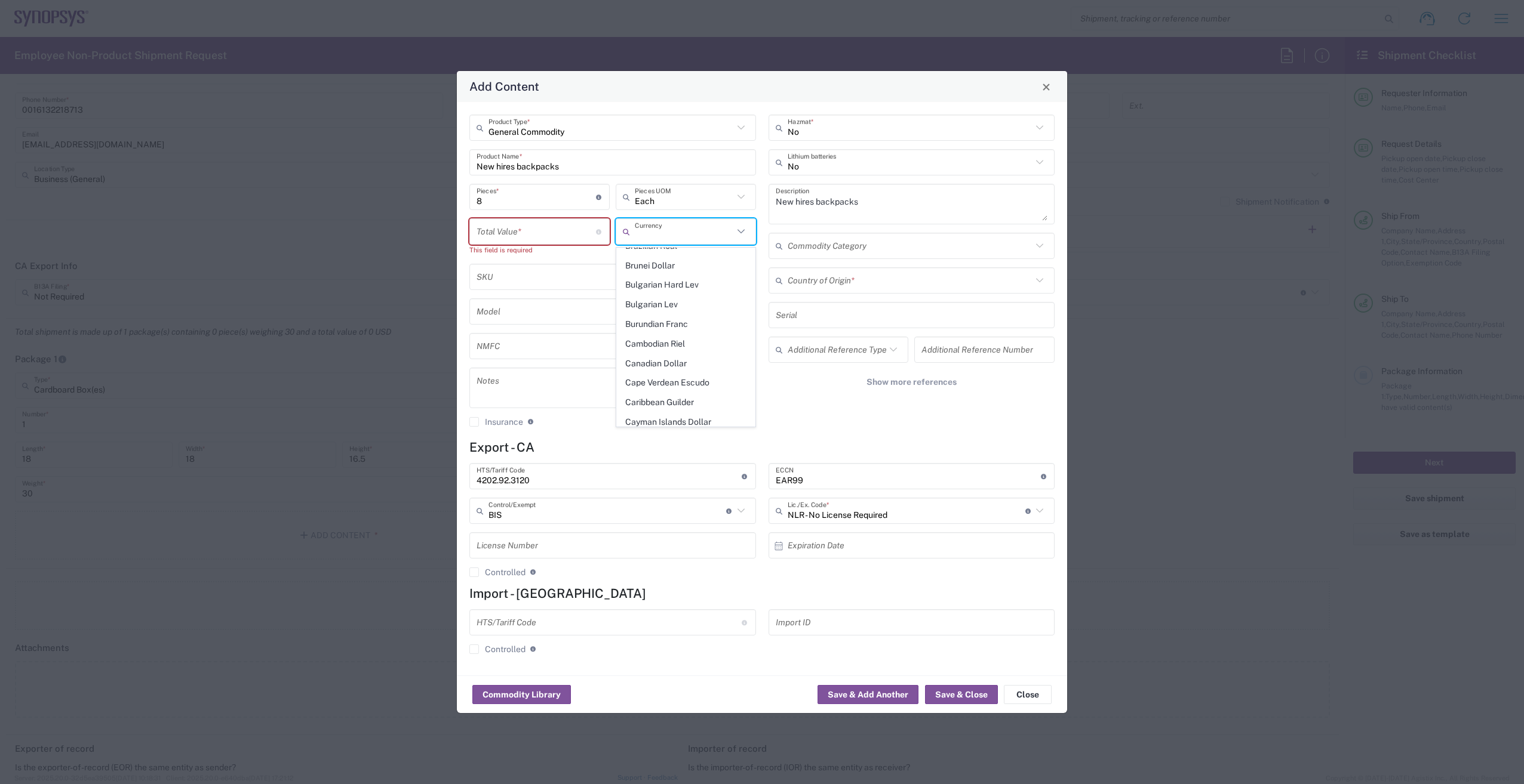
scroll to position [537, 0]
click at [676, 335] on span "Canadian Dollar" at bounding box center [686, 344] width 138 height 19
type input "Canadian Dollar"
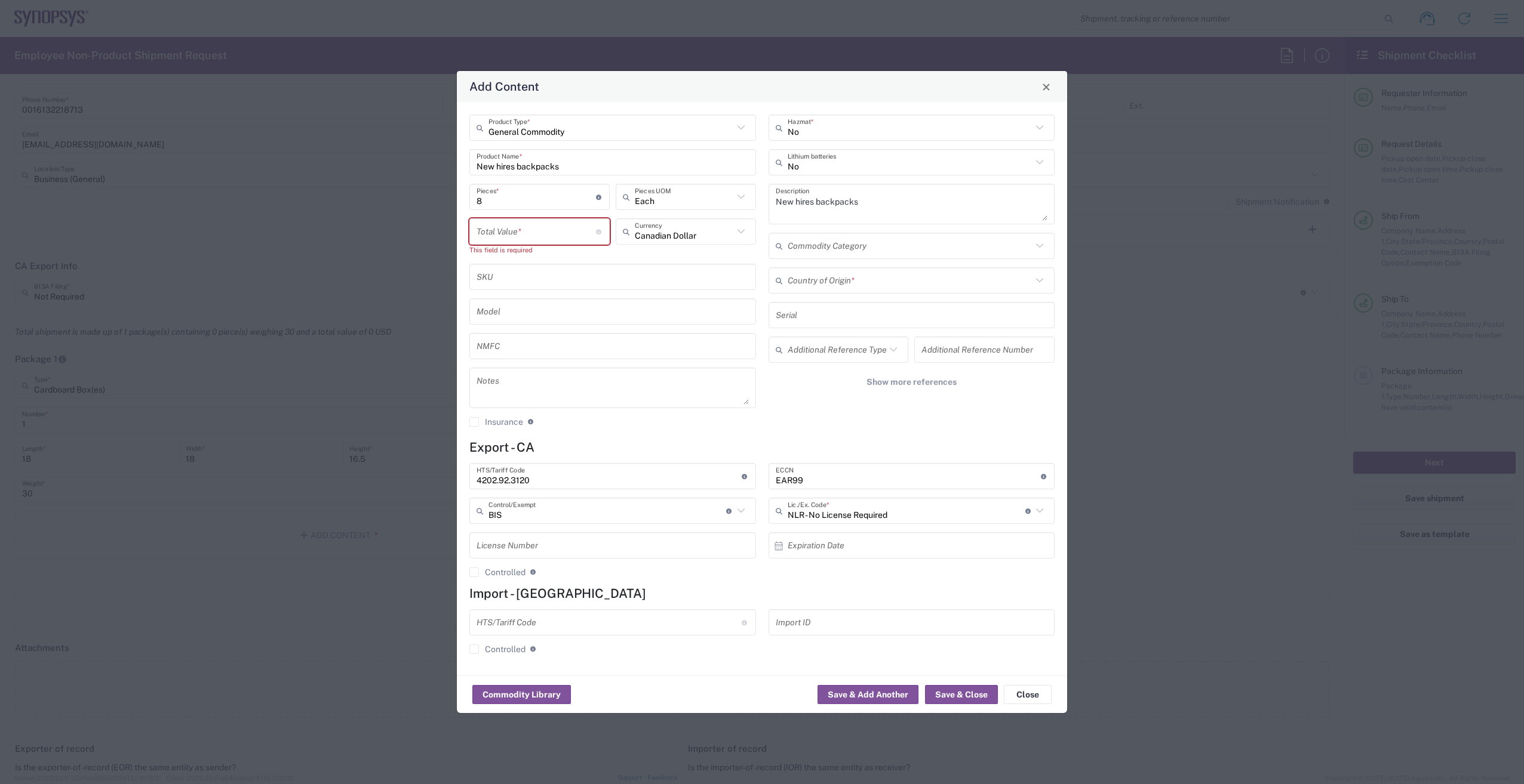
click at [548, 234] on input "number" at bounding box center [536, 232] width 120 height 21
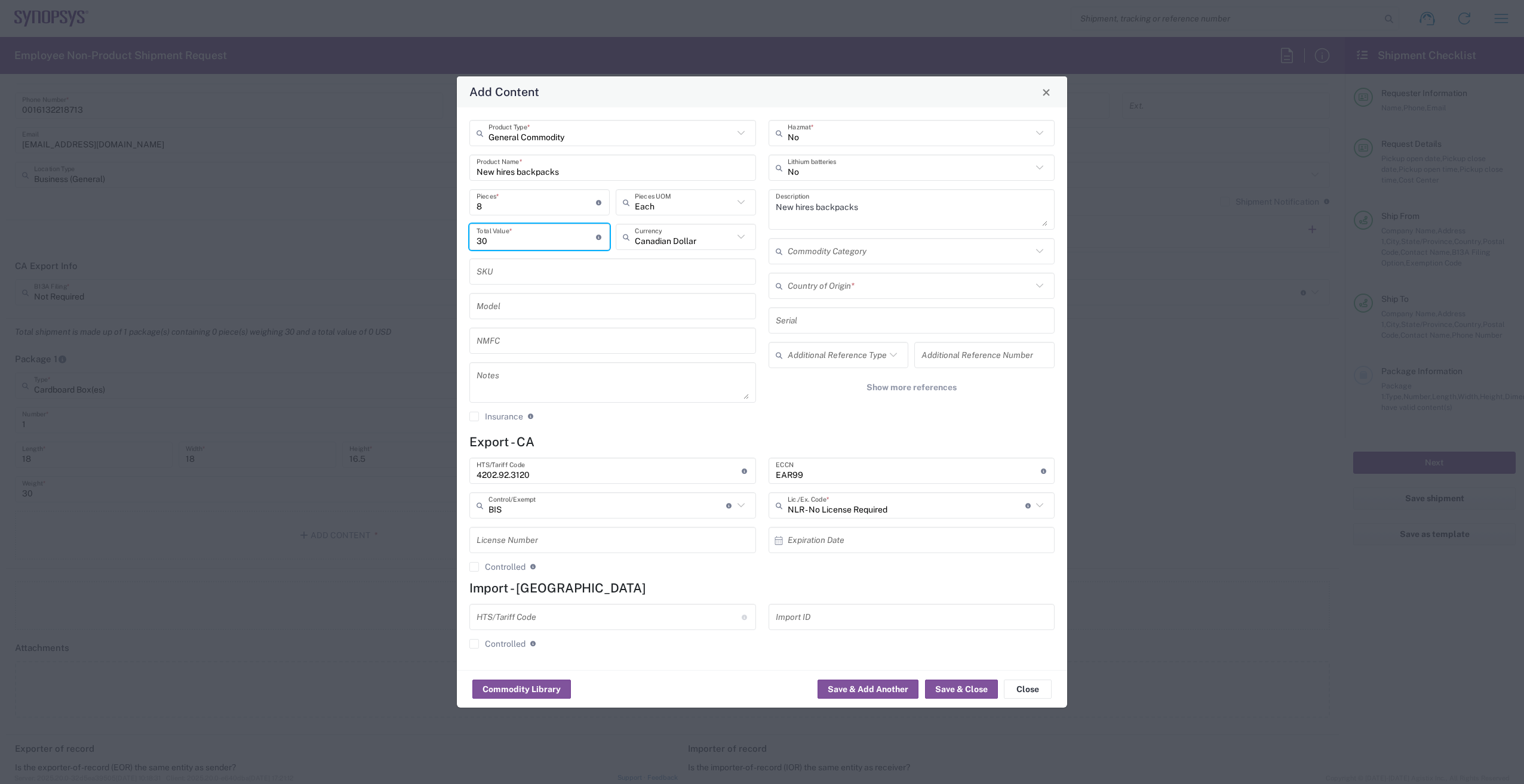
type input "3"
type input "240.00"
click at [855, 256] on input "text" at bounding box center [910, 251] width 245 height 21
click at [868, 241] on input "text" at bounding box center [910, 251] width 245 height 21
click at [1078, 249] on div "Add Content General Commodity Product Type * New hires backpacks Product Name *…" at bounding box center [762, 392] width 1524 height 784
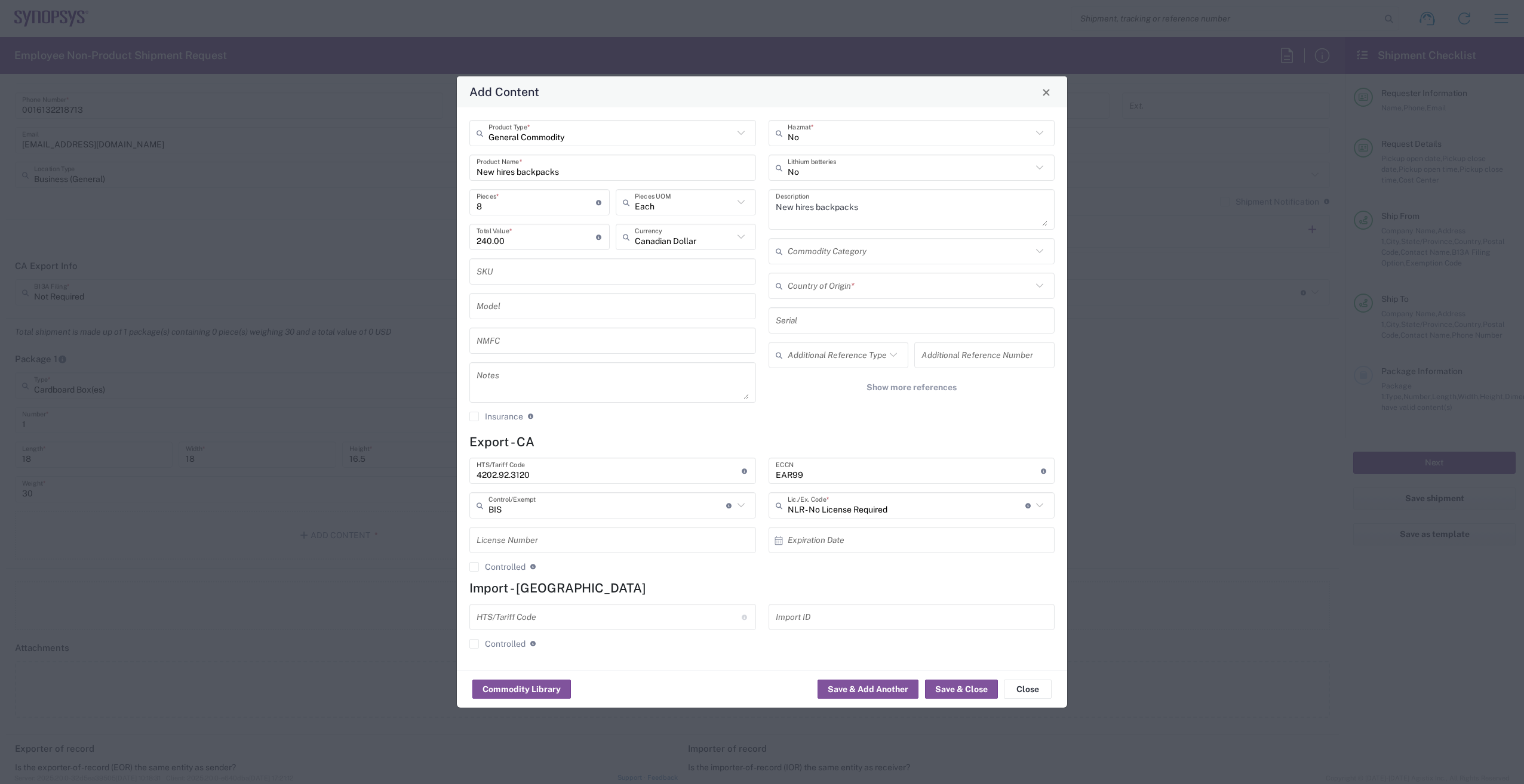
click at [905, 286] on input "text" at bounding box center [910, 286] width 245 height 21
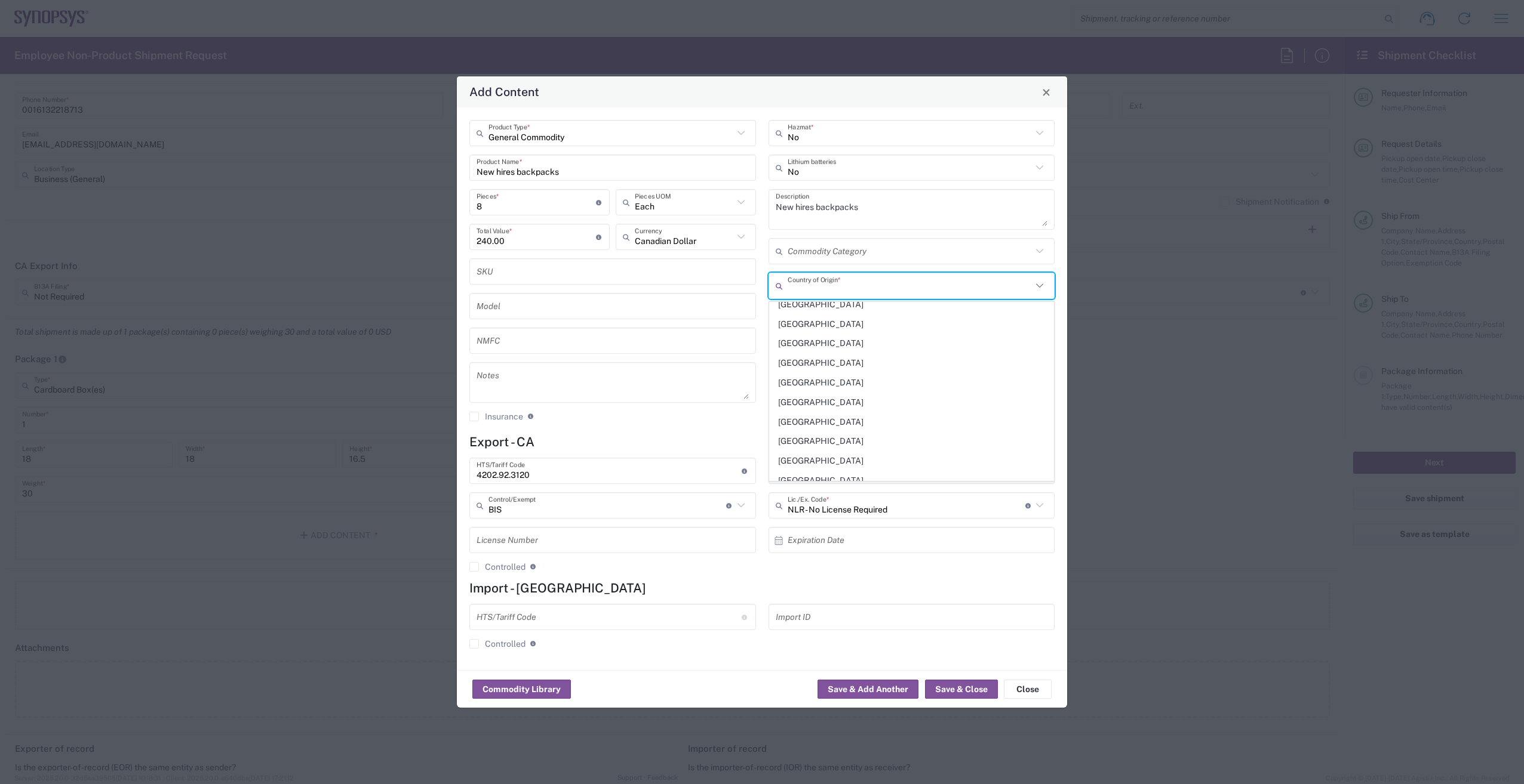
scroll to position [358, 0]
click at [848, 310] on span "Bangladesh" at bounding box center [912, 306] width 284 height 19
type input "Bangladesh"
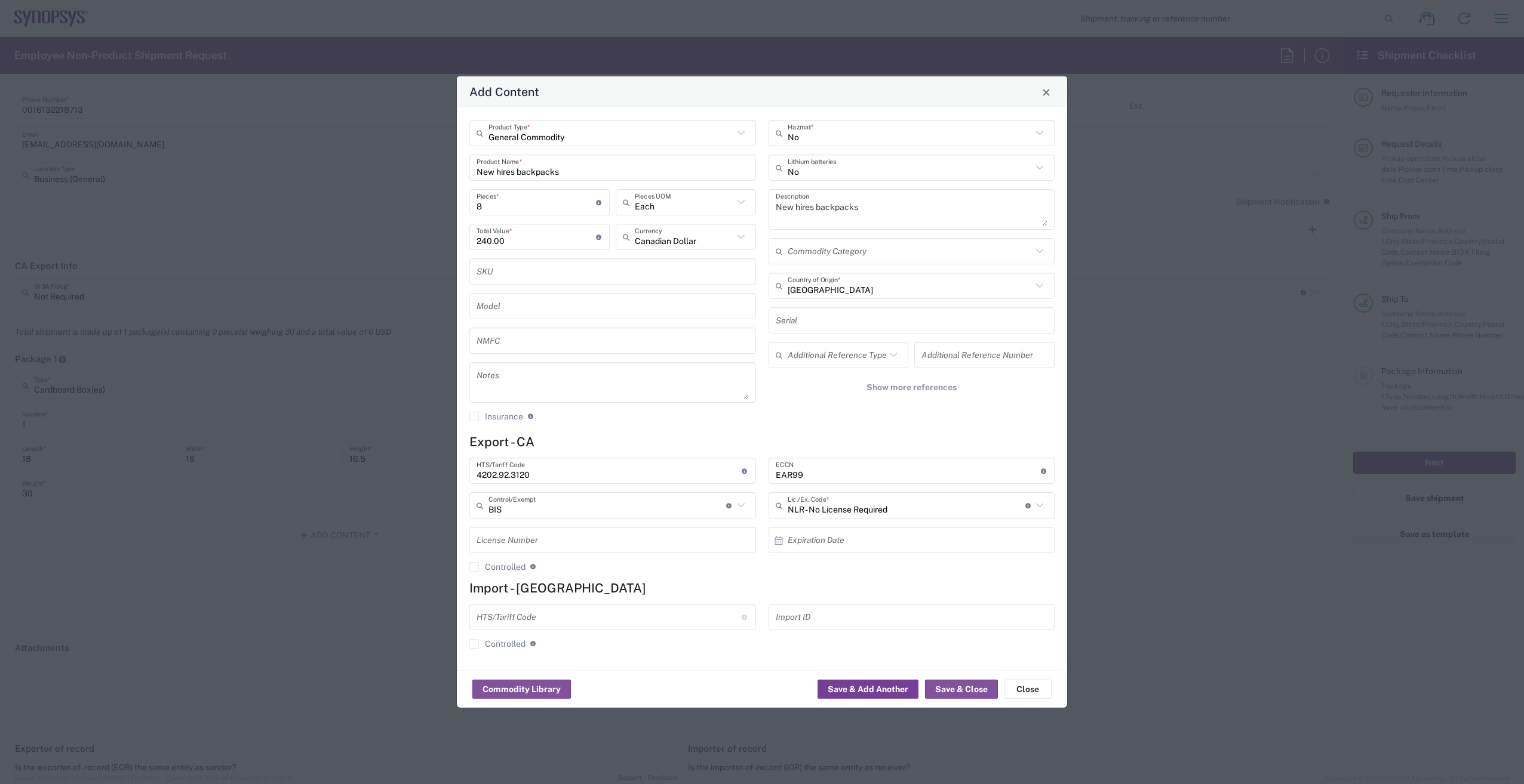
click at [860, 690] on button "Save & Add Another" at bounding box center [867, 690] width 101 height 19
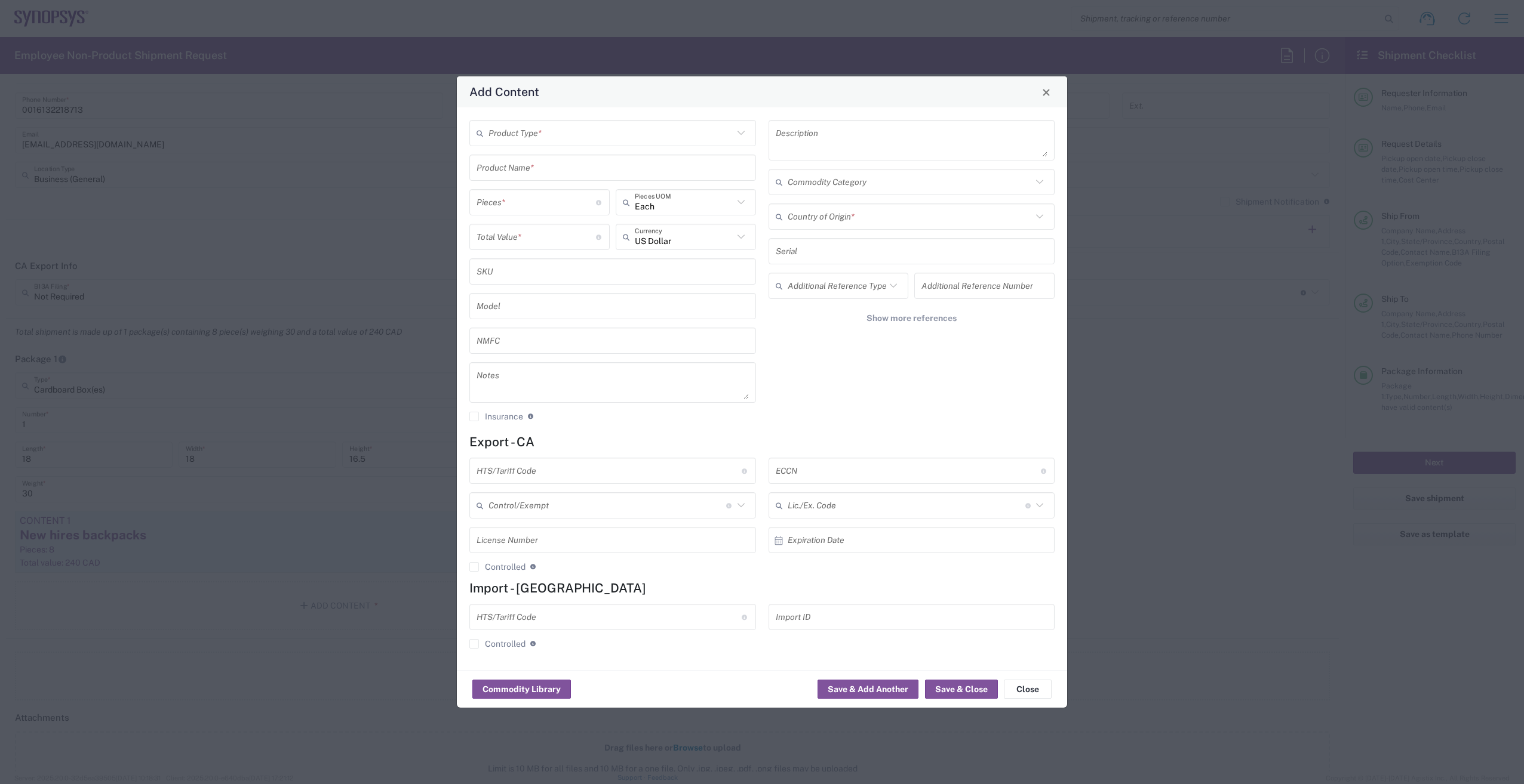
click at [524, 138] on input "text" at bounding box center [610, 133] width 245 height 21
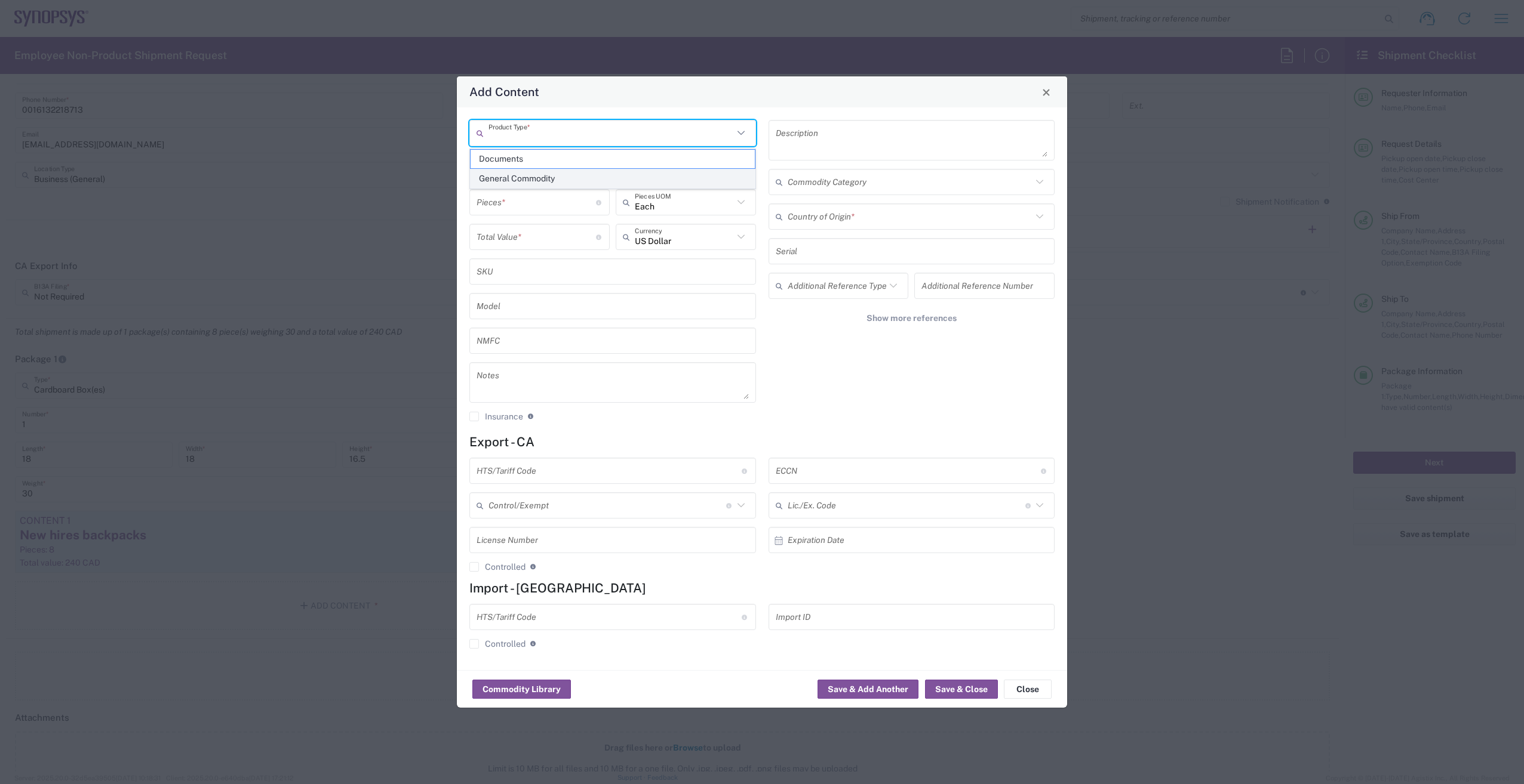
click at [524, 174] on span "General Commodity" at bounding box center [612, 179] width 284 height 19
type input "General Commodity"
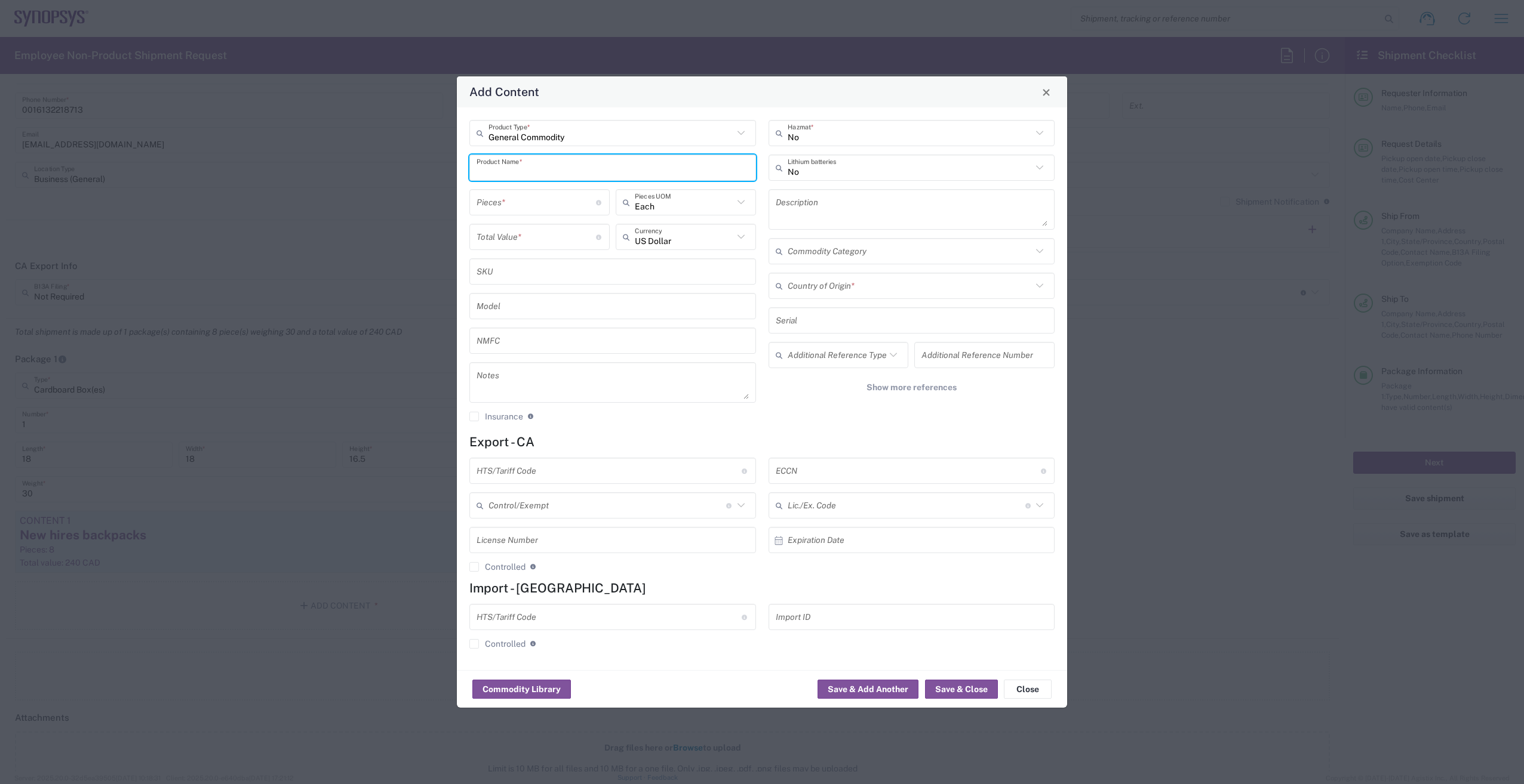
click at [529, 170] on input "text" at bounding box center [613, 168] width 272 height 21
type input "w"
drag, startPoint x: 500, startPoint y: 170, endPoint x: 439, endPoint y: 170, distance: 61.0
click at [443, 171] on div "Add Content General Commodity Product Type * metal water bottle Product Name * …" at bounding box center [762, 392] width 1524 height 784
drag, startPoint x: 471, startPoint y: 169, endPoint x: 418, endPoint y: 162, distance: 53.5
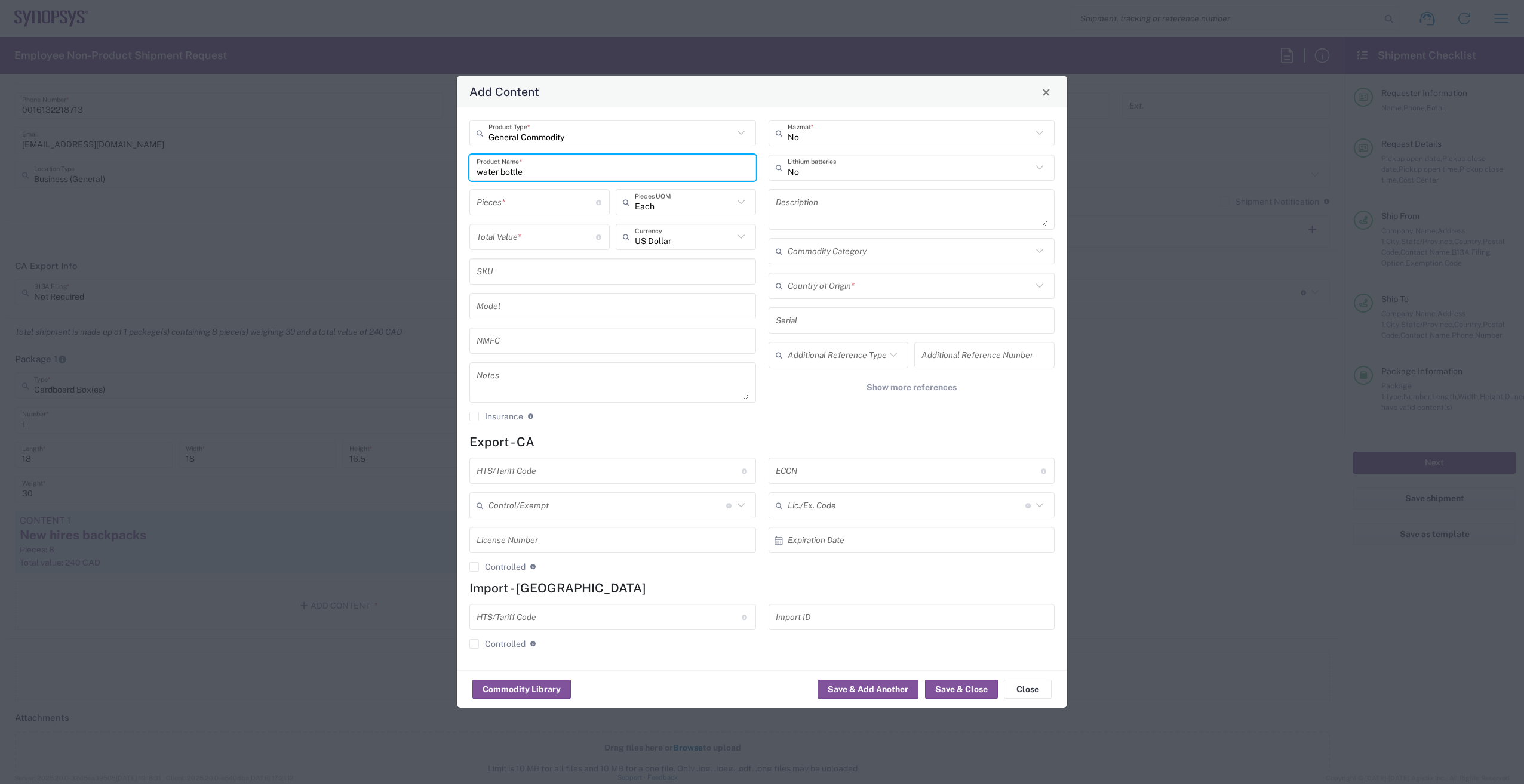
click at [433, 170] on div "Add Content General Commodity Product Type * water bottle Product Name * Pieces…" at bounding box center [762, 392] width 1524 height 784
type input "water bottle - metal"
click at [509, 198] on input "number" at bounding box center [536, 202] width 120 height 21
type input "7"
click at [509, 241] on input "number" at bounding box center [536, 237] width 120 height 21
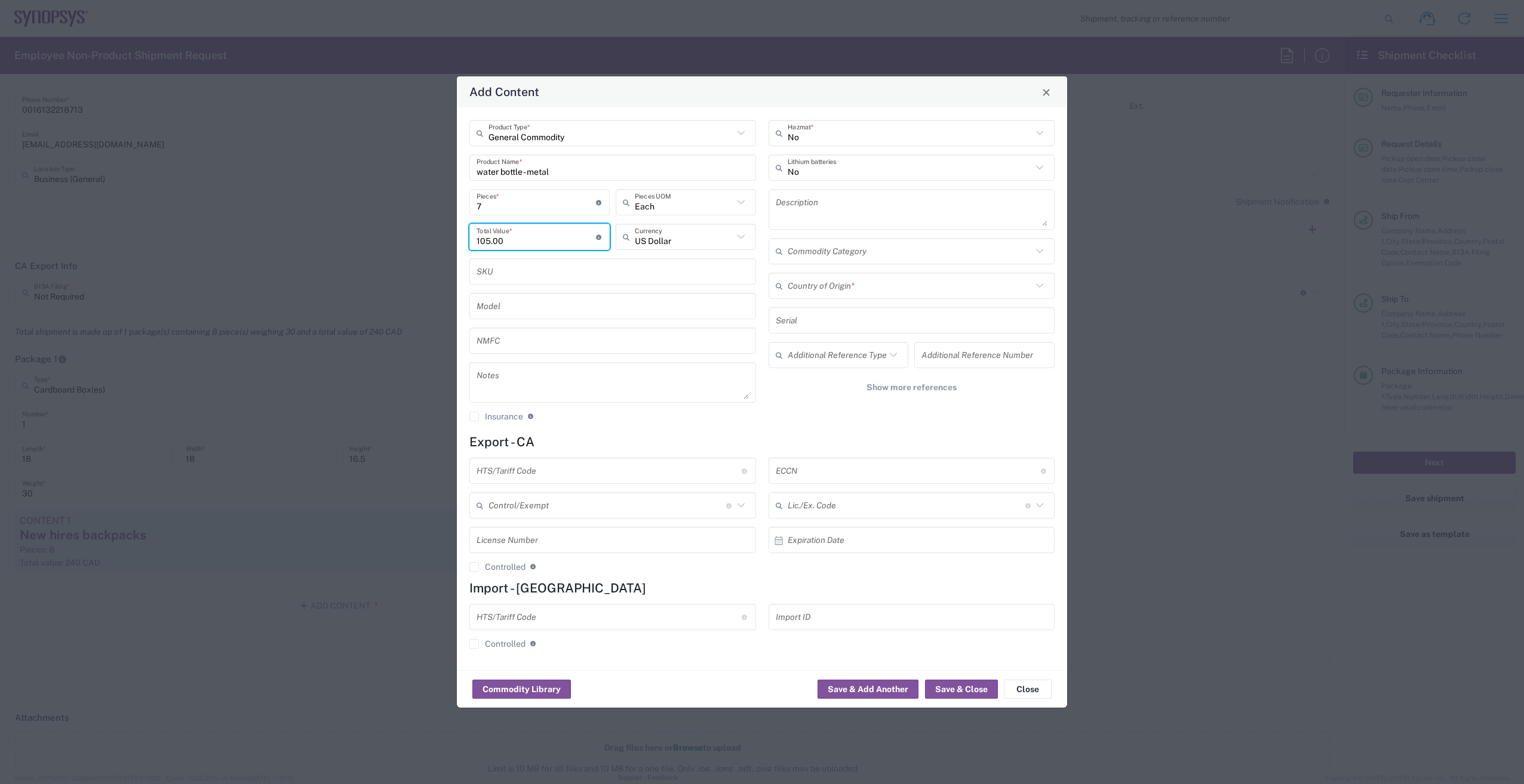
type input "105.00"
click at [738, 242] on icon at bounding box center [741, 237] width 15 height 15
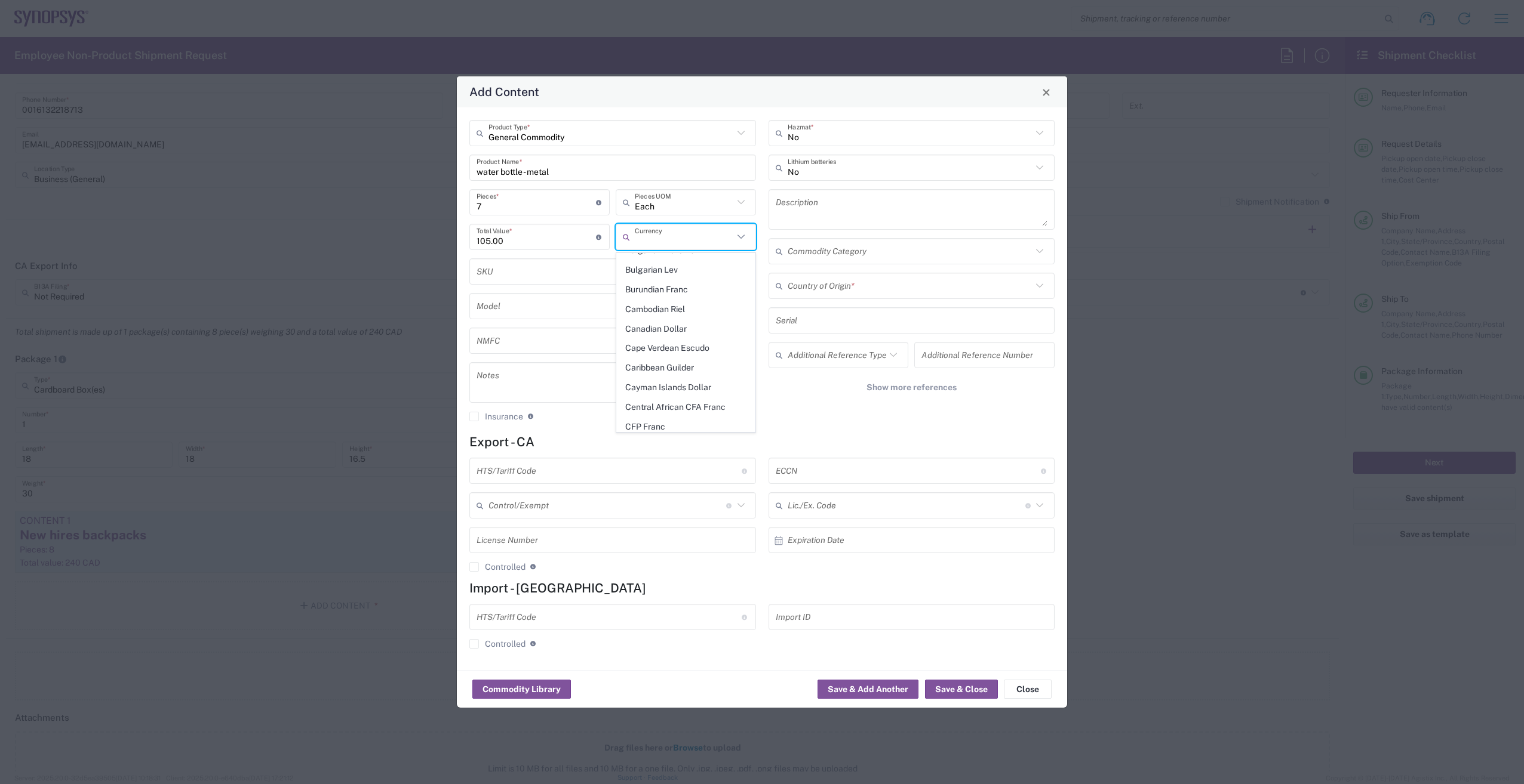
scroll to position [537, 0]
click at [708, 341] on span "Canadian Dollar" at bounding box center [686, 350] width 138 height 19
type input "Canadian Dollar"
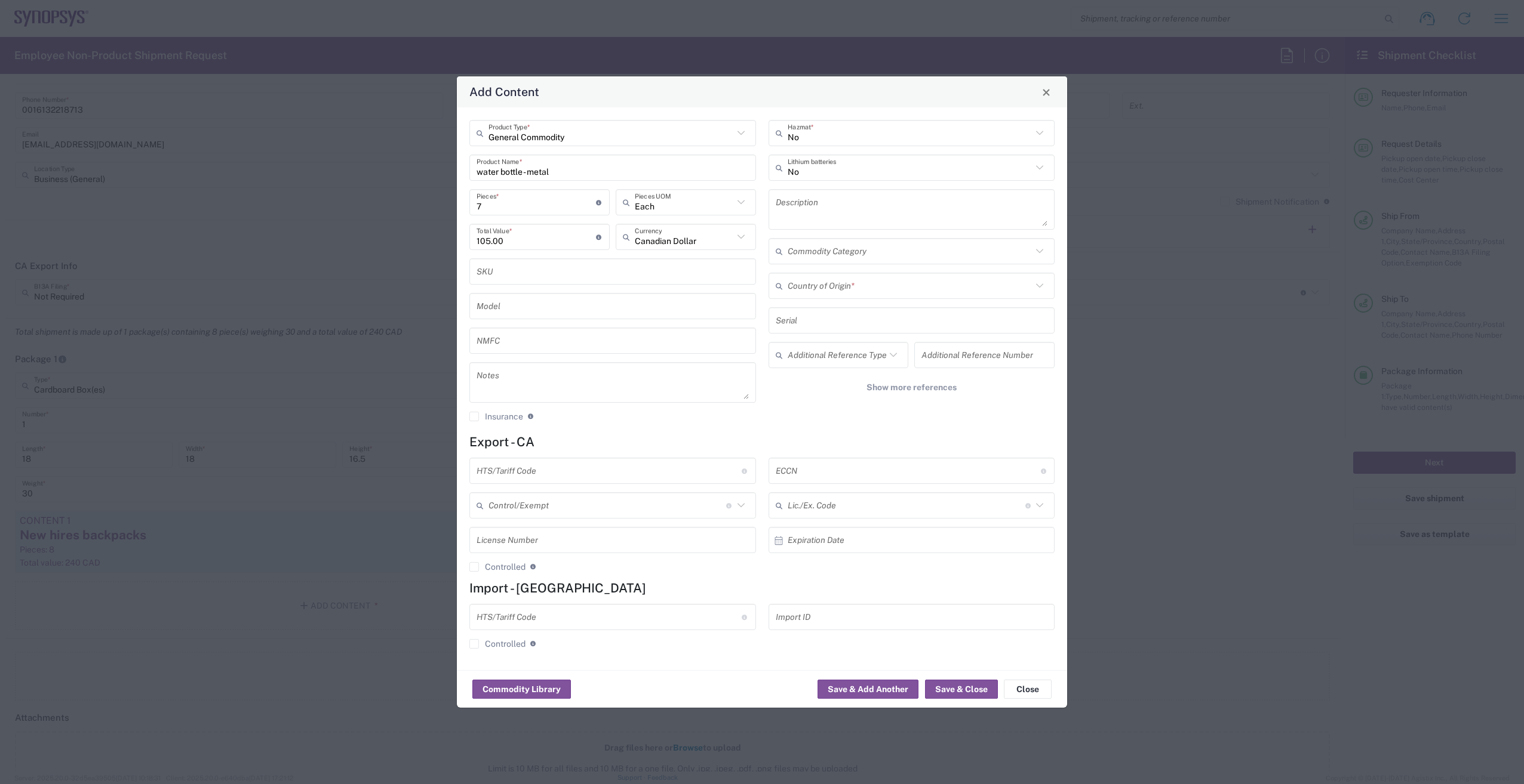
click at [839, 216] on textarea at bounding box center [912, 209] width 272 height 33
type textarea "metal water bottles"
click at [889, 304] on div "No Hazmat * No Lithium batteries metal water bottles Description Commodity Cate…" at bounding box center [912, 275] width 299 height 310
click at [886, 295] on input "text" at bounding box center [910, 286] width 245 height 21
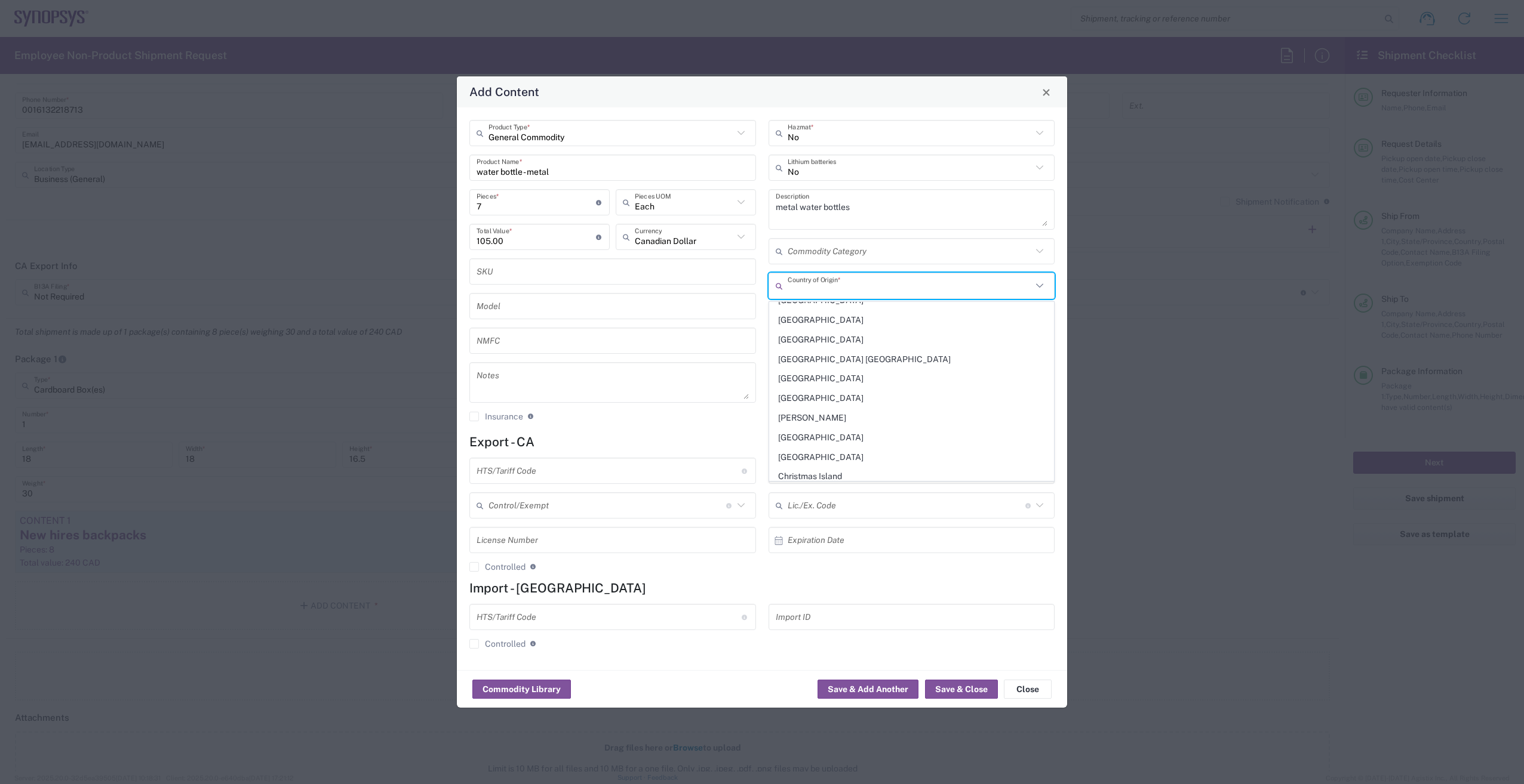
scroll to position [776, 0]
click at [849, 430] on span "China" at bounding box center [912, 436] width 284 height 19
type input "China"
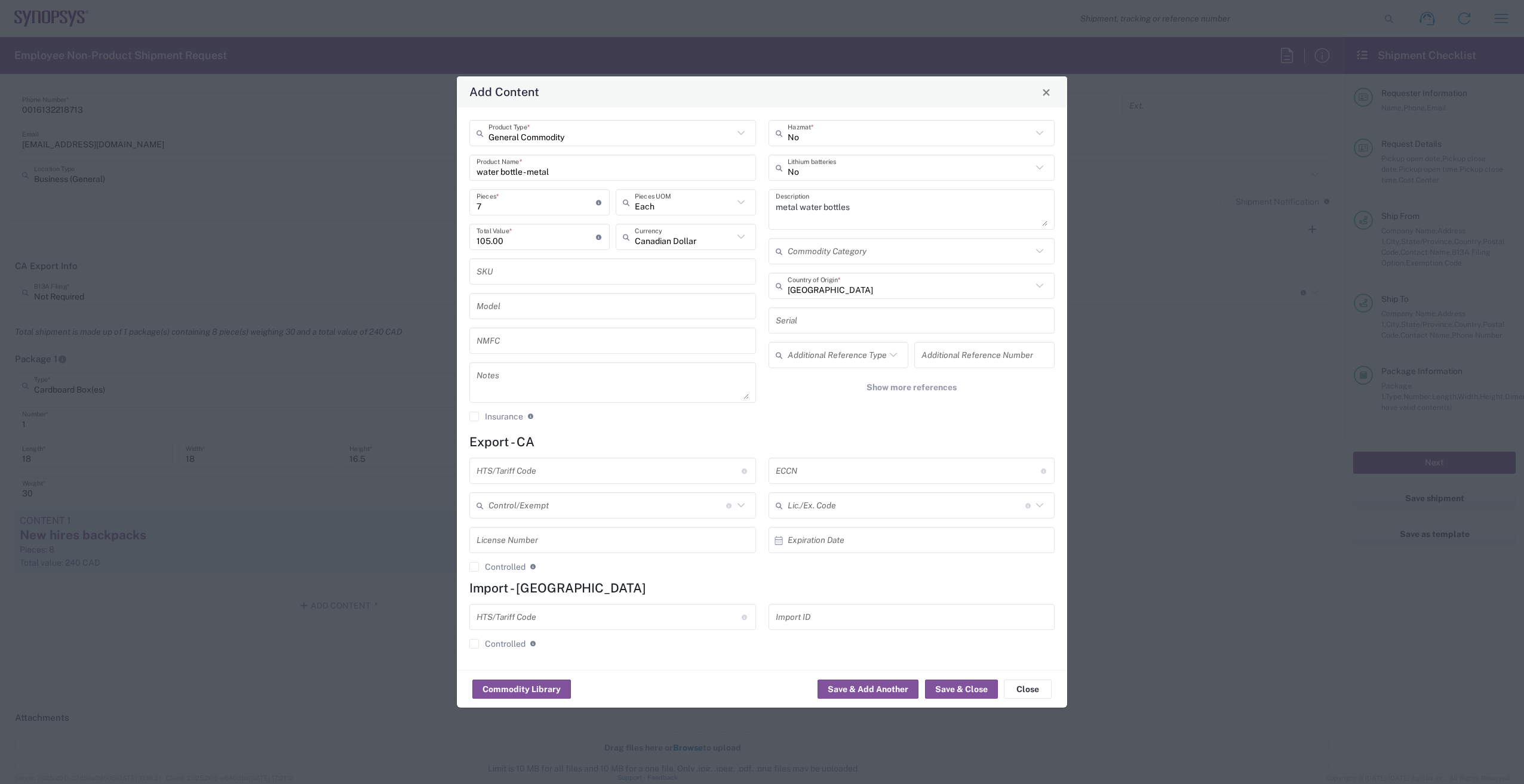
click at [558, 469] on input "text" at bounding box center [609, 471] width 265 height 21
paste input "7115.00.0000"
type input "7115.00.0000"
click at [607, 560] on div "7115.00.0000 HTS/Tariff Code Obtain HTS from vendor if product is purchased. 10…" at bounding box center [613, 519] width 299 height 123
click at [948, 689] on button "Save & Close" at bounding box center [961, 690] width 73 height 19
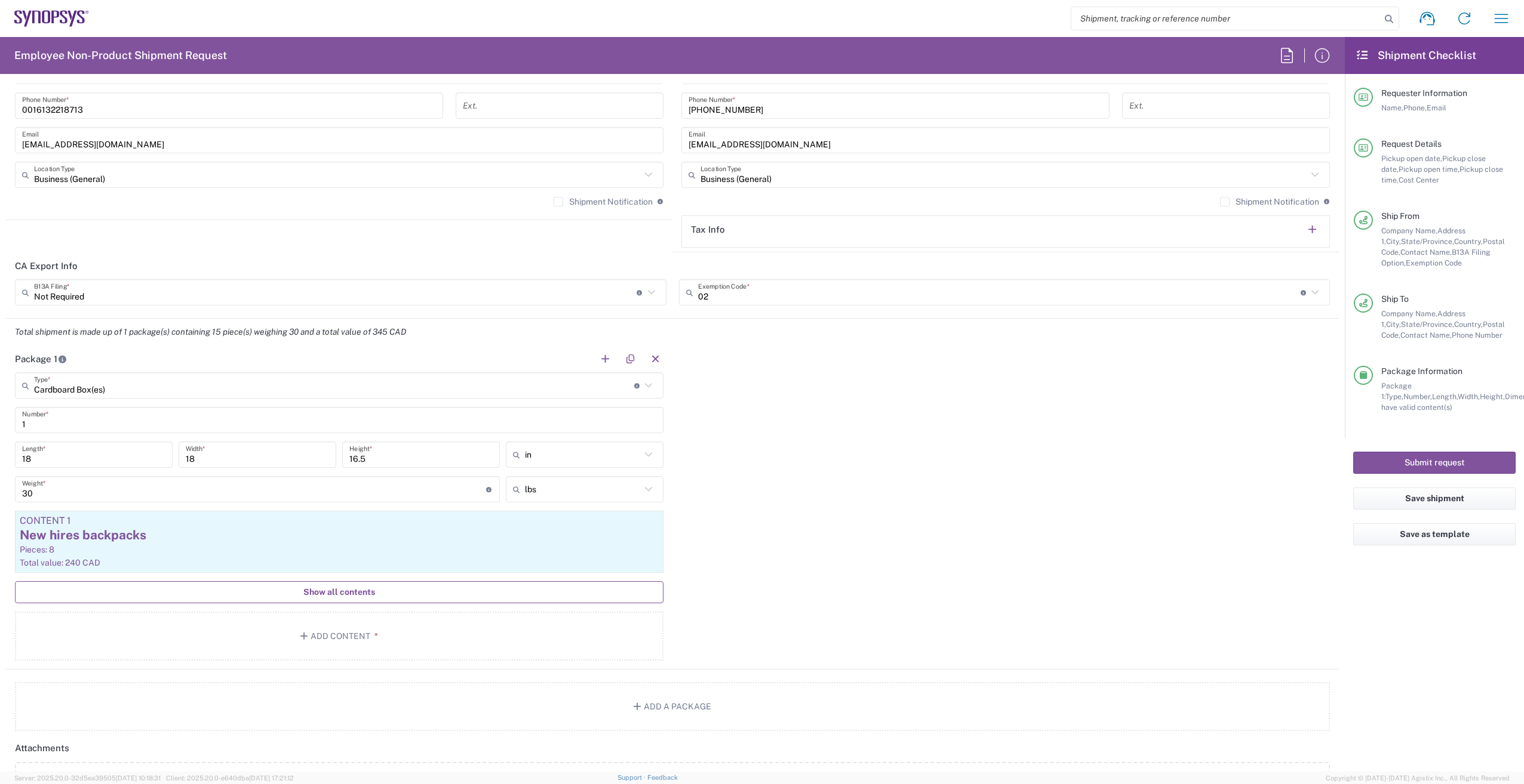
click at [410, 588] on button "Show all contents" at bounding box center [339, 592] width 648 height 22
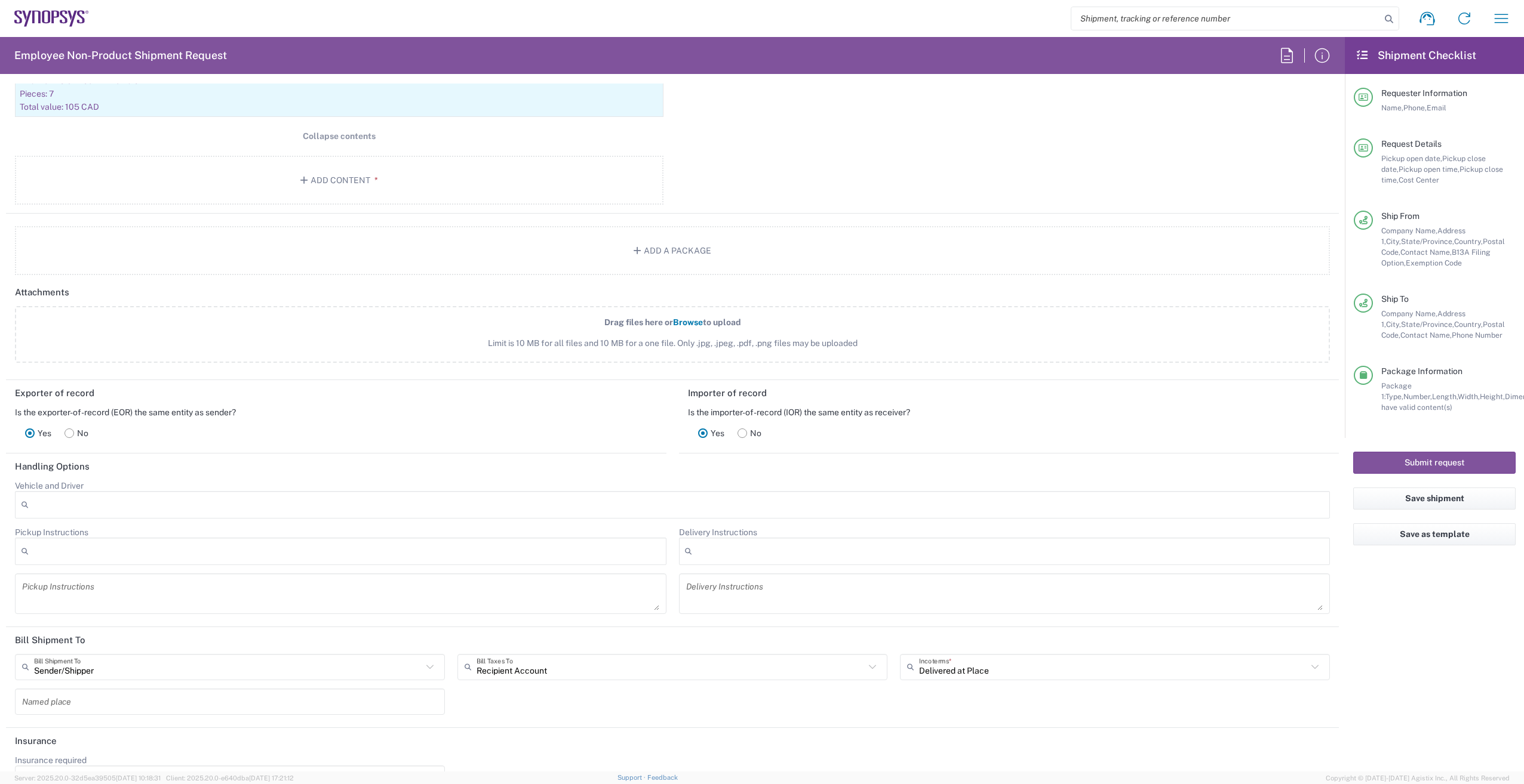
scroll to position [1433, 0]
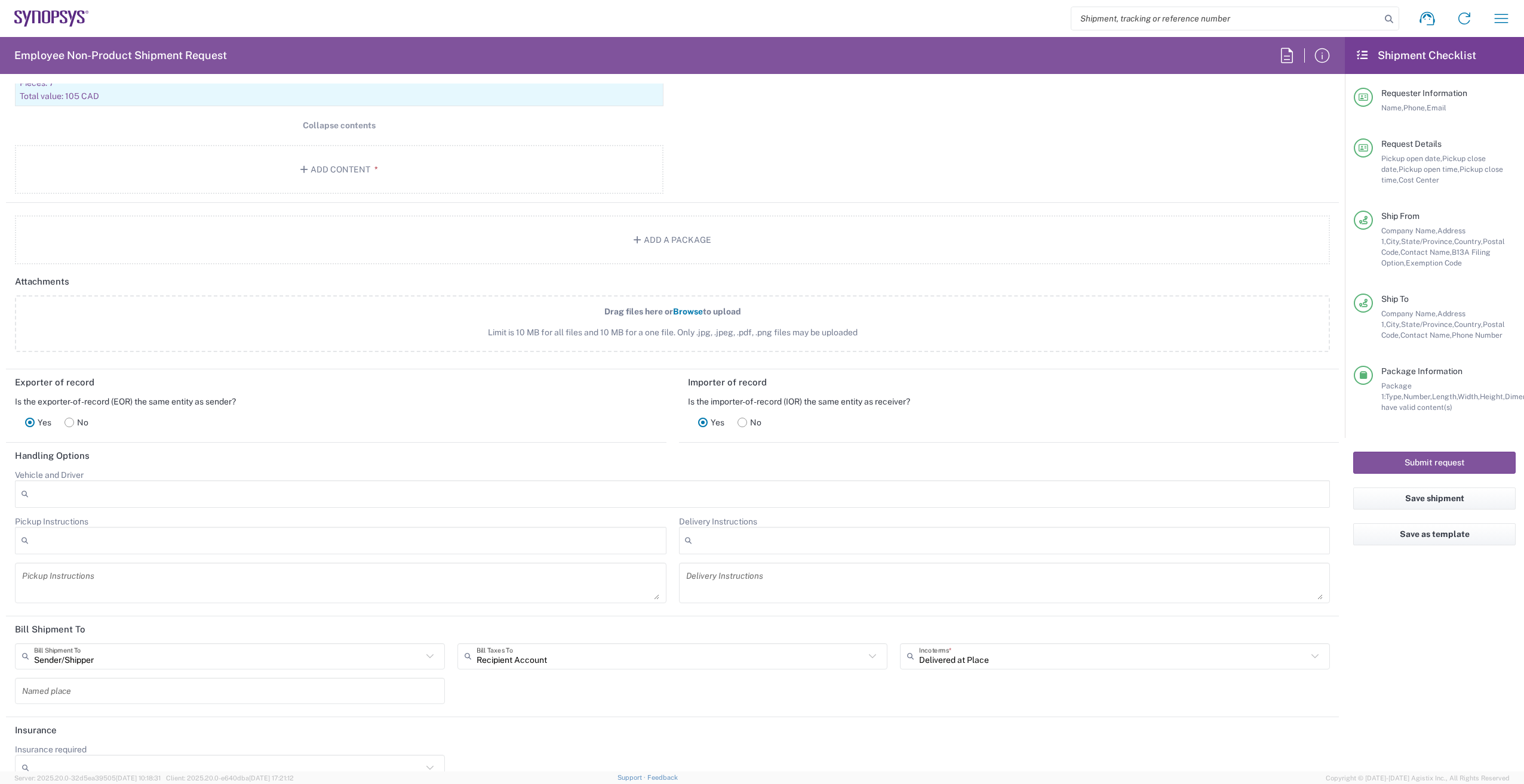
click at [71, 419] on rect at bounding box center [69, 422] width 9 height 9
click at [28, 421] on rect at bounding box center [30, 422] width 9 height 9
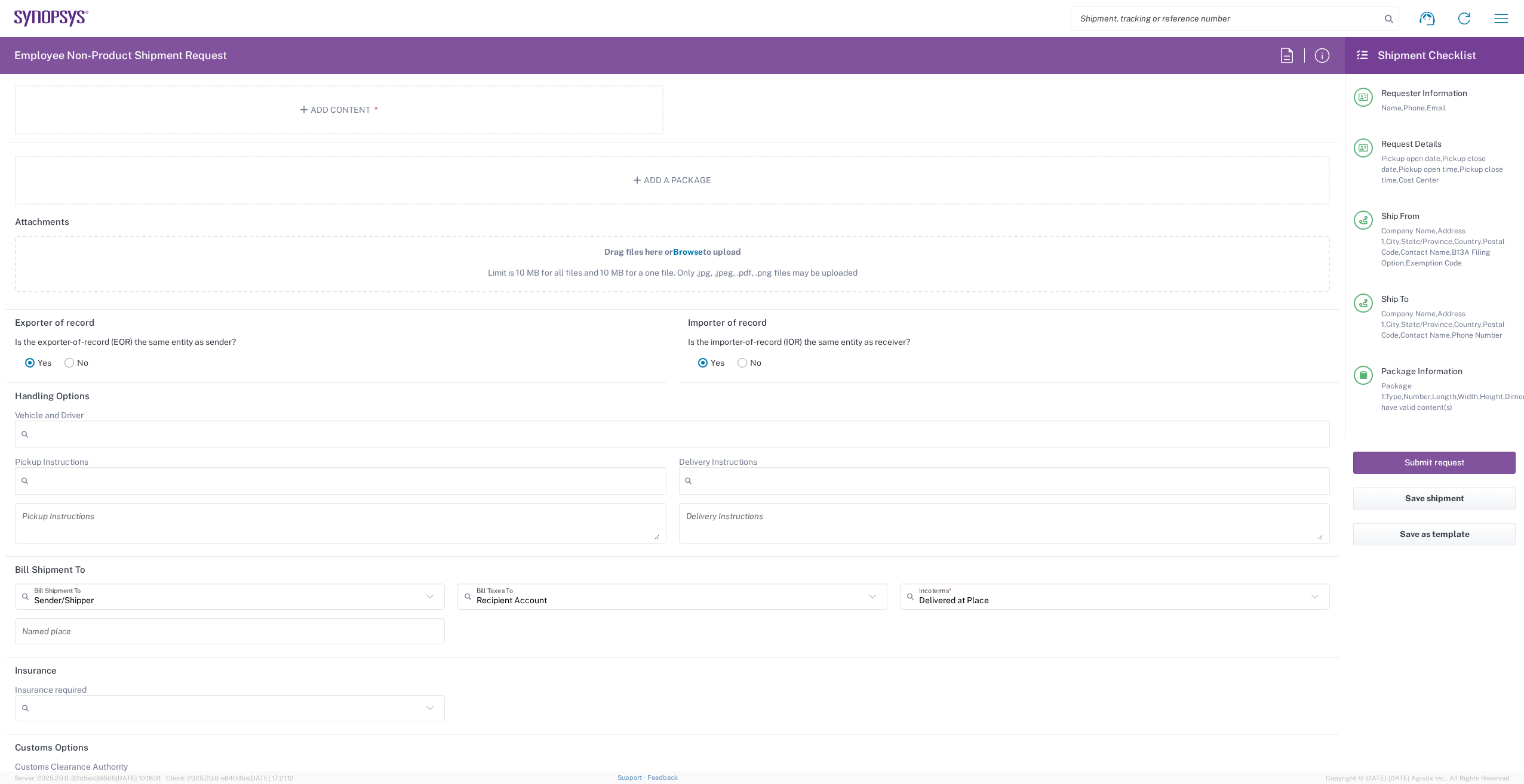
scroll to position [1532, 0]
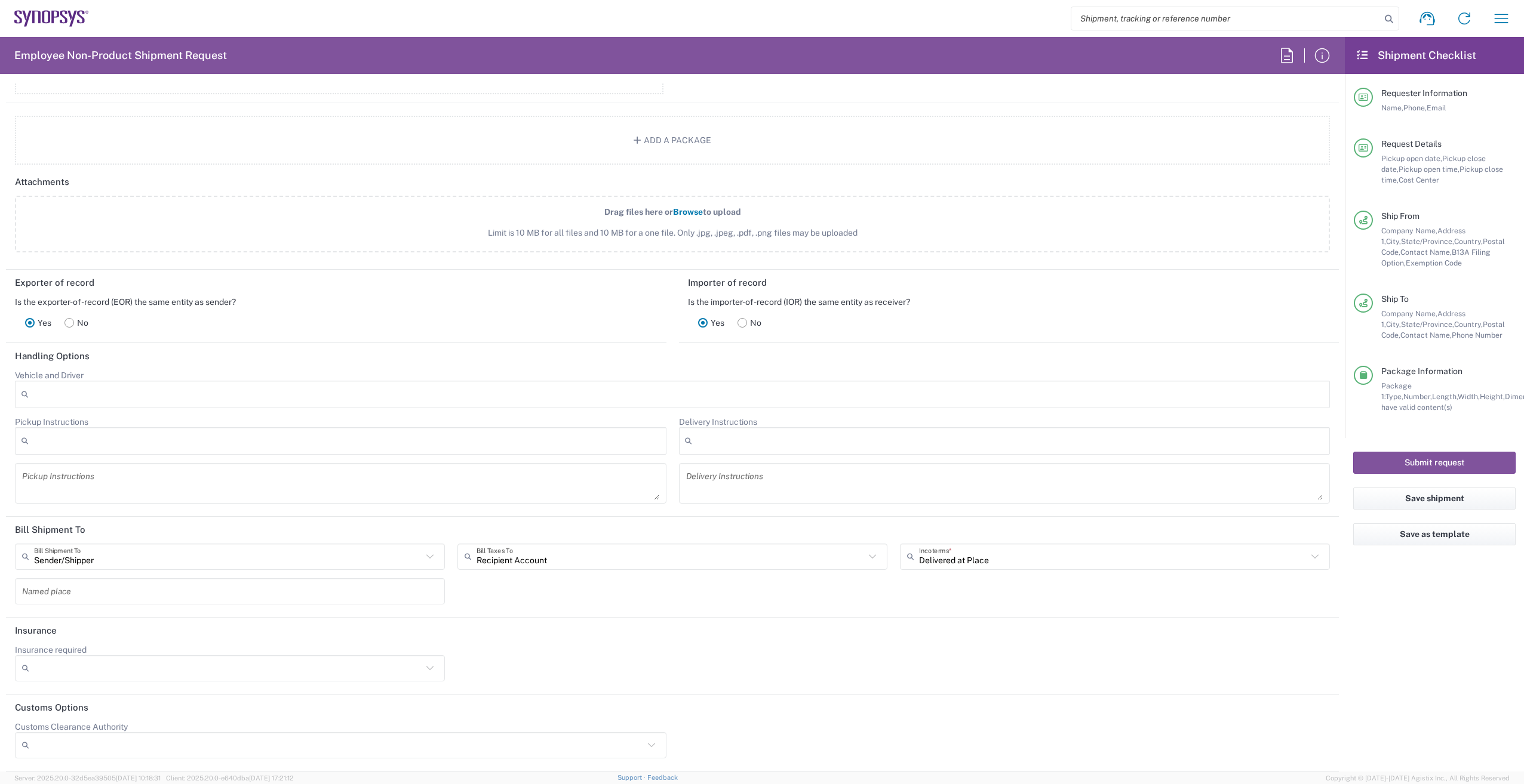
click at [170, 494] on textarea at bounding box center [341, 483] width 637 height 33
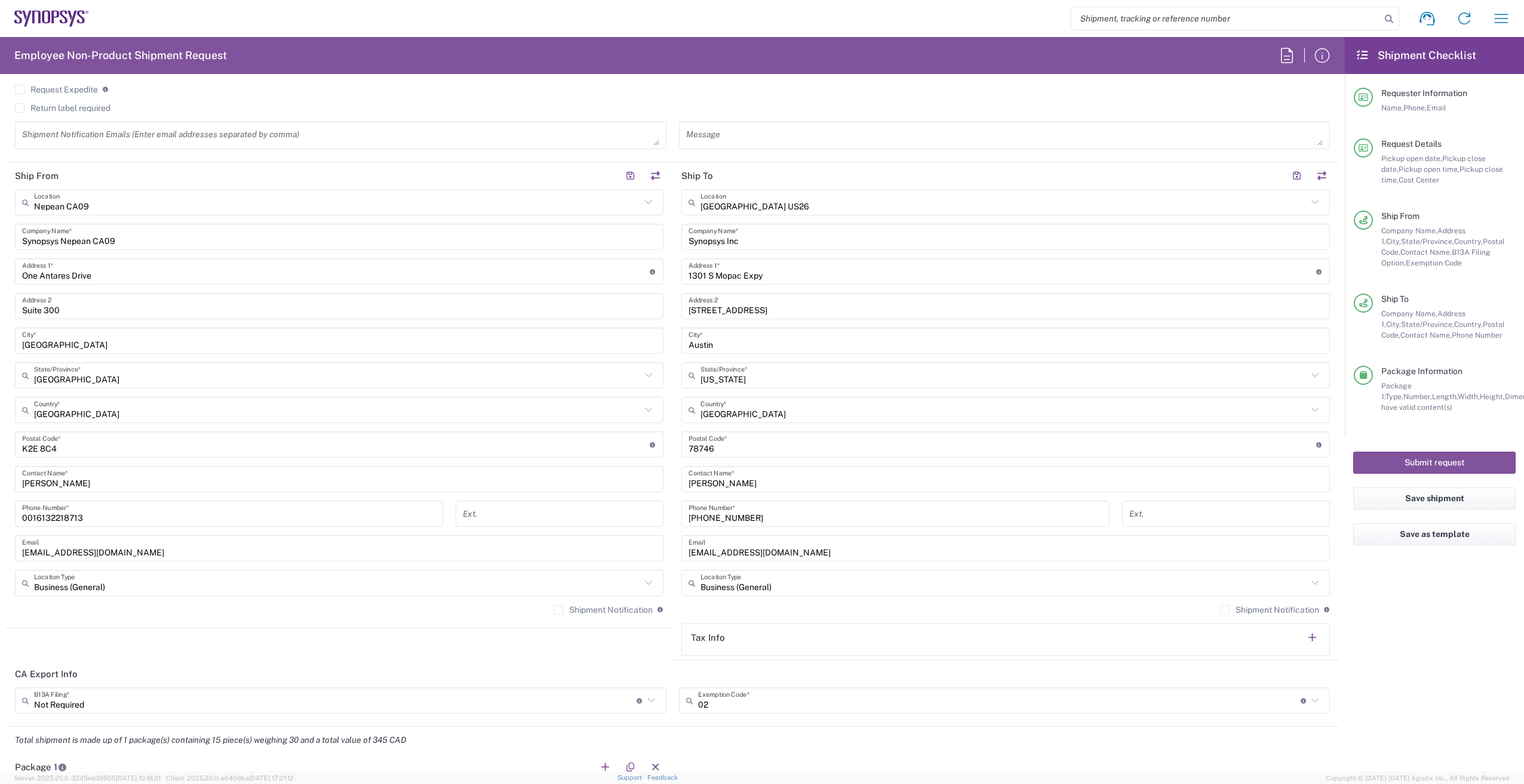
scroll to position [398, 0]
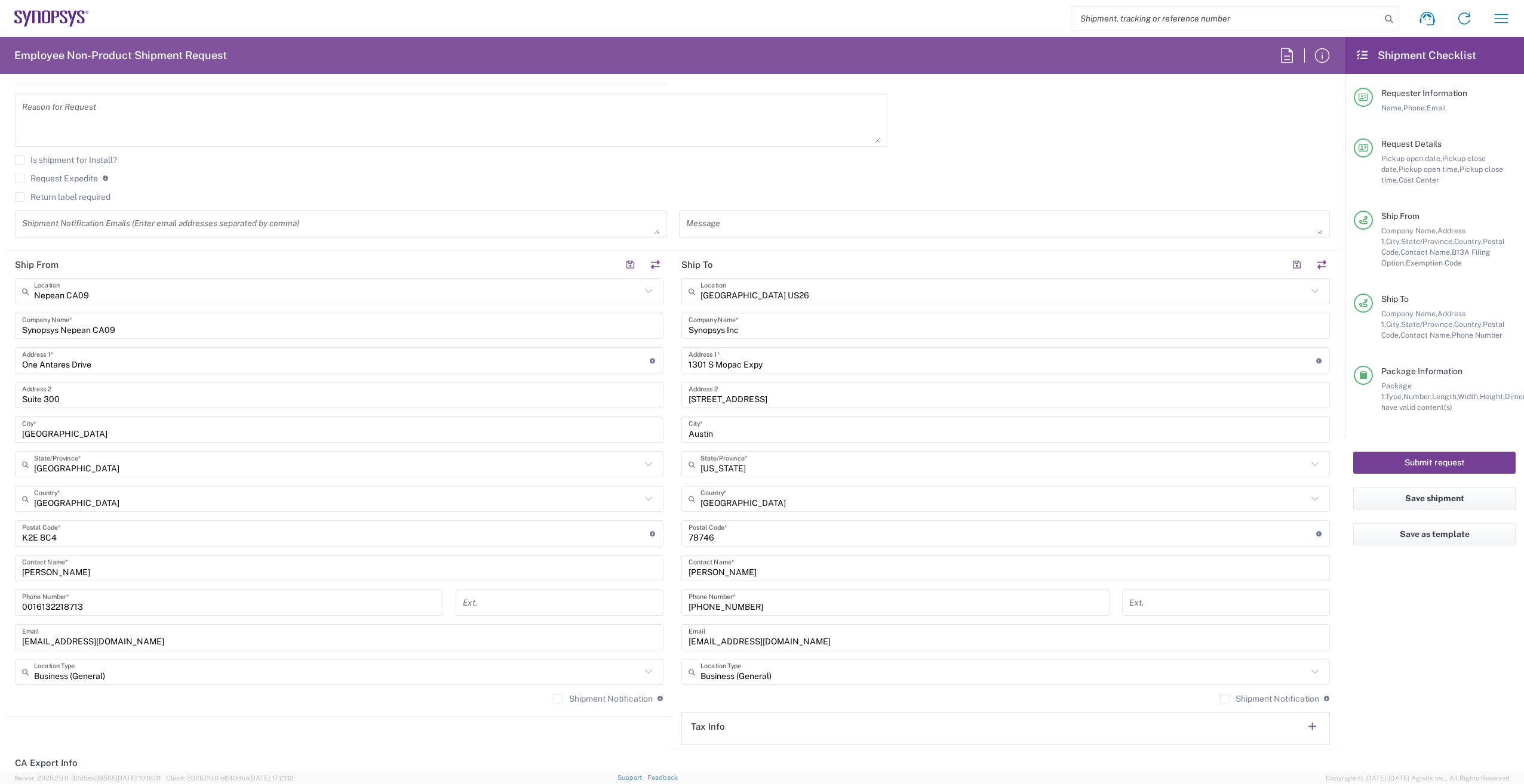
type textarea "pickup 3rd floor off elevator"
click at [1450, 459] on button "Submit request" at bounding box center [1434, 463] width 163 height 22
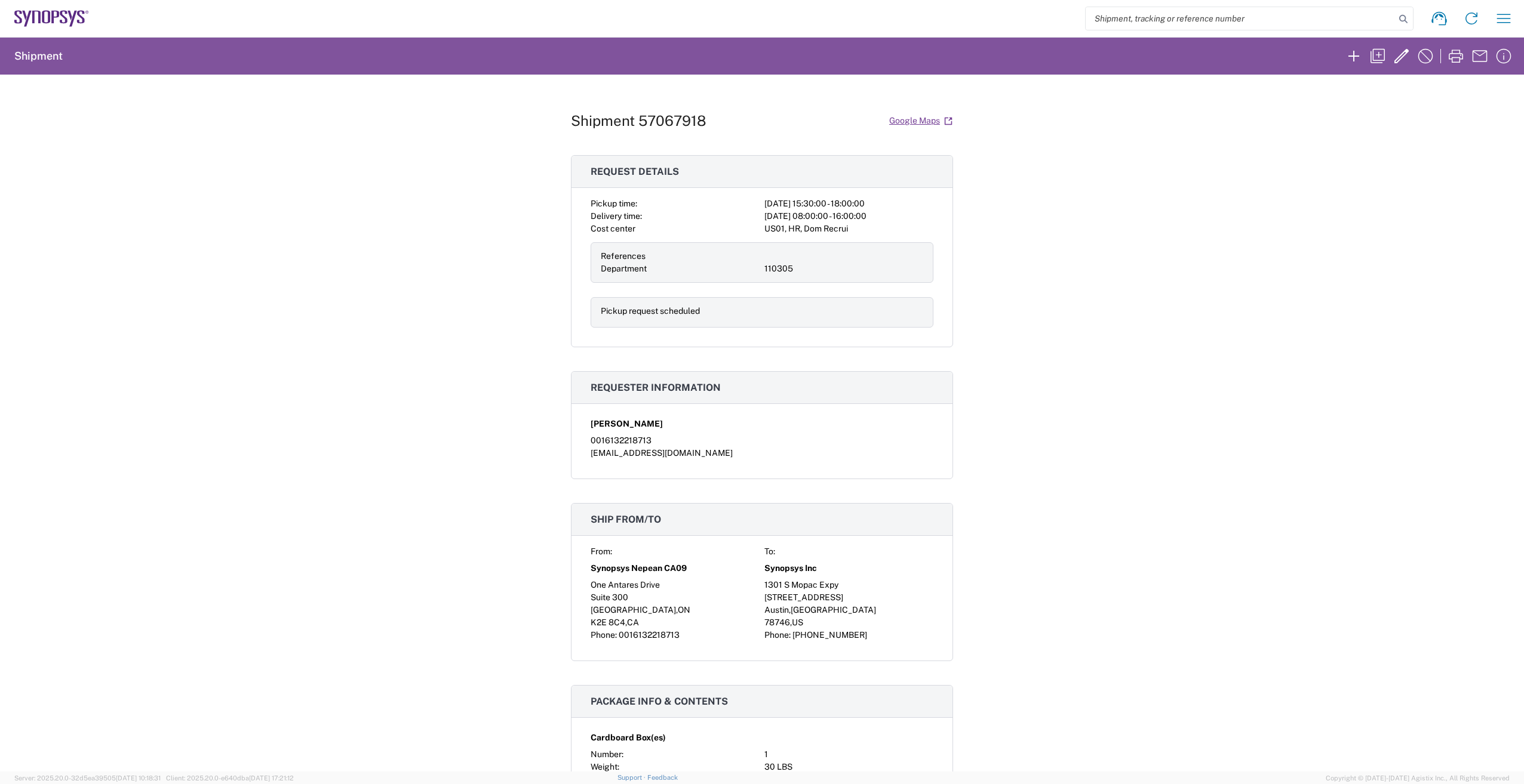
click at [40, 15] on icon at bounding box center [36, 17] width 8 height 13
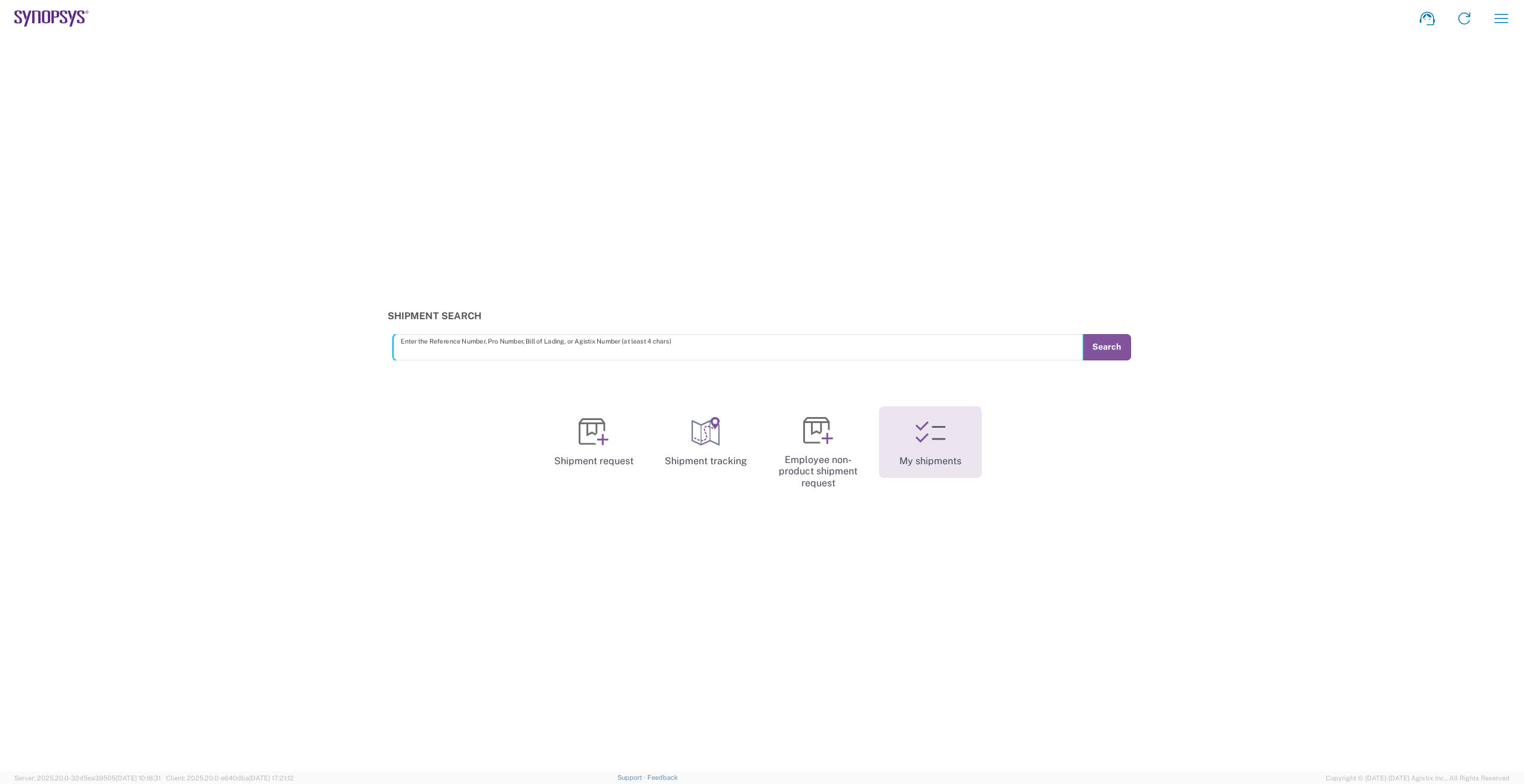
click at [933, 425] on icon at bounding box center [930, 432] width 30 height 30
